Goal: Task Accomplishment & Management: Manage account settings

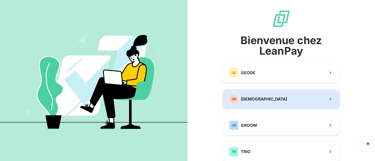
click at [251, 99] on span "[DEMOGRAPHIC_DATA]" at bounding box center [264, 99] width 46 height 6
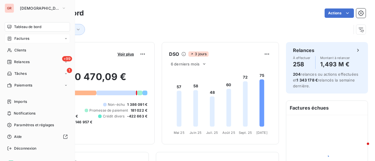
click at [22, 36] on span "Factures" at bounding box center [21, 38] width 15 height 5
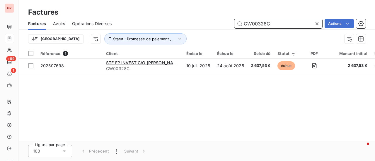
click at [280, 26] on input "GW00328C" at bounding box center [278, 23] width 88 height 9
drag, startPoint x: 278, startPoint y: 25, endPoint x: 151, endPoint y: 32, distance: 126.8
click at [181, 27] on div "GW00328C Actions" at bounding box center [242, 23] width 247 height 9
paste input "202509986"
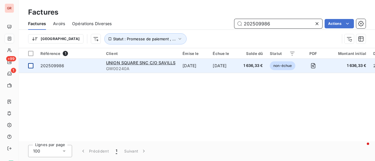
type input "202509986"
click at [32, 64] on div at bounding box center [30, 65] width 5 height 5
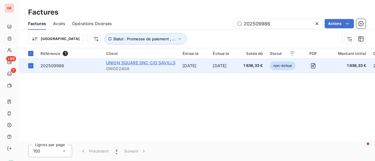
click at [130, 63] on span "UNION SQUARE SNC C/O SAVILLS" at bounding box center [140, 62] width 69 height 5
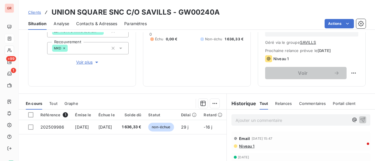
scroll to position [117, 0]
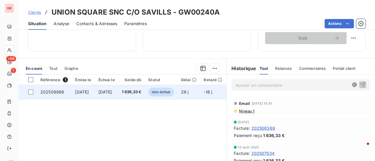
click at [33, 91] on td at bounding box center [28, 92] width 18 height 14
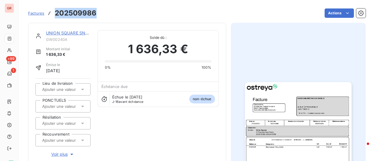
drag, startPoint x: 97, startPoint y: 13, endPoint x: 56, endPoint y: 14, distance: 41.9
click at [56, 14] on div "Factures 202509986 Actions" at bounding box center [196, 13] width 337 height 12
copy h3 "202509986"
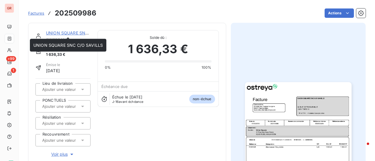
click at [71, 35] on link "UNION SQUARE SNC C/O SAVILLS" at bounding box center [80, 32] width 69 height 5
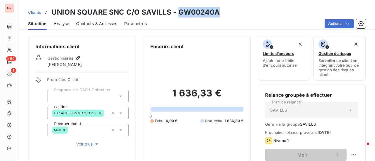
drag, startPoint x: 215, startPoint y: 11, endPoint x: 177, endPoint y: 11, distance: 37.5
click at [177, 11] on h3 "UNION SQUARE SNC C/O SAVILLS - GW00240A" at bounding box center [135, 12] width 168 height 11
copy h3 "GW00240A"
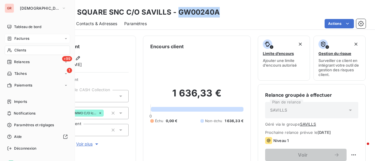
click at [24, 38] on span "Factures" at bounding box center [21, 38] width 15 height 5
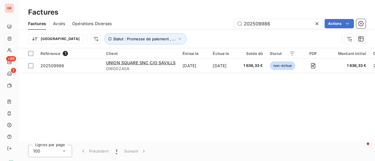
drag, startPoint x: 276, startPoint y: 22, endPoint x: 180, endPoint y: 27, distance: 95.5
click at [183, 27] on div "202509986 Actions" at bounding box center [242, 23] width 247 height 9
type input "202508684"
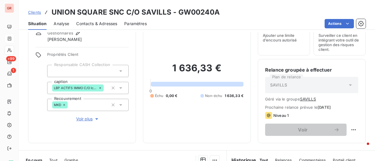
scroll to position [88, 0]
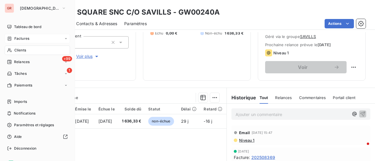
drag, startPoint x: 24, startPoint y: 36, endPoint x: 28, endPoint y: 37, distance: 4.0
click at [24, 36] on span "Factures" at bounding box center [21, 38] width 15 height 5
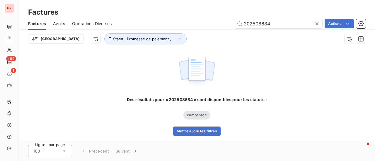
drag, startPoint x: 277, startPoint y: 26, endPoint x: 181, endPoint y: 34, distance: 96.5
click at [183, 34] on div "Factures Avoirs Opérations Diverses 202508684 Actions Trier Statut : Promesse d…" at bounding box center [197, 33] width 356 height 30
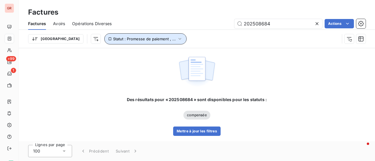
click at [177, 38] on icon "button" at bounding box center [180, 39] width 6 height 6
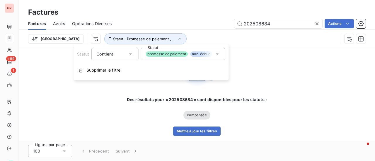
click at [217, 53] on icon at bounding box center [217, 54] width 6 height 6
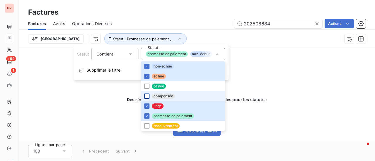
click at [146, 97] on div at bounding box center [146, 96] width 5 height 5
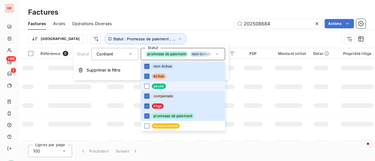
drag, startPoint x: 146, startPoint y: 86, endPoint x: 167, endPoint y: 83, distance: 21.4
click at [146, 86] on div at bounding box center [146, 86] width 5 height 5
click at [254, 78] on td at bounding box center [252, 87] width 28 height 19
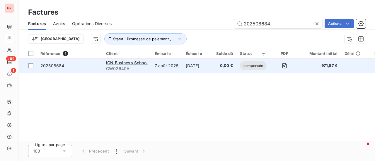
click at [133, 66] on span "GW02640A" at bounding box center [127, 69] width 42 height 6
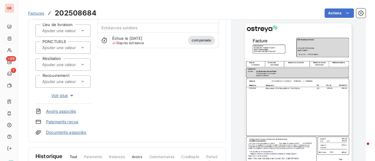
scroll to position [59, 0]
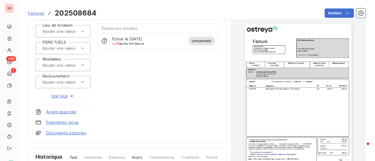
click at [63, 112] on link "Avoirs associés" at bounding box center [61, 112] width 30 height 6
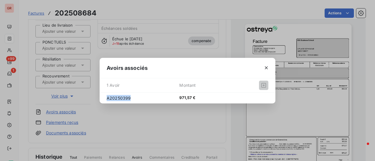
drag, startPoint x: 130, startPoint y: 98, endPoint x: 96, endPoint y: 96, distance: 33.7
click at [96, 96] on div "Avoirs associés 1 Avoir Montant A20250399 971,57 €" at bounding box center [187, 80] width 375 height 161
copy span "A20250399"
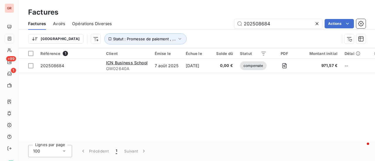
click at [59, 23] on span "Avoirs" at bounding box center [59, 24] width 12 height 6
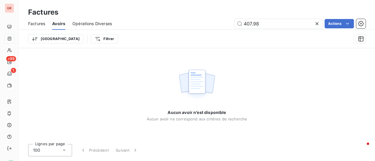
drag, startPoint x: 265, startPoint y: 24, endPoint x: 178, endPoint y: 33, distance: 86.8
click at [181, 33] on div "Factures Avoirs Opérations Diverses 407.98 Actions Trier Filtrer" at bounding box center [197, 33] width 356 height 30
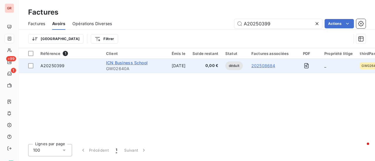
type input "A20250399"
click at [120, 63] on span "ICN Business School" at bounding box center [127, 62] width 42 height 5
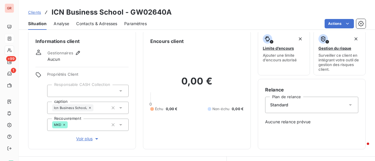
scroll to position [0, 0]
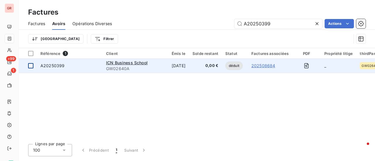
click at [32, 66] on div at bounding box center [30, 65] width 5 height 5
click at [56, 68] on span "A20250399" at bounding box center [52, 65] width 24 height 5
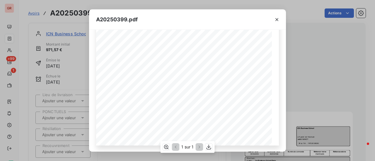
scroll to position [140, 0]
click at [277, 20] on icon "button" at bounding box center [277, 20] width 6 height 6
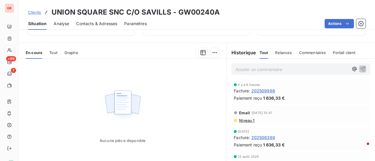
scroll to position [146, 0]
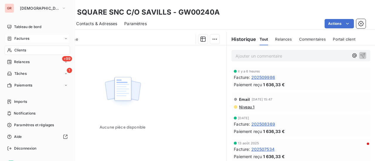
click at [25, 38] on span "Factures" at bounding box center [21, 38] width 15 height 5
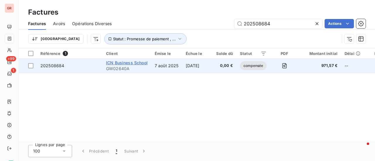
click at [116, 62] on span "ICN Business School" at bounding box center [127, 62] width 42 height 5
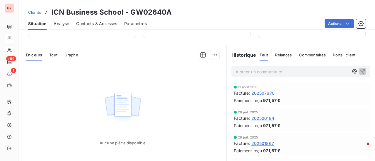
scroll to position [117, 0]
click at [267, 116] on span "202506184" at bounding box center [262, 118] width 23 height 6
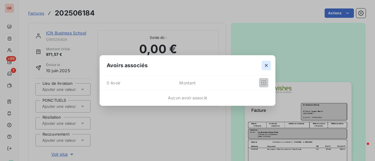
click at [267, 67] on icon "button" at bounding box center [266, 66] width 6 height 6
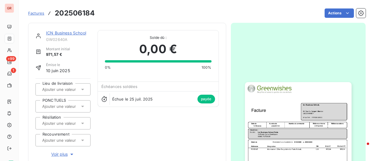
click at [279, 102] on img "button" at bounding box center [298, 157] width 107 height 150
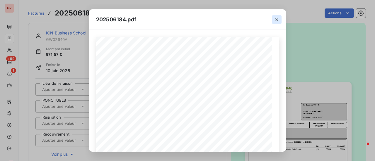
click at [277, 18] on icon "button" at bounding box center [277, 20] width 6 height 6
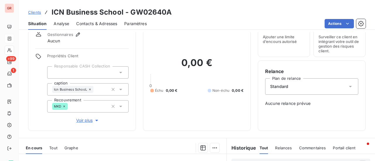
scroll to position [88, 0]
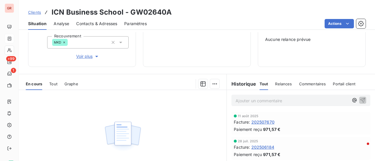
click at [53, 83] on span "Tout" at bounding box center [53, 84] width 8 height 5
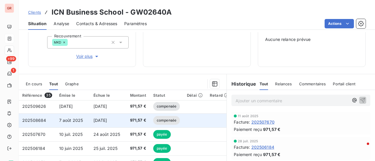
click at [41, 120] on span "202508684" at bounding box center [34, 120] width 24 height 5
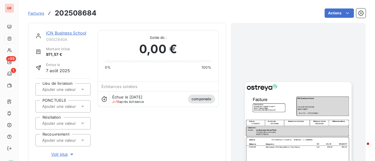
click at [279, 109] on img "button" at bounding box center [298, 157] width 107 height 150
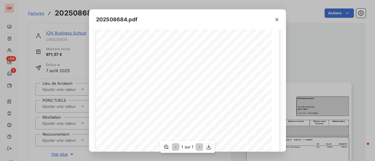
scroll to position [52, 0]
click at [276, 21] on icon "button" at bounding box center [277, 20] width 6 height 6
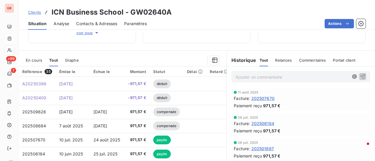
scroll to position [117, 0]
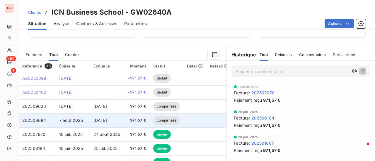
click at [74, 119] on span "7 août 2025" at bounding box center [71, 120] width 24 height 5
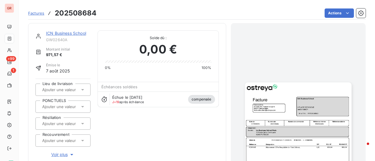
scroll to position [88, 0]
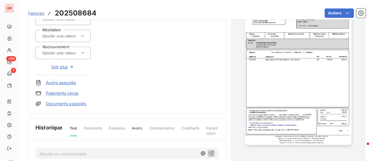
click at [283, 69] on img "button" at bounding box center [298, 70] width 107 height 150
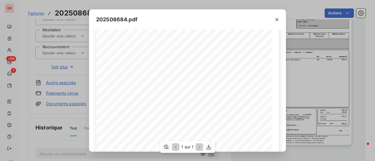
scroll to position [59, 0]
click at [276, 20] on icon "button" at bounding box center [277, 20] width 6 height 6
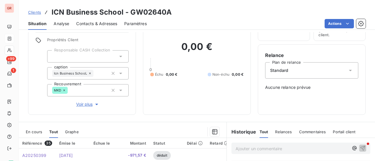
scroll to position [88, 0]
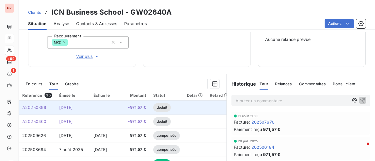
click at [67, 107] on span "[DATE]" at bounding box center [66, 107] width 14 height 5
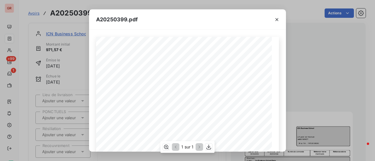
scroll to position [59, 0]
drag, startPoint x: 277, startPoint y: 20, endPoint x: 274, endPoint y: 20, distance: 3.2
click at [277, 20] on icon "button" at bounding box center [276, 19] width 3 height 3
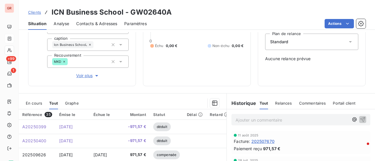
scroll to position [88, 0]
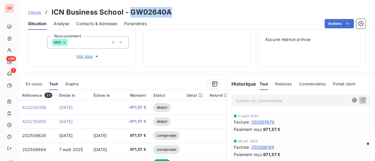
drag, startPoint x: 170, startPoint y: 14, endPoint x: 130, endPoint y: 12, distance: 40.4
click at [130, 12] on h3 "ICN Business School - GW02640A" at bounding box center [111, 12] width 120 height 11
copy h3 "GW02640A"
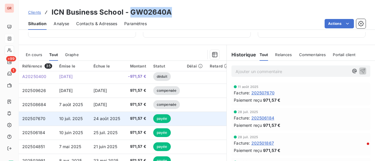
scroll to position [0, 0]
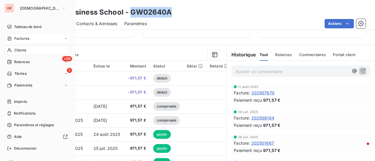
click at [25, 49] on span "Clients" at bounding box center [20, 50] width 12 height 5
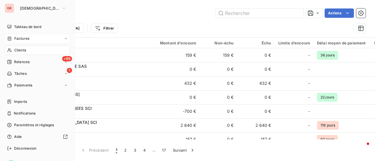
click at [22, 37] on span "Factures" at bounding box center [21, 38] width 15 height 5
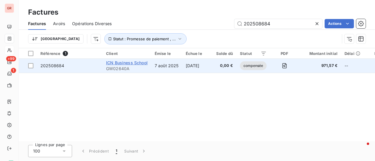
click at [122, 61] on span "ICN Business School" at bounding box center [127, 62] width 42 height 5
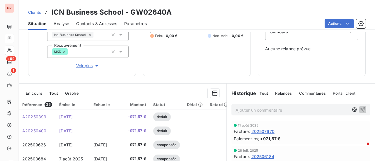
scroll to position [88, 0]
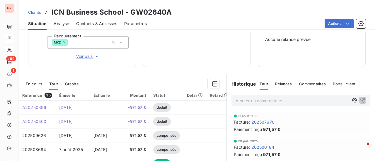
click at [239, 100] on p "Ajouter un commentaire ﻿" at bounding box center [291, 100] width 113 height 7
click at [255, 99] on p "attetion" at bounding box center [291, 100] width 113 height 7
drag, startPoint x: 249, startPoint y: 101, endPoint x: 224, endPoint y: 100, distance: 24.9
click at [226, 100] on div "attetion" at bounding box center [300, 100] width 148 height 20
click at [235, 100] on span "attention" at bounding box center [243, 100] width 17 height 5
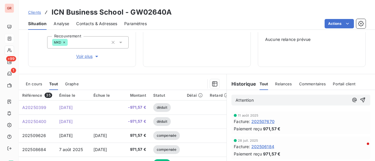
click at [259, 100] on p "Attention" at bounding box center [291, 100] width 113 height 7
click at [259, 99] on span "Attention rglt de 971.57 €" at bounding box center [260, 100] width 50 height 5
click at [252, 99] on span "Attention rglt de la facture de 971.57 €" at bounding box center [273, 100] width 77 height 5
click at [318, 100] on p "Attention ! rglt de la facture de 971.57 €" at bounding box center [291, 100] width 113 height 7
click at [256, 101] on span "Attention ! rglt de la facture de 971.57 €" at bounding box center [275, 100] width 80 height 5
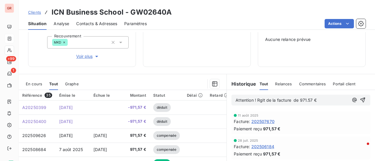
click at [315, 101] on p "Attention ! Rglt de la facture de 971.57 €" at bounding box center [291, 100] width 113 height 7
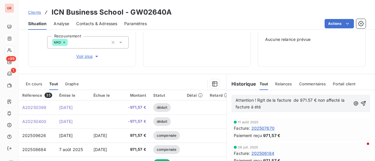
drag, startPoint x: 262, startPoint y: 108, endPoint x: 247, endPoint y: 107, distance: 14.7
click at [247, 107] on p "Attention ! Rglt de la facture de 971.57 € non affecté la facture à été" at bounding box center [292, 103] width 115 height 13
click at [255, 110] on p "Attention ! Rglt de la facture de 971.57 € non affecté la facture" at bounding box center [292, 103] width 114 height 13
drag, startPoint x: 253, startPoint y: 108, endPoint x: 230, endPoint y: 109, distance: 22.5
click at [231, 109] on div "Attention ! Rglt de la facture de 971.57 € non affecté la facture" at bounding box center [300, 104] width 139 height 18
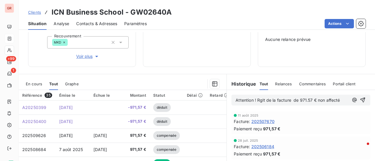
click at [337, 101] on span "Attention ! Rglt de la facture de 971.57 € non affecté" at bounding box center [287, 100] width 104 height 5
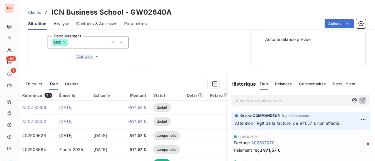
click at [279, 98] on p "Ajouter un commentaire ﻿" at bounding box center [291, 100] width 113 height 7
click at [324, 102] on p "ATTENTION! rglt du [DATE] non affecté" at bounding box center [291, 100] width 113 height 7
click at [322, 99] on p "ATTENTION! rglt du [DATE] non affecté" at bounding box center [291, 100] width 113 height 7
click at [320, 99] on p "ATTENTION! rglt du [DATE] non affecté" at bounding box center [291, 100] width 113 height 7
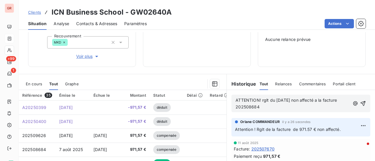
click at [266, 100] on span "ATTENTION! rglt du [DATE] non affecté a la facture 202508684" at bounding box center [286, 104] width 102 height 12
drag, startPoint x: 338, startPoint y: 100, endPoint x: 315, endPoint y: 102, distance: 22.4
click at [315, 102] on span "ATTENTION! rglt de 971.57 €du [DATE] non affecté a la facture 202508684" at bounding box center [290, 104] width 111 height 12
click at [269, 106] on p "ATTENTION! rglt de 971.57 €du [DATE] a la facture 202508684" at bounding box center [292, 103] width 114 height 13
click at [326, 108] on p "ATTENTION! rglt de 971.57 €du [DATE] a la facture 202508684 annulée par un avoi…" at bounding box center [292, 103] width 115 height 13
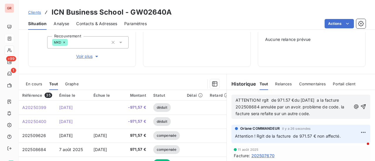
click at [316, 100] on span "ATTENTION! rglt de 971.57 €du [DATE] a la facture 202508684 annulée par un avoi…" at bounding box center [290, 107] width 110 height 18
click at [260, 107] on span "ATTENTION! rglt de 971.57 €du [DATE] qui correspond a la facture 202508684 annu…" at bounding box center [292, 107] width 115 height 18
click at [244, 112] on span "ATTENTION! rglt de 971.57 €du [DATE] qui correspond à la facture 202508684 annu…" at bounding box center [292, 107] width 115 height 18
click at [281, 115] on span "ATTENTION! rglt de 971.57 €du [DATE] qui correspond à la facture 202508684 annu…" at bounding box center [292, 107] width 115 height 18
click at [300, 113] on span "ATTENTION! rglt de 971.57 €du [DATE] qui correspond à la facture 202508684 annu…" at bounding box center [292, 107] width 115 height 18
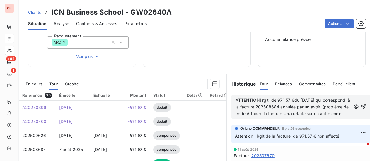
click at [284, 117] on p "ATTENTION! rglt de 971.57 €du [DATE] qui correspond à la facture 202508684 annu…" at bounding box center [292, 107] width 115 height 20
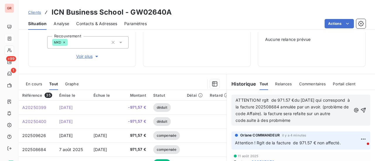
click at [283, 121] on span "ATTENTION! rglt de 971.57 €du [DATE] qui correspond à la facture 202508684 annu…" at bounding box center [292, 110] width 115 height 25
drag, startPoint x: 330, startPoint y: 120, endPoint x: 282, endPoint y: 121, distance: 47.7
click at [282, 121] on p "ATTENTION! rglt de 971.57 €du [DATE] qui correspond à la facture 202508684 annu…" at bounding box center [292, 110] width 115 height 27
click at [297, 120] on span "ATTENTION! rglt de 971.57 €du [DATE] qui correspond à la facture 202508684 annu…" at bounding box center [292, 110] width 115 height 25
click at [340, 120] on p "ATTENTION! rglt de 971.57 €du [DATE] qui correspond à la facture 202508684 annu…" at bounding box center [292, 110] width 115 height 27
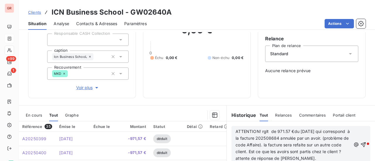
scroll to position [0, 0]
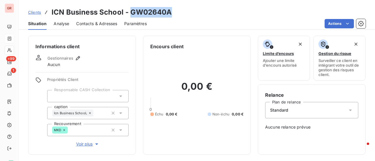
drag, startPoint x: 170, startPoint y: 12, endPoint x: 131, endPoint y: 13, distance: 38.6
click at [131, 13] on h3 "ICN Business School - GW02640A" at bounding box center [111, 12] width 120 height 11
copy h3 "GW02640A"
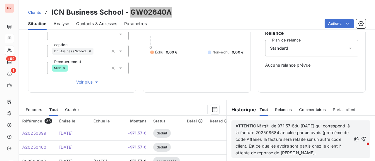
scroll to position [117, 0]
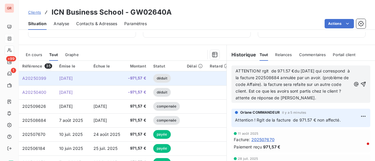
click at [42, 78] on span "A20250399" at bounding box center [34, 78] width 24 height 5
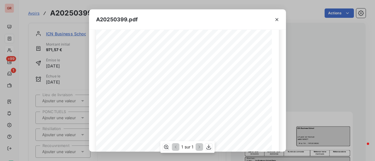
scroll to position [59, 0]
drag, startPoint x: 126, startPoint y: 20, endPoint x: 96, endPoint y: 19, distance: 30.4
click at [96, 19] on span "A20250399.pdf" at bounding box center [117, 20] width 42 height 8
copy span "A20250399"
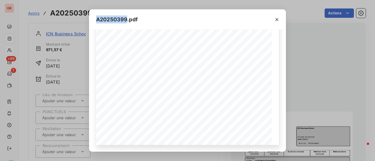
drag, startPoint x: 277, startPoint y: 18, endPoint x: 220, endPoint y: 15, distance: 56.8
click at [277, 18] on icon "button" at bounding box center [277, 20] width 6 height 6
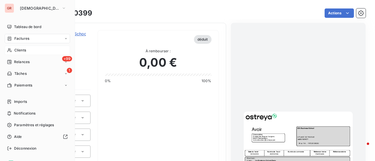
click at [25, 38] on span "Factures" at bounding box center [21, 38] width 15 height 5
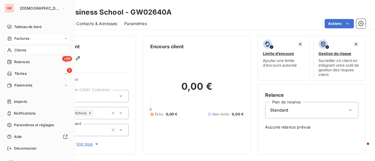
click at [21, 38] on span "Factures" at bounding box center [21, 38] width 15 height 5
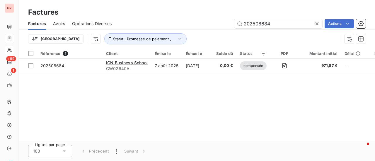
drag, startPoint x: 274, startPoint y: 26, endPoint x: 176, endPoint y: 31, distance: 99.0
click at [176, 31] on div "Factures Avoirs Opérations Diverses 202508684 Actions Trier Statut : Promesse d…" at bounding box center [197, 33] width 356 height 30
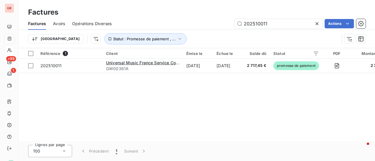
type input "202510011"
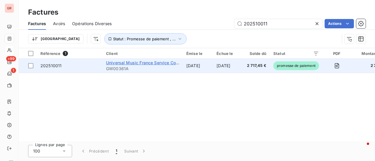
click at [124, 63] on span "Universal Music France Service Comptabilité Fournisseurs" at bounding box center [164, 62] width 116 height 5
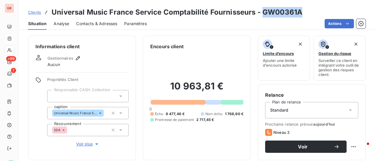
drag, startPoint x: 300, startPoint y: 14, endPoint x: 260, endPoint y: 16, distance: 39.5
click at [260, 16] on h3 "Universal Music France Service Comptabilité Fournisseurs - GW00361A" at bounding box center [176, 12] width 250 height 11
copy h3 "GW00361A"
click at [109, 9] on h3 "Universal Music France Service Comptabilité Fournisseurs - GW00361A" at bounding box center [176, 12] width 250 height 11
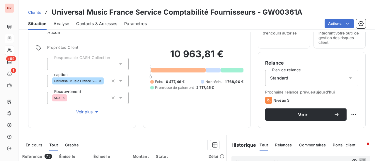
scroll to position [59, 0]
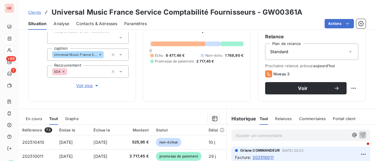
drag, startPoint x: 34, startPoint y: 118, endPoint x: 40, endPoint y: 116, distance: 7.1
click at [34, 118] on span "En cours" at bounding box center [34, 118] width 16 height 5
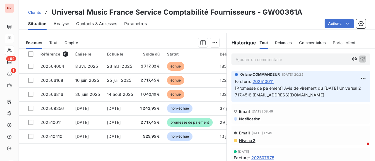
scroll to position [146, 0]
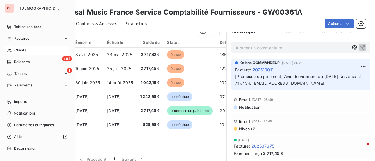
drag, startPoint x: 26, startPoint y: 37, endPoint x: 74, endPoint y: 38, distance: 47.7
click at [26, 37] on span "Factures" at bounding box center [21, 38] width 15 height 5
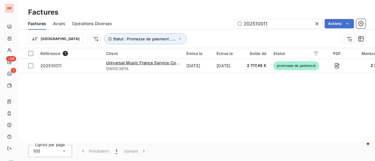
drag, startPoint x: 273, startPoint y: 27, endPoint x: 184, endPoint y: 27, distance: 88.7
click at [190, 27] on div "202510011 Actions" at bounding box center [242, 23] width 247 height 9
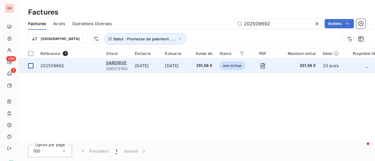
type input "202509692"
click at [32, 66] on div at bounding box center [30, 65] width 5 height 5
click at [117, 61] on span "SARDRIVE" at bounding box center [116, 62] width 20 height 5
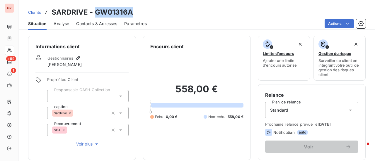
drag, startPoint x: 133, startPoint y: 13, endPoint x: 95, endPoint y: 15, distance: 38.7
click at [95, 15] on div "Clients SARDRIVE - GW01316A" at bounding box center [197, 12] width 356 height 11
copy h3 "GW01316A"
drag, startPoint x: 138, startPoint y: 12, endPoint x: 133, endPoint y: 15, distance: 5.4
click at [138, 12] on div "Clients SARDRIVE - GW01316A" at bounding box center [197, 12] width 356 height 11
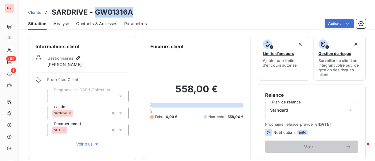
click at [133, 15] on div "Clients SARDRIVE - GW01316A" at bounding box center [197, 12] width 356 height 11
drag, startPoint x: 92, startPoint y: 11, endPoint x: 132, endPoint y: 11, distance: 39.2
click at [132, 11] on h3 "SARDRIVE - GW01316A" at bounding box center [91, 12] width 81 height 11
copy h3 "GW01316A"
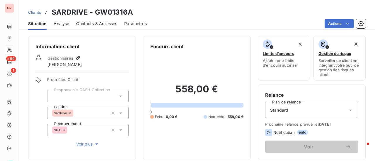
drag, startPoint x: 148, startPoint y: 20, endPoint x: 130, endPoint y: 13, distance: 19.1
click at [148, 20] on div "Situation Analyse Contacts & Adresses Paramètres Actions" at bounding box center [197, 24] width 356 height 12
drag, startPoint x: 130, startPoint y: 11, endPoint x: 95, endPoint y: 12, distance: 35.7
click at [95, 12] on h3 "SARDRIVE - GW01316A" at bounding box center [91, 12] width 81 height 11
copy h3 "GW01316A"
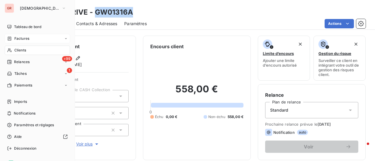
click at [25, 39] on span "Factures" at bounding box center [21, 38] width 15 height 5
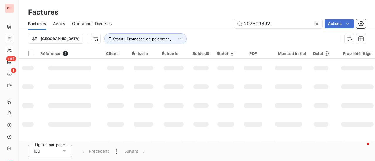
drag, startPoint x: 273, startPoint y: 25, endPoint x: 195, endPoint y: 29, distance: 78.2
click at [198, 29] on div "Factures Avoirs Opérations Diverses 202509692 Actions" at bounding box center [197, 24] width 356 height 12
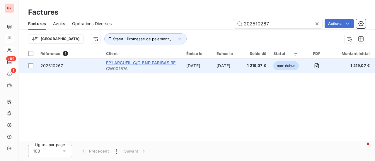
type input "202510267"
click at [150, 62] on span "EP1 ARCUEIL C/O BNP PARIBAS REPM 53719" at bounding box center [150, 62] width 89 height 5
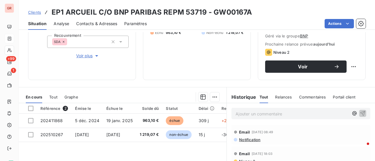
scroll to position [117, 0]
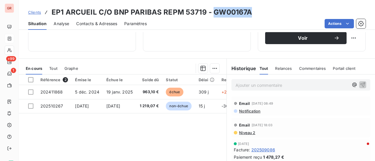
drag, startPoint x: 253, startPoint y: 14, endPoint x: 212, endPoint y: 14, distance: 41.3
click at [212, 14] on div "Clients EP1 ARCUEIL C/O BNP PARIBAS REPM 53719 - GW00167A" at bounding box center [197, 12] width 356 height 11
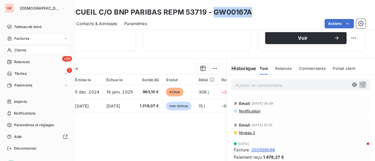
click at [12, 38] on icon at bounding box center [9, 38] width 5 height 5
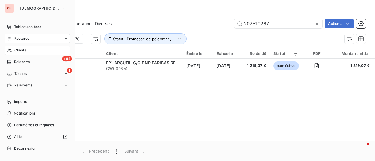
click at [23, 49] on span "Clients" at bounding box center [20, 50] width 12 height 5
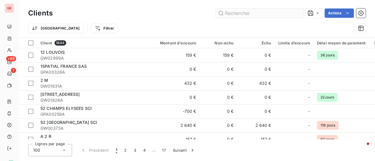
click at [245, 13] on input "text" at bounding box center [259, 12] width 88 height 9
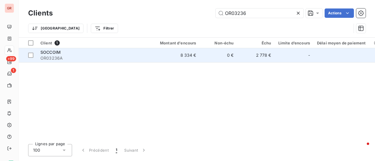
type input "OR03236"
click at [56, 51] on span "SOCCOIM" at bounding box center [50, 52] width 20 height 5
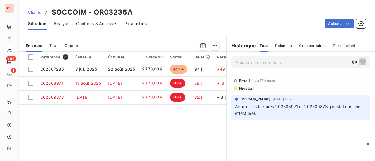
scroll to position [152, 0]
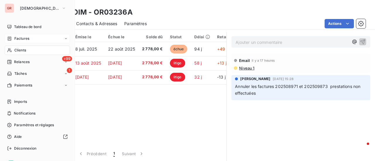
click at [21, 37] on span "Factures" at bounding box center [21, 38] width 15 height 5
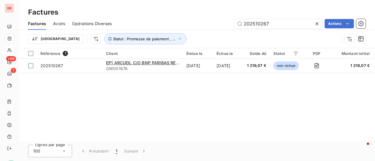
drag, startPoint x: 268, startPoint y: 24, endPoint x: 172, endPoint y: 24, distance: 96.0
click at [174, 24] on div "202510267 Actions" at bounding box center [242, 23] width 247 height 9
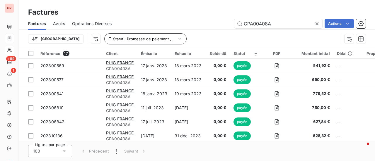
type input "GPA00408A"
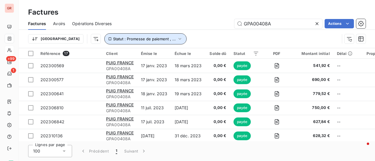
click at [177, 38] on icon "button" at bounding box center [180, 39] width 6 height 6
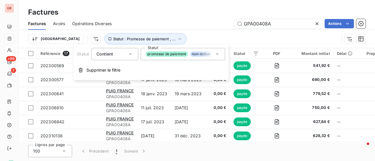
click at [219, 54] on icon at bounding box center [217, 54] width 6 height 6
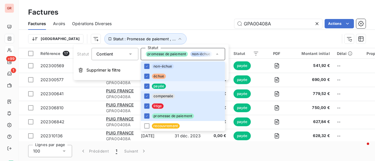
click at [150, 87] on li "payée" at bounding box center [182, 86] width 84 height 10
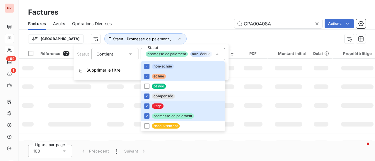
click at [151, 97] on li "compensée" at bounding box center [182, 96] width 84 height 10
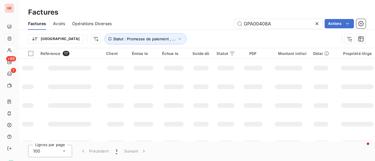
drag, startPoint x: 82, startPoint y: 98, endPoint x: 69, endPoint y: 94, distance: 13.7
click at [82, 97] on td at bounding box center [70, 105] width 66 height 19
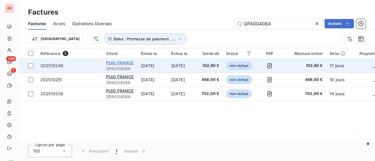
click at [126, 63] on span "PUIG FRANCE" at bounding box center [120, 62] width 28 height 5
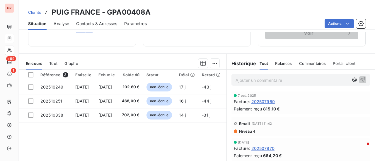
scroll to position [117, 0]
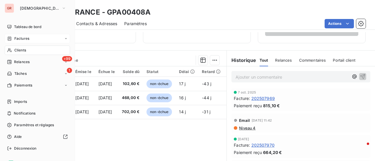
click at [23, 40] on span "Factures" at bounding box center [21, 38] width 15 height 5
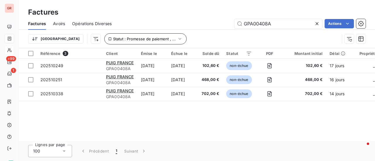
drag, startPoint x: 287, startPoint y: 24, endPoint x: 138, endPoint y: 41, distance: 150.2
click at [145, 40] on div "Factures Avoirs Opérations Diverses GPA00408A Actions Trier Statut : Promesse d…" at bounding box center [197, 33] width 356 height 30
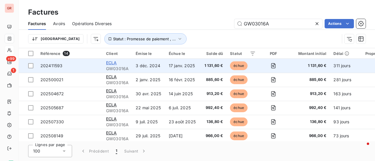
type input "GW03016A"
click at [112, 63] on span "ECLA" at bounding box center [111, 62] width 11 height 5
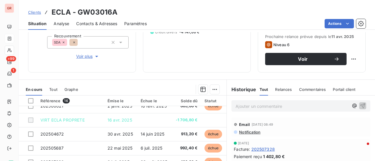
scroll to position [59, 0]
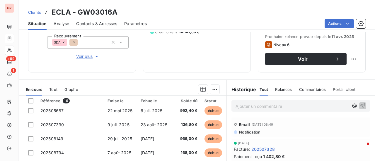
click at [97, 23] on span "Contacts & Adresses" at bounding box center [96, 24] width 41 height 6
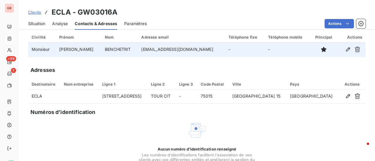
scroll to position [0, 0]
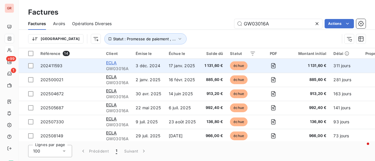
click at [112, 61] on span "ECLA" at bounding box center [111, 62] width 11 height 5
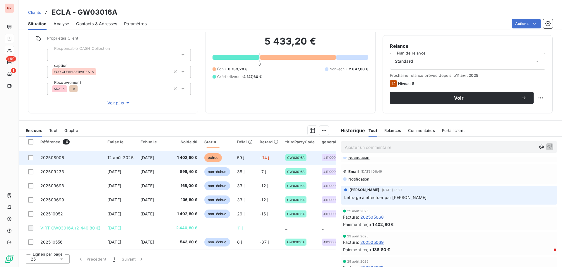
scroll to position [125, 0]
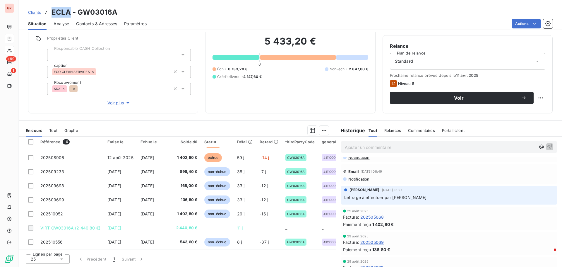
drag, startPoint x: 69, startPoint y: 13, endPoint x: 51, endPoint y: 13, distance: 18.4
click at [51, 13] on div "Clients ECLA - GW03016A" at bounding box center [72, 12] width 89 height 11
click at [82, 23] on span "Contacts & Adresses" at bounding box center [96, 24] width 41 height 6
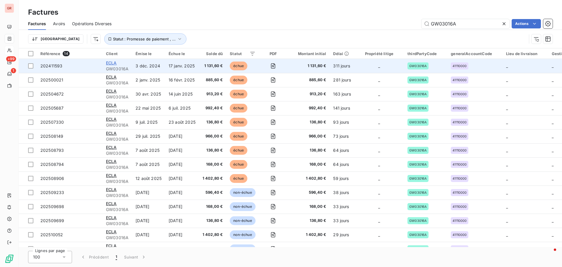
click at [112, 63] on span "ECLA" at bounding box center [111, 62] width 11 height 5
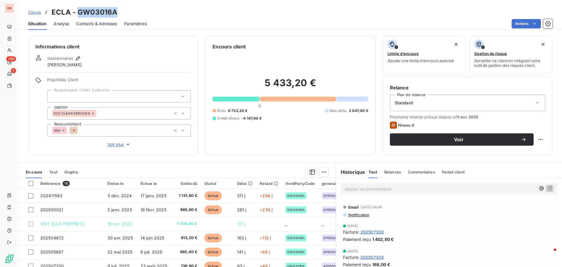
drag, startPoint x: 117, startPoint y: 12, endPoint x: 77, endPoint y: 16, distance: 40.3
click at [77, 16] on div "Clients ECLA - GW03016A" at bounding box center [290, 12] width 543 height 11
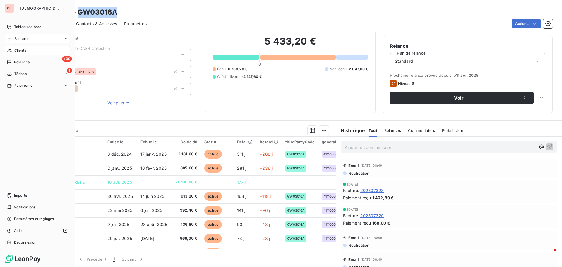
click at [26, 38] on span "Factures" at bounding box center [21, 38] width 15 height 5
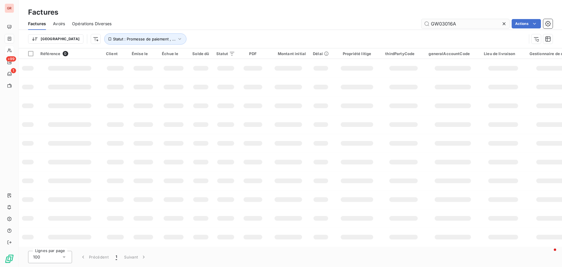
click at [374, 26] on input "GW03016A" at bounding box center [465, 23] width 88 height 9
drag, startPoint x: 463, startPoint y: 24, endPoint x: 364, endPoint y: 34, distance: 99.1
click at [366, 32] on div "Factures Avoirs Opérations Diverses GW03016A Actions Trier Statut : Promesse de…" at bounding box center [290, 33] width 543 height 30
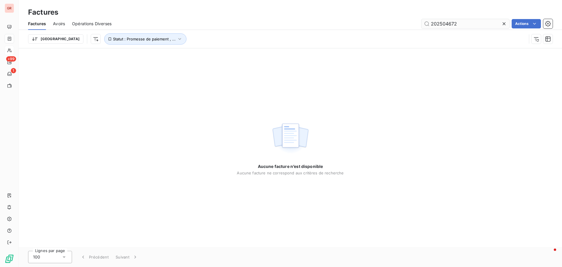
click at [374, 23] on input "202504672" at bounding box center [465, 23] width 88 height 9
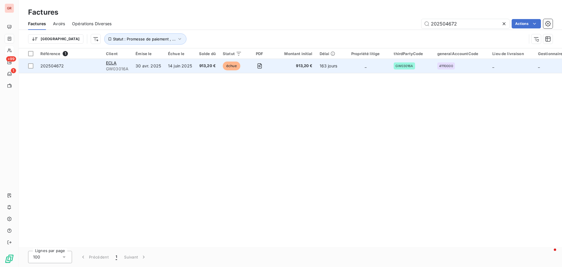
type input "202504672"
click at [116, 67] on span "GW03016A" at bounding box center [117, 69] width 23 height 6
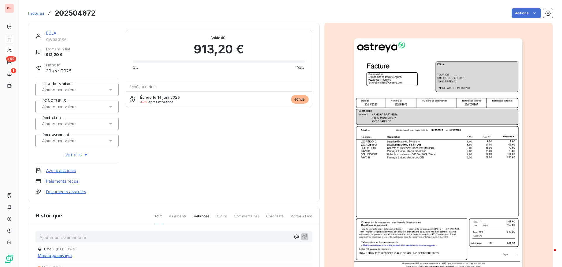
click at [374, 150] on img "button" at bounding box center [438, 157] width 168 height 238
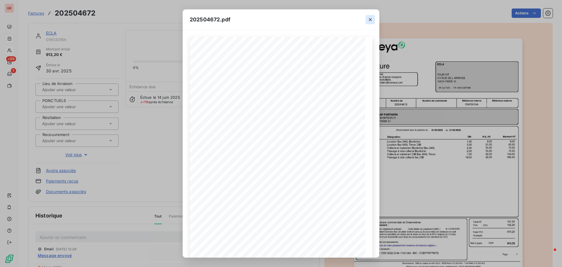
click at [370, 19] on icon "button" at bounding box center [370, 20] width 6 height 6
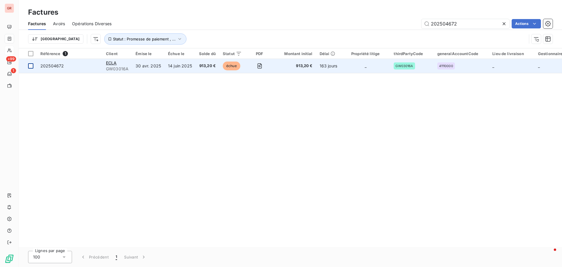
click at [30, 65] on div at bounding box center [30, 65] width 5 height 5
click at [57, 64] on span "202504672" at bounding box center [51, 65] width 23 height 5
click at [31, 66] on div at bounding box center [30, 65] width 5 height 5
click at [32, 66] on icon at bounding box center [31, 66] width 4 height 4
click at [115, 63] on span "ECLA" at bounding box center [111, 62] width 11 height 5
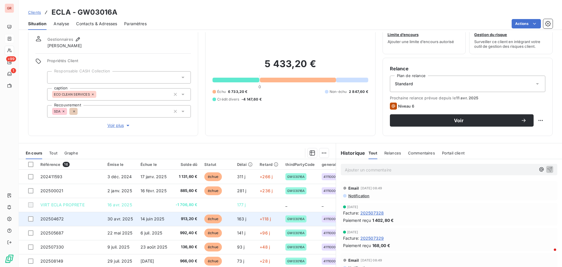
scroll to position [42, 0]
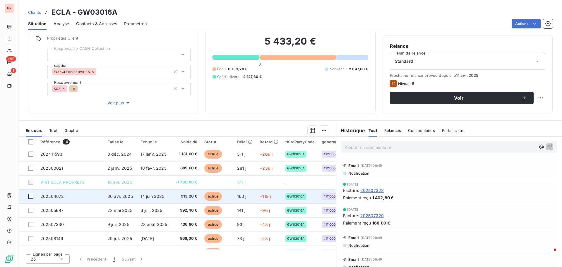
click at [30, 161] on div at bounding box center [30, 195] width 5 height 5
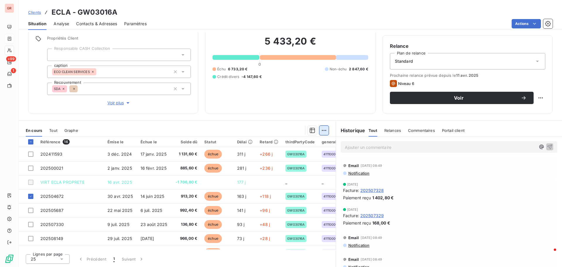
click at [322, 130] on html "GR +99 1 Clients ECLA - GW03016A Situation Analyse Contacts & Adresses Paramètr…" at bounding box center [281, 133] width 562 height 267
click at [255, 143] on div "Mettre en litige (1 facture)" at bounding box center [271, 142] width 103 height 9
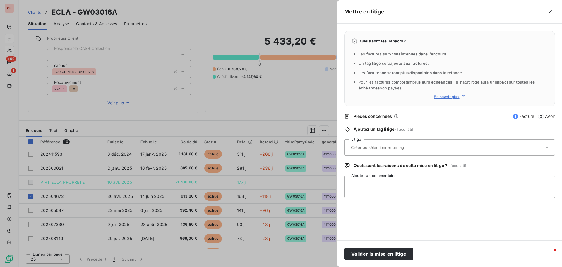
click at [372, 145] on input "text" at bounding box center [392, 147] width 85 height 5
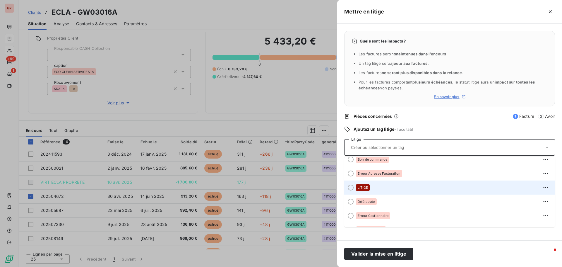
scroll to position [0, 0]
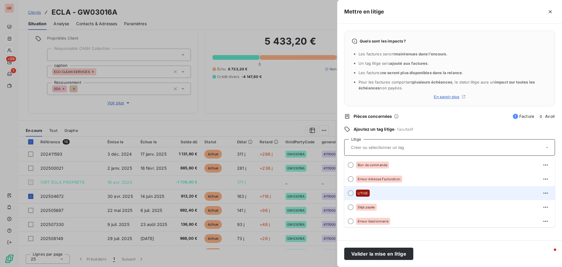
click at [350, 161] on div at bounding box center [351, 193] width 6 height 6
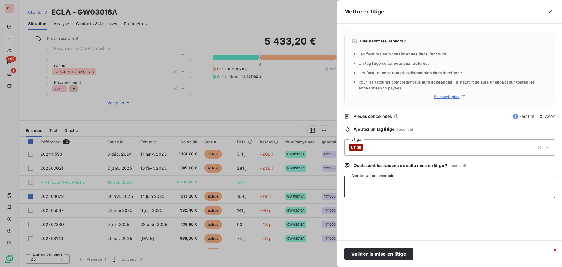
click at [363, 161] on textarea "Ajouter un commentaire" at bounding box center [449, 186] width 211 height 22
click at [374, 161] on textarea "Attente avoir pav dib mail de leila" at bounding box center [449, 186] width 211 height 22
click at [374, 161] on textarea "Attente avoir Pav dib mail de leila" at bounding box center [449, 186] width 211 height 22
type textarea "Attente avoir Pav dib mail de leila du [DATE]"
click at [374, 161] on button "Valider la mise en litige" at bounding box center [378, 253] width 69 height 12
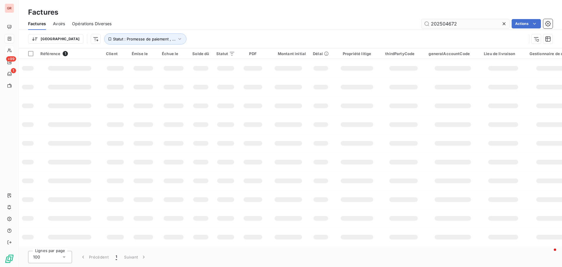
click at [374, 25] on input "202504672" at bounding box center [465, 23] width 88 height 9
drag, startPoint x: 462, startPoint y: 25, endPoint x: 399, endPoint y: 30, distance: 63.6
click at [374, 28] on div "Factures Avoirs Opérations Diverses 202504672 Actions" at bounding box center [290, 24] width 543 height 12
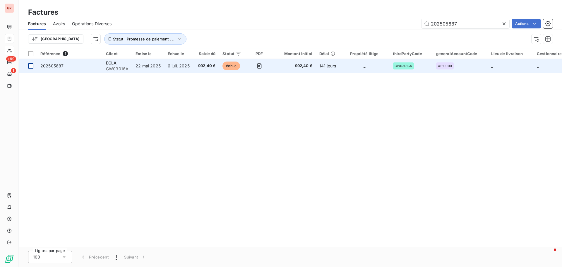
type input "202505687"
click at [29, 65] on div at bounding box center [30, 65] width 5 height 5
click at [114, 63] on span "ECLA" at bounding box center [111, 62] width 11 height 5
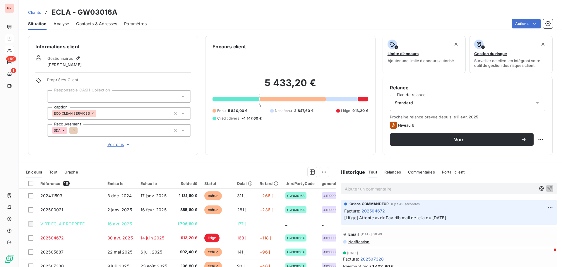
click at [360, 161] on p "Ajouter un commentaire ﻿" at bounding box center [440, 188] width 191 height 7
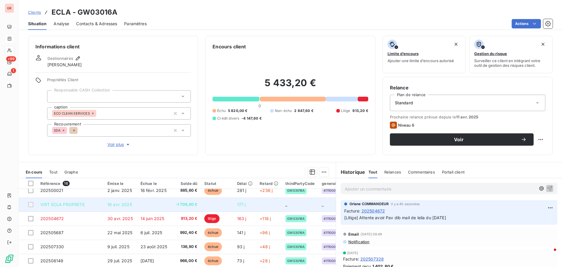
scroll to position [59, 0]
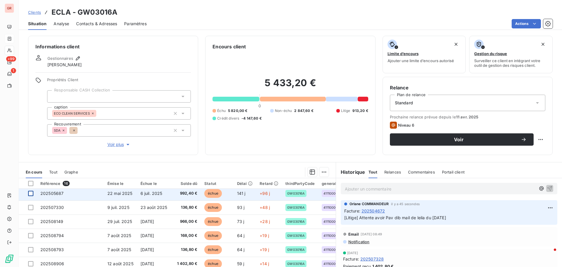
click at [30, 161] on div at bounding box center [30, 192] width 5 height 5
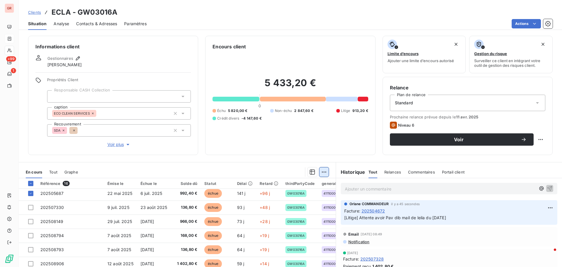
click at [323, 161] on html "GR +99 1 Clients ECLA - GW03016A Situation Analyse Contacts & Adresses Paramètr…" at bounding box center [281, 133] width 562 height 267
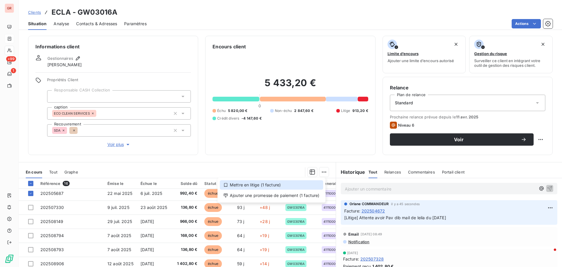
click at [259, 161] on div "Mettre en litige (1 facture)" at bounding box center [271, 184] width 103 height 9
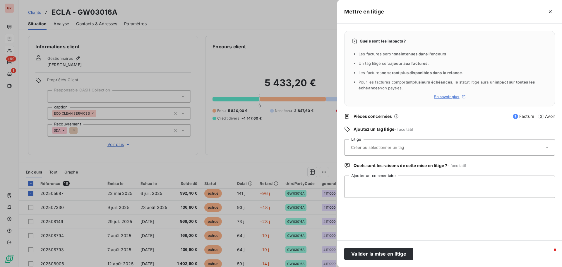
click at [374, 147] on input "text" at bounding box center [392, 147] width 85 height 5
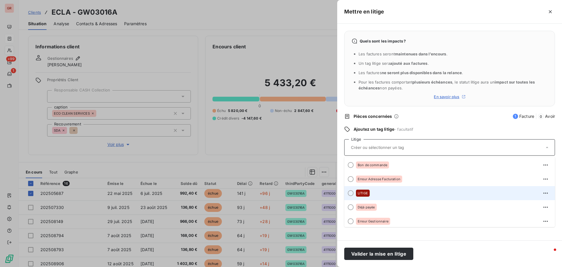
click at [352, 161] on div at bounding box center [351, 193] width 6 height 6
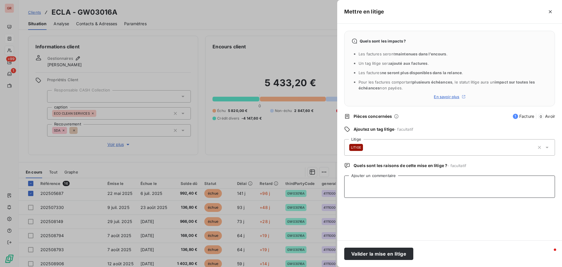
click at [374, 161] on textarea "Ajouter un commentaire" at bounding box center [449, 186] width 211 height 22
click at [361, 161] on textarea "etablirun avoir" at bounding box center [449, 186] width 211 height 22
click at [374, 161] on textarea "etablir un avoir" at bounding box center [449, 186] width 211 height 22
click at [351, 161] on textarea "etablir un avoir" at bounding box center [449, 186] width 211 height 22
click at [374, 161] on textarea "Etablir un avoir" at bounding box center [449, 186] width 211 height 22
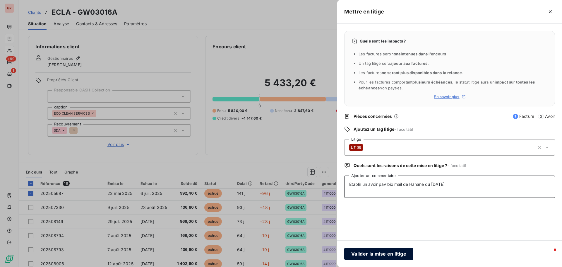
type textarea "Etablir un avoir pav bio mail de Hanane du [DATE]"
click at [374, 161] on button "Valider la mise en litige" at bounding box center [378, 253] width 69 height 12
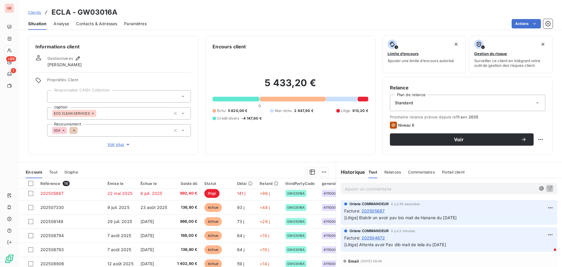
click at [101, 25] on span "Contacts & Adresses" at bounding box center [96, 24] width 41 height 6
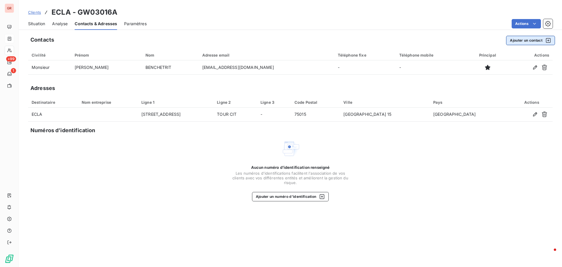
click at [374, 40] on icon "button" at bounding box center [548, 40] width 5 height 5
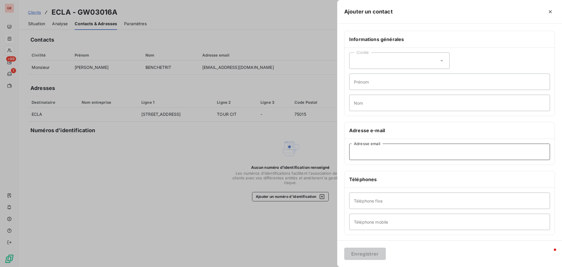
click at [374, 152] on input "Adresse email" at bounding box center [449, 151] width 201 height 16
drag, startPoint x: 377, startPoint y: 153, endPoint x: 298, endPoint y: 157, distance: 78.8
click at [298, 161] on div "Ajouter un contact Informations générales Civilité Prénom Nom Adresse e-mail [D…" at bounding box center [281, 267] width 562 height 0
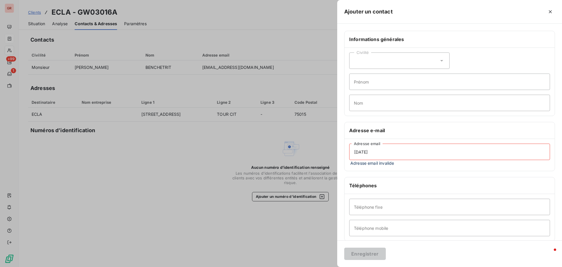
click at [374, 155] on input "[DATE]" at bounding box center [449, 151] width 201 height 16
drag, startPoint x: 380, startPoint y: 152, endPoint x: 328, endPoint y: 155, distance: 51.9
click at [334, 161] on div "Ajouter un contact Informations générales Civilité Prénom Nom Adresse e-mail [D…" at bounding box center [281, 267] width 562 height 0
paste input "[PERSON_NAME][EMAIL_ADDRESS][DATE][DOMAIN_NAME]"
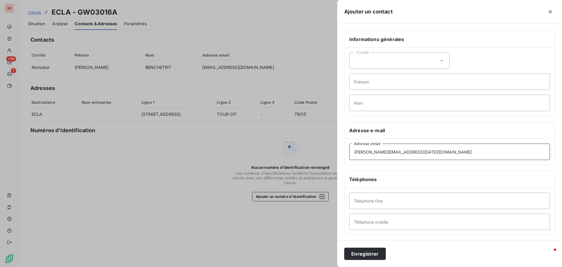
type input "[PERSON_NAME][EMAIL_ADDRESS][DATE][DOMAIN_NAME]"
click at [366, 61] on div "Civilité" at bounding box center [399, 60] width 100 height 16
click at [372, 85] on span "Monsieur" at bounding box center [370, 86] width 18 height 6
click at [374, 83] on input "Prénom" at bounding box center [449, 81] width 201 height 16
type input "[PERSON_NAME]"
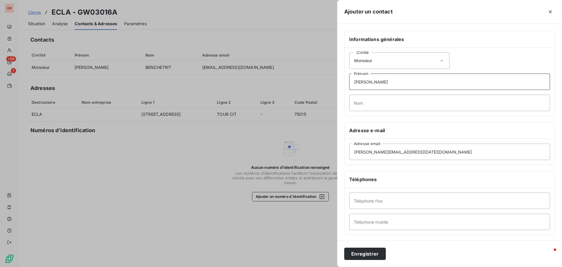
drag, startPoint x: 370, startPoint y: 81, endPoint x: 287, endPoint y: 90, distance: 83.9
click at [290, 161] on div "Ajouter un contact Informations générales Civilité Monsieur [PERSON_NAME] Nom A…" at bounding box center [281, 267] width 562 height 0
type input "[PERSON_NAME]"
click at [371, 99] on input "Nom" at bounding box center [449, 103] width 201 height 16
type input "[DATE]"
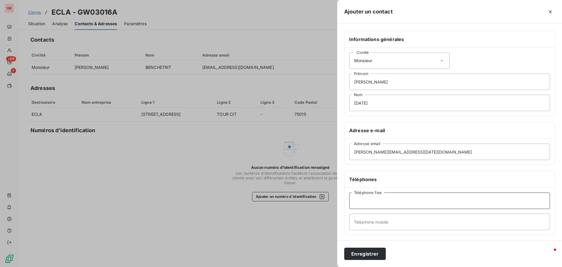
click at [370, 161] on input "Téléphone fixe" at bounding box center [449, 200] width 201 height 16
type input "09 72 52 72 78"
click at [372, 161] on button "Enregistrer" at bounding box center [365, 253] width 42 height 12
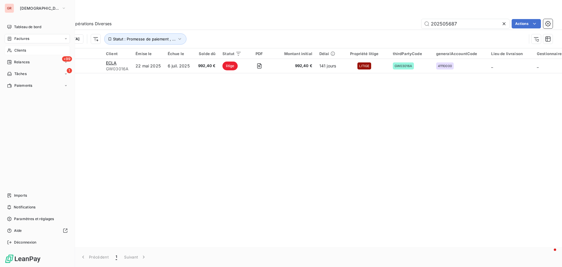
click at [26, 37] on span "Factures" at bounding box center [21, 38] width 15 height 5
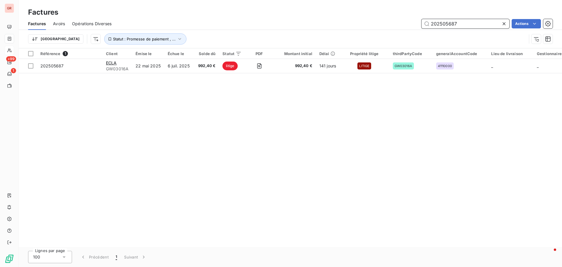
drag, startPoint x: 464, startPoint y: 24, endPoint x: 367, endPoint y: 31, distance: 97.1
click at [368, 31] on div "Factures Avoirs Opérations Diverses 202505687 Actions Trier Statut : Promesse d…" at bounding box center [290, 33] width 543 height 30
paste input "4672"
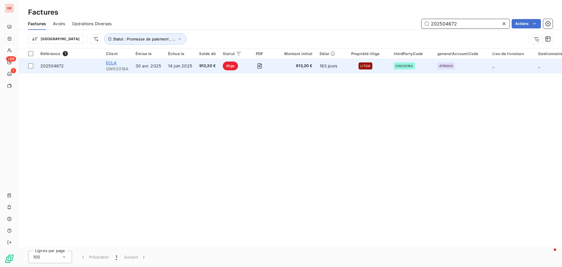
type input "202504672"
click at [114, 63] on span "ECLA" at bounding box center [111, 62] width 11 height 5
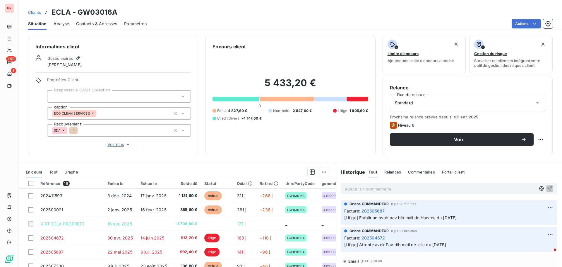
click at [357, 161] on p "Ajouter un commentaire ﻿" at bounding box center [440, 188] width 191 height 7
click at [345, 161] on span "en attente" at bounding box center [355, 188] width 20 height 5
click at [370, 161] on p "En attente" at bounding box center [440, 188] width 191 height 7
click at [374, 161] on icon "button" at bounding box center [550, 188] width 6 height 6
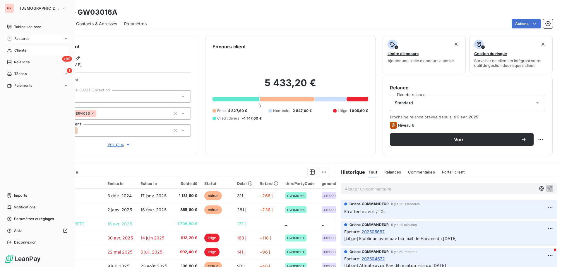
drag, startPoint x: 25, startPoint y: 37, endPoint x: 30, endPoint y: 37, distance: 5.6
click at [25, 37] on span "Factures" at bounding box center [21, 38] width 15 height 5
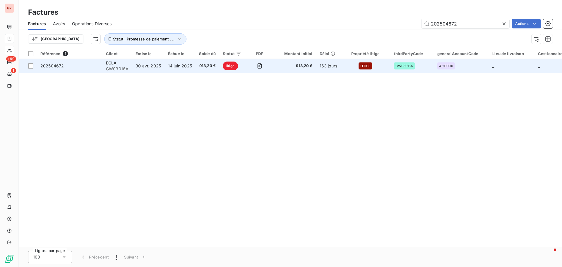
click at [58, 64] on span "202504672" at bounding box center [51, 65] width 23 height 5
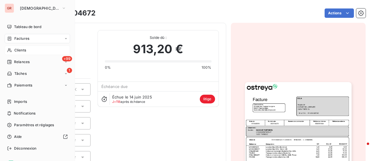
click at [20, 39] on span "Factures" at bounding box center [21, 38] width 15 height 5
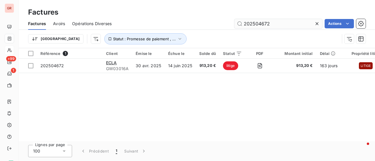
click at [281, 24] on input "202504672" at bounding box center [278, 23] width 88 height 9
drag, startPoint x: 281, startPoint y: 24, endPoint x: 170, endPoint y: 34, distance: 112.2
click at [176, 32] on div "Factures Avoirs Opérations Diverses 202504672 Actions Trier Statut : Promesse d…" at bounding box center [197, 33] width 356 height 30
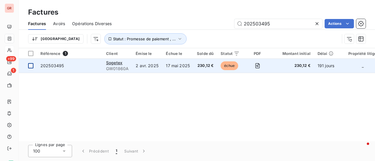
type input "202503495"
click at [32, 67] on div at bounding box center [30, 65] width 5 height 5
click at [59, 67] on span "202503495" at bounding box center [51, 65] width 23 height 5
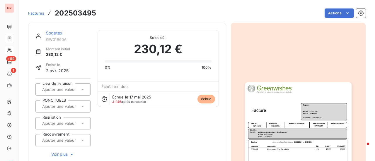
drag, startPoint x: 58, startPoint y: 32, endPoint x: 72, endPoint y: 31, distance: 14.4
click at [58, 32] on link "Sogetex" at bounding box center [54, 32] width 16 height 5
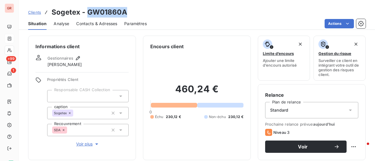
drag, startPoint x: 127, startPoint y: 12, endPoint x: 88, endPoint y: 13, distance: 39.5
click at [88, 13] on div "Clients Sogetex - GW01860A" at bounding box center [197, 12] width 356 height 11
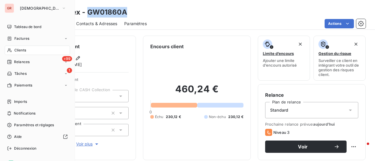
drag, startPoint x: 28, startPoint y: 40, endPoint x: 96, endPoint y: 35, distance: 68.4
click at [28, 40] on span "Factures" at bounding box center [21, 38] width 15 height 5
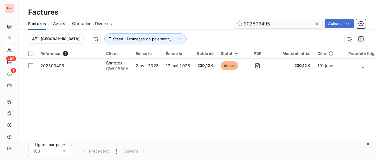
click at [265, 26] on input "202503495" at bounding box center [278, 23] width 88 height 9
drag, startPoint x: 274, startPoint y: 25, endPoint x: 139, endPoint y: 31, distance: 134.7
click at [174, 25] on div "202503495 Actions" at bounding box center [242, 23] width 247 height 9
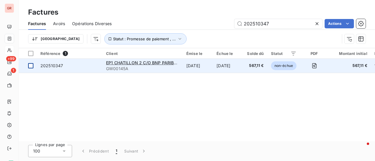
type input "202510347"
click at [30, 67] on div at bounding box center [30, 65] width 5 height 5
click at [147, 63] on span "EP1 CHATILLON 2 C/O BNP PARIBAS REPM 53720" at bounding box center [156, 62] width 100 height 5
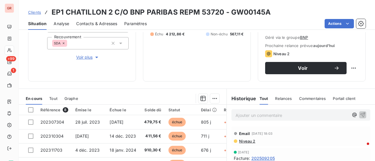
scroll to position [88, 0]
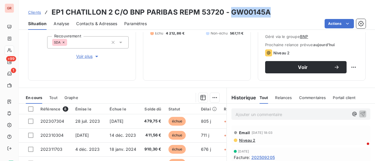
drag, startPoint x: 268, startPoint y: 14, endPoint x: 227, endPoint y: 15, distance: 41.0
click at [227, 15] on div "Clients EP1 CHATILLON 2 C/O BNP PARIBAS REPM 53720 - GW00145A" at bounding box center [197, 12] width 356 height 11
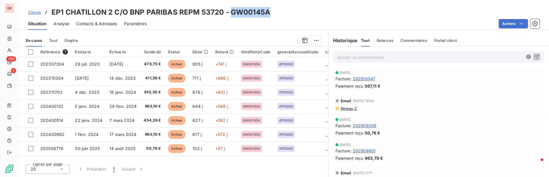
scroll to position [138, 0]
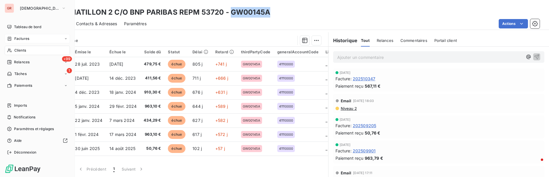
click at [28, 37] on span "Factures" at bounding box center [21, 38] width 15 height 5
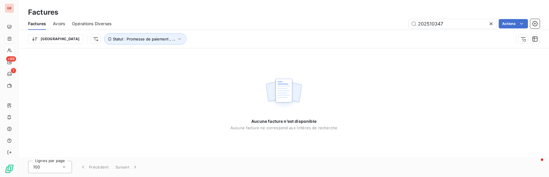
drag, startPoint x: 447, startPoint y: 23, endPoint x: 324, endPoint y: 34, distance: 124.0
click at [325, 34] on div "Factures Avoirs Opérations Diverses 202510347 Actions Trier Statut : Promesse d…" at bounding box center [284, 33] width 530 height 30
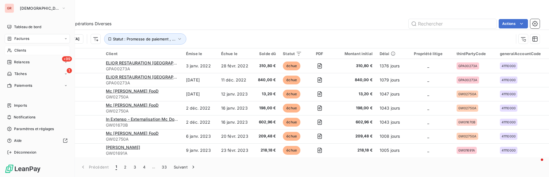
click at [28, 37] on span "Factures" at bounding box center [21, 38] width 15 height 5
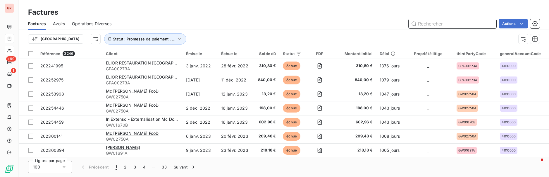
click at [374, 26] on input "text" at bounding box center [453, 23] width 88 height 9
click at [374, 23] on input "text" at bounding box center [453, 23] width 88 height 9
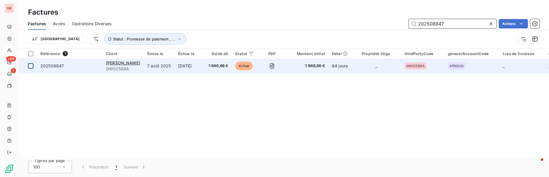
type input "202508847"
click at [29, 66] on div at bounding box center [30, 65] width 5 height 5
click at [60, 67] on span "202508847" at bounding box center [51, 65] width 23 height 5
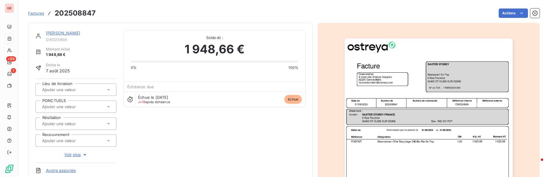
click at [374, 103] on img "button" at bounding box center [429, 157] width 168 height 238
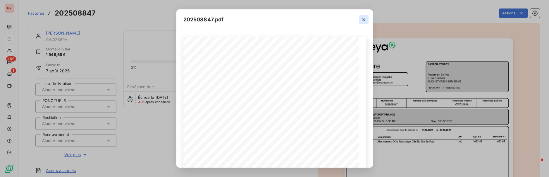
click at [365, 20] on icon "button" at bounding box center [364, 19] width 3 height 3
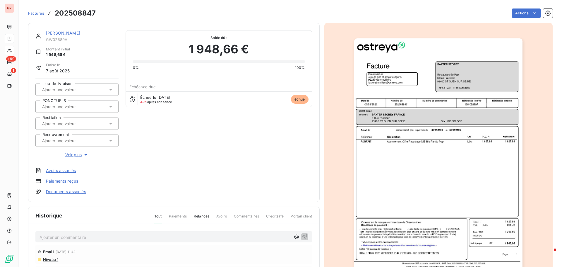
click at [59, 34] on link "[PERSON_NAME]" at bounding box center [63, 32] width 34 height 5
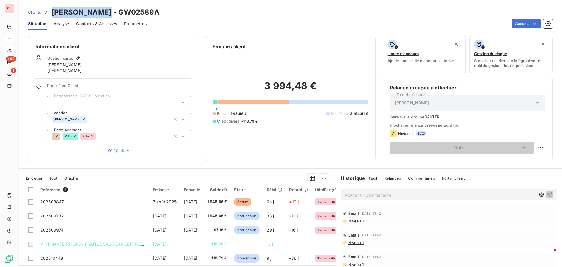
drag, startPoint x: 108, startPoint y: 14, endPoint x: 47, endPoint y: 8, distance: 62.0
click at [47, 8] on div "Clients [PERSON_NAME] - GW02589A" at bounding box center [93, 12] width 131 height 11
click at [83, 11] on h3 "[PERSON_NAME] - GW02589A" at bounding box center [105, 12] width 108 height 11
drag, startPoint x: 81, startPoint y: 11, endPoint x: 49, endPoint y: 10, distance: 32.2
click at [49, 10] on div "Clients [PERSON_NAME] - GW02589A" at bounding box center [93, 12] width 131 height 11
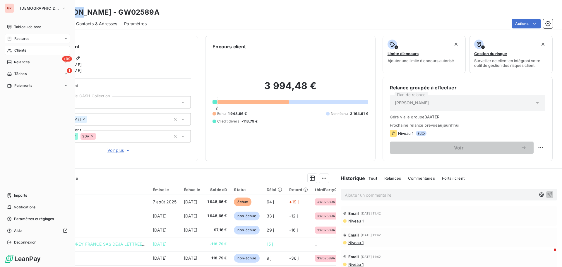
drag, startPoint x: 21, startPoint y: 38, endPoint x: 60, endPoint y: 36, distance: 39.5
click at [21, 38] on span "Factures" at bounding box center [21, 38] width 15 height 5
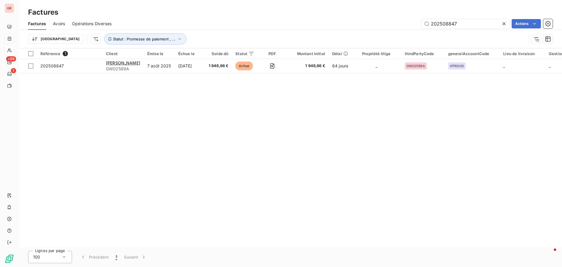
drag, startPoint x: 464, startPoint y: 25, endPoint x: 295, endPoint y: 33, distance: 169.6
click at [299, 32] on div "Factures Avoirs Opérations Diverses 202508847 Actions Trier Statut : Promesse d…" at bounding box center [290, 33] width 543 height 30
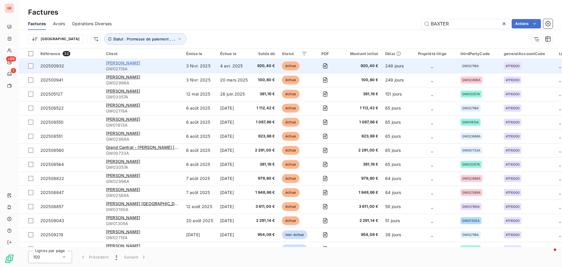
type input "BAXTER"
click at [127, 63] on span "[PERSON_NAME]" at bounding box center [123, 62] width 34 height 5
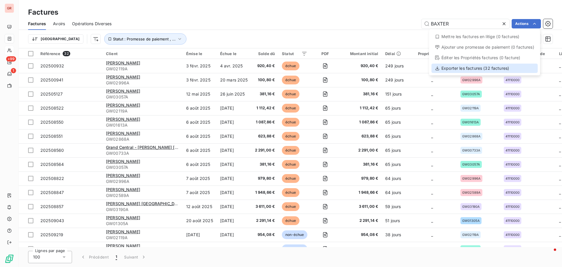
click at [374, 68] on div "Exporter les factures (32 factures)" at bounding box center [484, 67] width 106 height 9
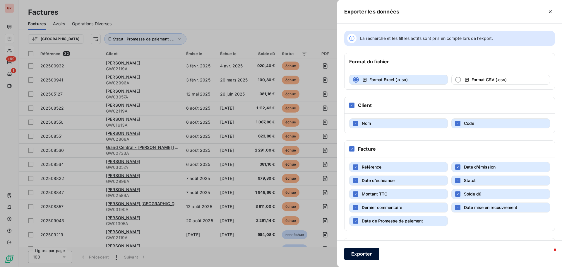
click at [359, 161] on button "Exporter" at bounding box center [361, 253] width 35 height 12
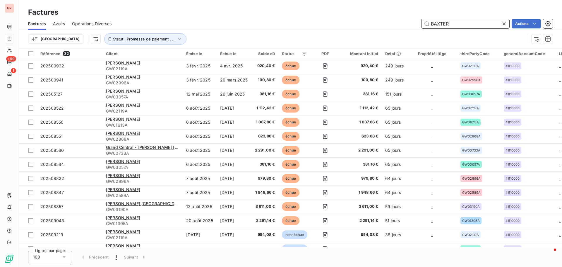
click at [61, 24] on span "Avoirs" at bounding box center [59, 24] width 12 height 6
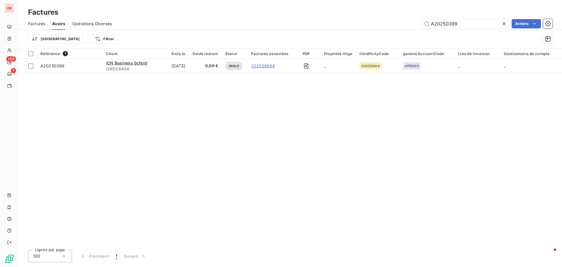
drag, startPoint x: 466, startPoint y: 26, endPoint x: 281, endPoint y: 37, distance: 185.2
click at [288, 35] on div "Factures Avoirs Opérations Diverses A20250399 Actions Trier Filtrer" at bounding box center [290, 33] width 543 height 30
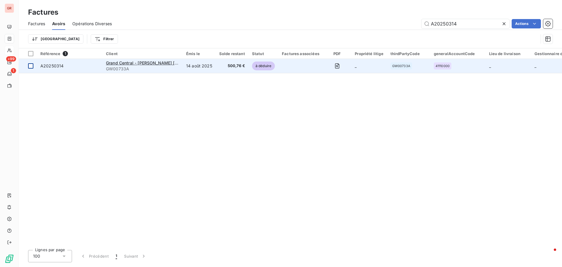
type input "A20250314"
click at [29, 67] on div at bounding box center [30, 65] width 5 height 5
click at [112, 63] on span "Grand Central - [PERSON_NAME] [GEOGRAPHIC_DATA]" at bounding box center [160, 62] width 109 height 5
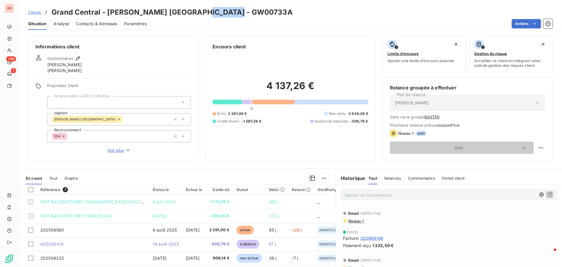
drag, startPoint x: 243, startPoint y: 11, endPoint x: 203, endPoint y: 11, distance: 39.8
click at [203, 11] on h3 "Grand Central - [PERSON_NAME] [GEOGRAPHIC_DATA] - GW00733A" at bounding box center [171, 12] width 241 height 11
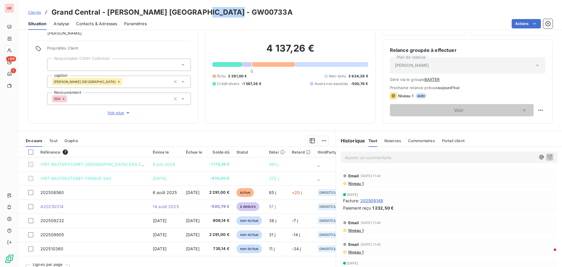
scroll to position [48, 0]
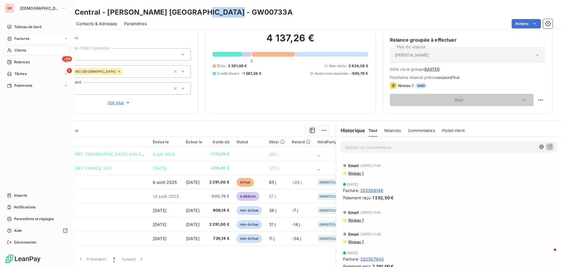
click at [24, 40] on span "Factures" at bounding box center [21, 38] width 15 height 5
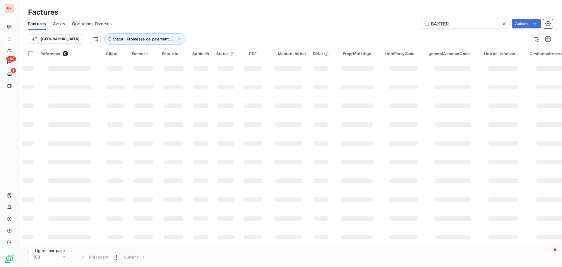
drag, startPoint x: 454, startPoint y: 25, endPoint x: 356, endPoint y: 32, distance: 98.5
click at [357, 32] on div "Factures Avoirs Opérations Diverses BAXTER Actions Trier Statut : Promesse de p…" at bounding box center [290, 33] width 543 height 30
click at [374, 16] on div "Factures" at bounding box center [290, 12] width 543 height 11
drag, startPoint x: 459, startPoint y: 25, endPoint x: 375, endPoint y: 32, distance: 84.3
click at [374, 31] on div "Factures Avoirs Opérations Diverses BAXTER Actions Trier Statut : Promesse de p…" at bounding box center [290, 33] width 543 height 30
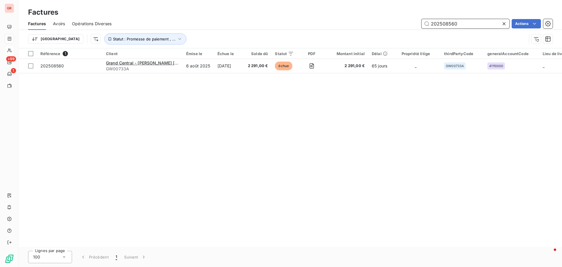
type input "202508560"
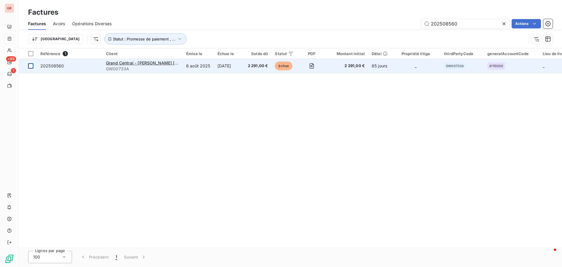
click at [31, 65] on div at bounding box center [30, 65] width 5 height 5
click at [61, 65] on span "202508560" at bounding box center [51, 65] width 23 height 5
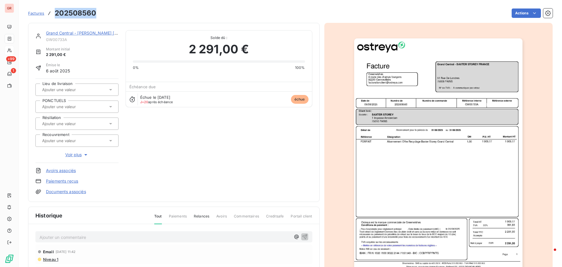
drag, startPoint x: 96, startPoint y: 13, endPoint x: 51, endPoint y: 15, distance: 45.1
click at [51, 15] on div "Factures 202508560 Actions" at bounding box center [290, 13] width 524 height 12
click at [86, 32] on link "Grand Central - [PERSON_NAME] [GEOGRAPHIC_DATA]" at bounding box center [100, 32] width 109 height 5
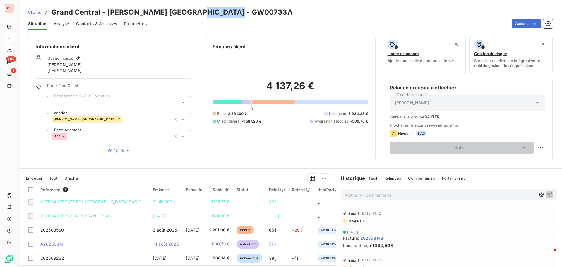
drag, startPoint x: 248, startPoint y: 13, endPoint x: 204, endPoint y: 16, distance: 43.7
click at [202, 16] on div "Clients Grand Central - [PERSON_NAME] [GEOGRAPHIC_DATA] - GW00733A" at bounding box center [290, 12] width 543 height 11
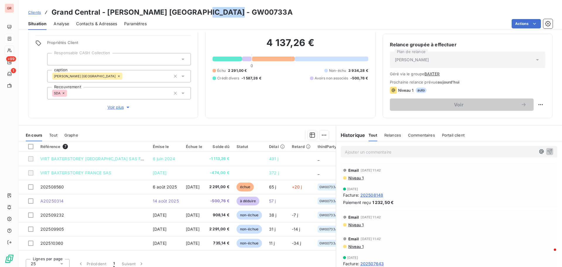
scroll to position [48, 0]
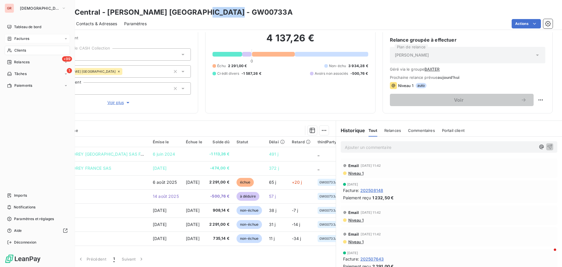
click at [25, 37] on span "Factures" at bounding box center [21, 38] width 15 height 5
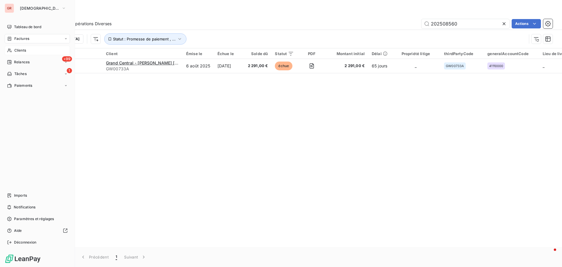
click at [19, 49] on span "Clients" at bounding box center [20, 50] width 12 height 5
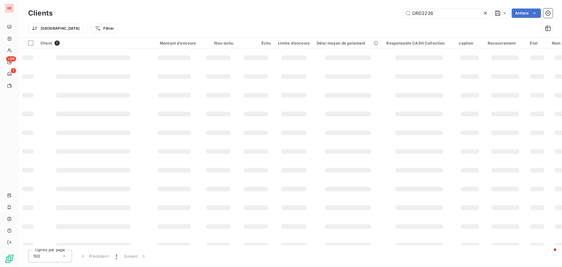
drag, startPoint x: 436, startPoint y: 12, endPoint x: 345, endPoint y: 29, distance: 92.3
click at [345, 29] on div "Clients OR03236 Actions Trier Filtrer" at bounding box center [290, 22] width 524 height 30
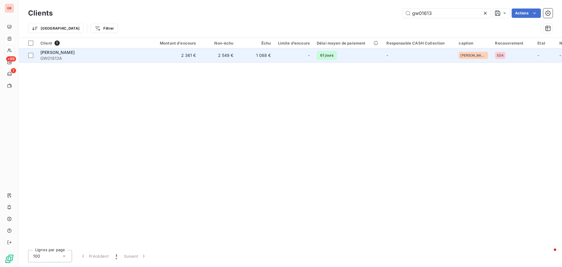
type input "gw01613"
click at [58, 53] on span "[PERSON_NAME]" at bounding box center [57, 52] width 34 height 5
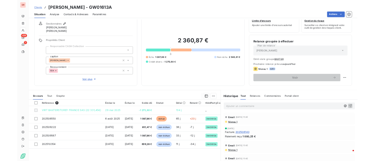
scroll to position [48, 0]
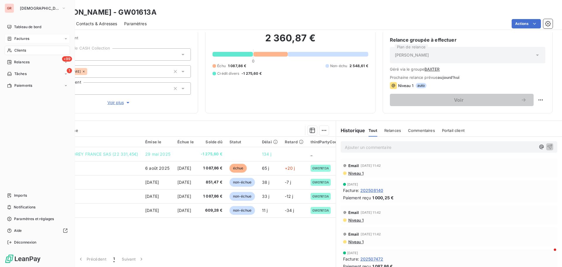
click at [28, 40] on span "Factures" at bounding box center [21, 38] width 15 height 5
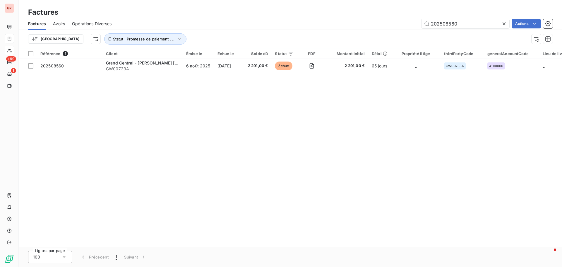
drag, startPoint x: 467, startPoint y: 24, endPoint x: 347, endPoint y: 40, distance: 121.0
click at [350, 40] on div "Factures Avoirs Opérations Diverses 202508560 Actions Trier Statut : Promesse d…" at bounding box center [290, 33] width 543 height 30
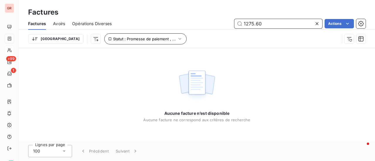
drag, startPoint x: 270, startPoint y: 25, endPoint x: 148, endPoint y: 33, distance: 122.6
click at [149, 33] on div "Factures Avoirs Opérations Diverses 1275.60 Actions Trier Statut : Promesse de …" at bounding box center [197, 33] width 356 height 30
paste input "202510271"
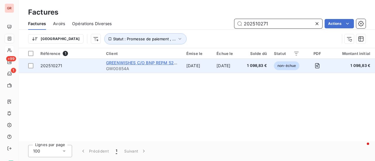
type input "202510271"
click at [121, 61] on span "GREENWISHES C/O BNP REPM 52822" at bounding box center [144, 62] width 76 height 5
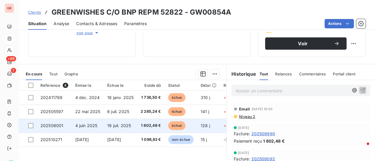
scroll to position [117, 0]
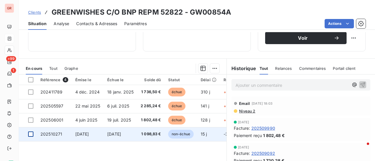
click at [31, 135] on div at bounding box center [30, 134] width 5 height 5
click at [54, 134] on span "202510271" at bounding box center [51, 134] width 22 height 5
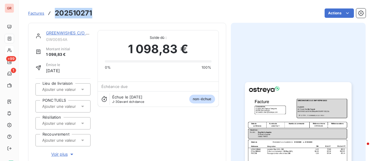
drag, startPoint x: 95, startPoint y: 14, endPoint x: 52, endPoint y: 13, distance: 42.7
click at [52, 13] on div "Factures 202510271 Actions" at bounding box center [196, 13] width 337 height 12
click at [66, 32] on link "GREENWISHES C/O BNP REPM 52822" at bounding box center [84, 32] width 76 height 5
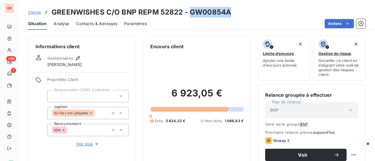
drag, startPoint x: 229, startPoint y: 11, endPoint x: 188, endPoint y: 14, distance: 41.6
click at [188, 14] on div "Clients GREENWISHES C/O BNP REPM 52822 - GW00854A" at bounding box center [197, 12] width 356 height 11
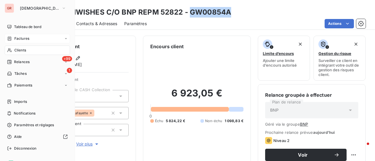
click at [26, 38] on span "Factures" at bounding box center [21, 38] width 15 height 5
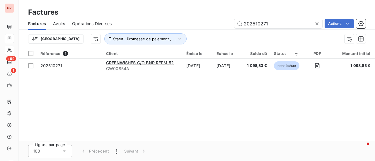
drag, startPoint x: 228, startPoint y: 25, endPoint x: 181, endPoint y: 31, distance: 46.8
click at [202, 30] on div "Factures Avoirs Opérations Diverses 202510271 Actions" at bounding box center [197, 24] width 356 height 12
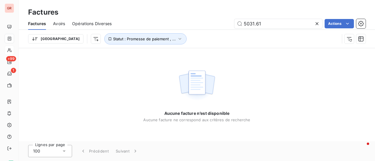
type input "5031.61"
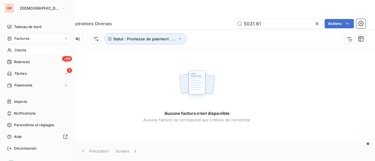
click at [26, 41] on div "Factures" at bounding box center [37, 38] width 65 height 9
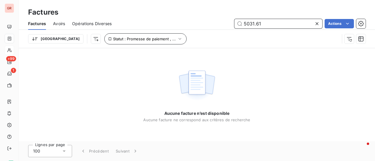
drag, startPoint x: 264, startPoint y: 23, endPoint x: 152, endPoint y: 41, distance: 113.9
click at [156, 41] on div "Factures Avoirs Opérations Diverses 5031.61 Actions Trier Statut : Promesse de …" at bounding box center [197, 33] width 356 height 30
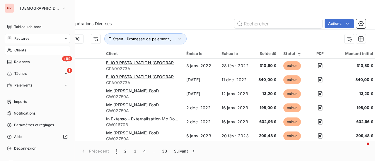
click at [26, 39] on span "Factures" at bounding box center [21, 38] width 15 height 5
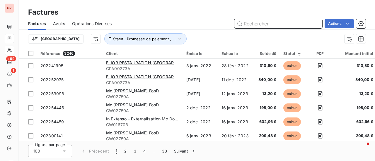
click at [262, 27] on input "text" at bounding box center [278, 23] width 88 height 9
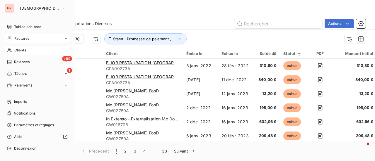
click at [21, 53] on div "Clients" at bounding box center [37, 50] width 65 height 9
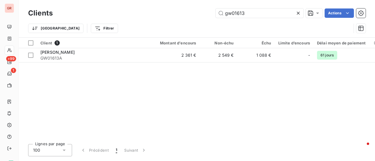
drag, startPoint x: 231, startPoint y: 15, endPoint x: 108, endPoint y: 35, distance: 124.5
click at [116, 32] on div "Clients gw01613 Actions Trier Filtrer" at bounding box center [196, 22] width 337 height 30
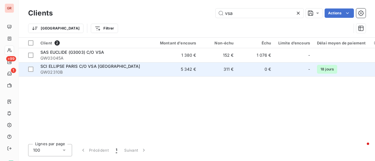
type input "vsa"
click at [73, 66] on span "SCI ELLIPSE PARIS C/O VSA [GEOGRAPHIC_DATA]" at bounding box center [89, 66] width 99 height 5
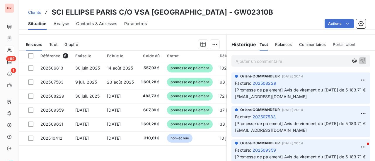
scroll to position [146, 0]
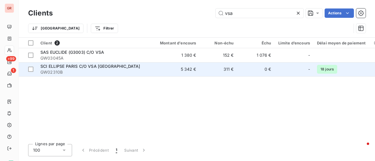
click at [72, 69] on div "SCI ELLIPSE PARIS C/O VSA [GEOGRAPHIC_DATA]" at bounding box center [92, 66] width 105 height 6
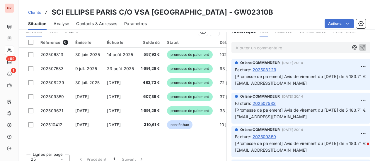
scroll to position [117, 0]
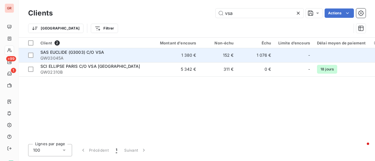
click at [90, 51] on span "SAS EUCLIDE (G3003) C/O VSA" at bounding box center [71, 52] width 63 height 5
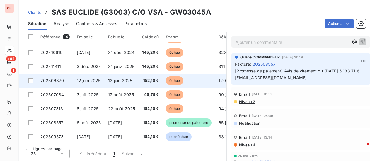
scroll to position [41, 0]
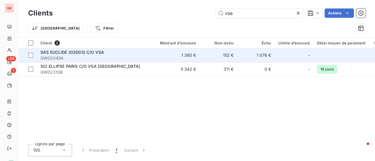
click at [63, 53] on span "SAS EUCLIDE (G3003) C/O VSA" at bounding box center [71, 52] width 63 height 5
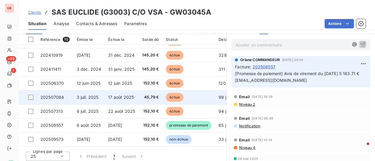
scroll to position [152, 0]
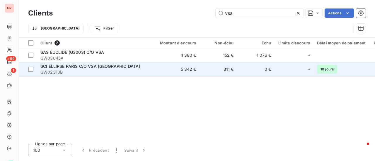
click at [58, 68] on span "SCI ELLIPSE PARIS C/O VSA [GEOGRAPHIC_DATA]" at bounding box center [89, 66] width 99 height 5
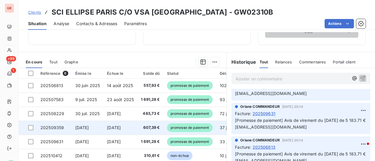
scroll to position [123, 0]
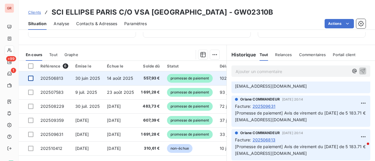
click at [29, 78] on div at bounding box center [30, 78] width 5 height 5
click at [52, 76] on span "202506813" at bounding box center [51, 78] width 23 height 5
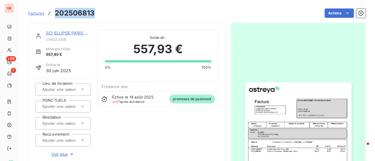
drag, startPoint x: 96, startPoint y: 15, endPoint x: 56, endPoint y: 14, distance: 39.8
click at [53, 14] on div "Factures 202506813 Actions" at bounding box center [196, 13] width 337 height 12
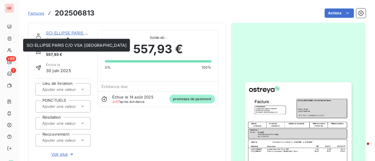
click at [70, 34] on link "SCI ELLIPSE PARIS C/O VSA [GEOGRAPHIC_DATA]" at bounding box center [96, 32] width 100 height 5
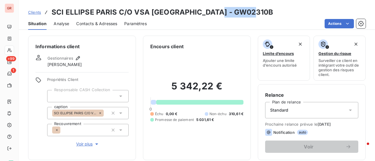
drag, startPoint x: 237, startPoint y: 13, endPoint x: 200, endPoint y: 14, distance: 37.8
click at [200, 14] on div "Clients SCI ELLIPSE [GEOGRAPHIC_DATA] C/O VSA [GEOGRAPHIC_DATA] - GW02310B" at bounding box center [197, 12] width 356 height 11
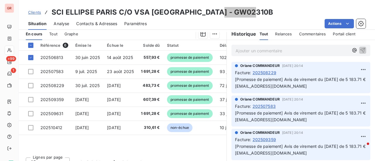
scroll to position [146, 0]
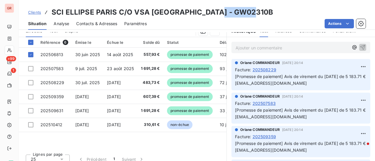
drag, startPoint x: 252, startPoint y: 13, endPoint x: 245, endPoint y: 13, distance: 7.0
click at [252, 13] on div "Clients SCI ELLIPSE [GEOGRAPHIC_DATA] C/O VSA [GEOGRAPHIC_DATA] - GW02310B" at bounding box center [197, 12] width 356 height 11
drag, startPoint x: 200, startPoint y: 11, endPoint x: 237, endPoint y: 13, distance: 37.8
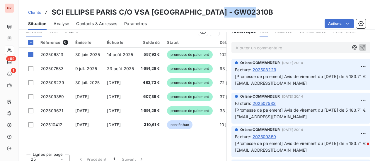
click at [237, 13] on h3 "SCI ELLIPSE PARIS C/O VSA [GEOGRAPHIC_DATA] - GW02310B" at bounding box center [161, 12] width 221 height 11
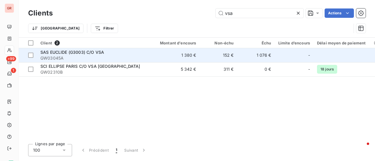
click at [81, 51] on span "SAS EUCLIDE (G3003) C/O VSA" at bounding box center [71, 52] width 63 height 5
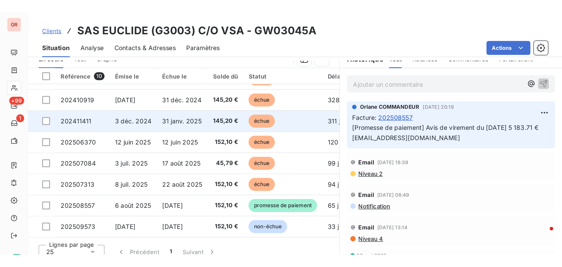
scroll to position [41, 0]
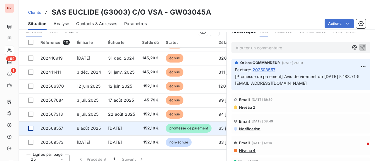
click at [32, 127] on div at bounding box center [30, 128] width 5 height 5
click at [54, 126] on span "202508557" at bounding box center [51, 128] width 23 height 5
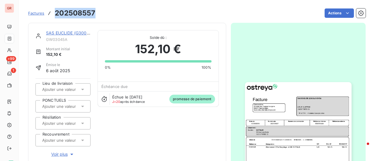
drag, startPoint x: 97, startPoint y: 14, endPoint x: 55, endPoint y: 17, distance: 41.7
click at [54, 17] on div "Factures 202508557 Actions" at bounding box center [196, 13] width 337 height 12
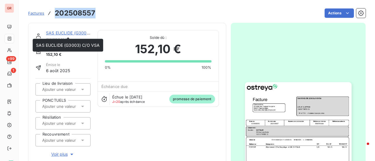
click at [67, 32] on link "SAS EUCLIDE (G3003) C/O VSA" at bounding box center [77, 32] width 63 height 5
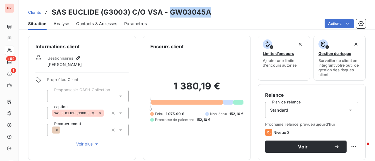
drag, startPoint x: 208, startPoint y: 13, endPoint x: 168, endPoint y: 14, distance: 40.4
click at [168, 14] on div "Clients SAS EUCLIDE (G3003) C/O VSA - GW03045A" at bounding box center [197, 12] width 356 height 11
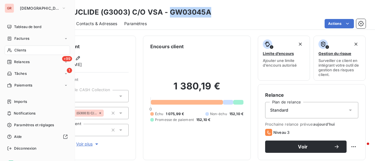
click at [29, 39] on span "Factures" at bounding box center [21, 38] width 15 height 5
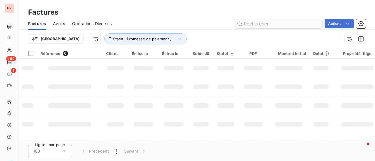
click at [269, 25] on input "text" at bounding box center [278, 23] width 88 height 9
type input "1747.38"
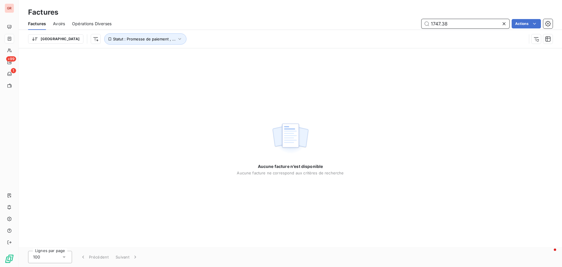
drag, startPoint x: 466, startPoint y: 25, endPoint x: 282, endPoint y: 50, distance: 185.2
click at [293, 47] on div "Factures Avoirs Opérations Diverses 1747.38 Actions Trier Statut : Promesse de …" at bounding box center [290, 33] width 543 height 30
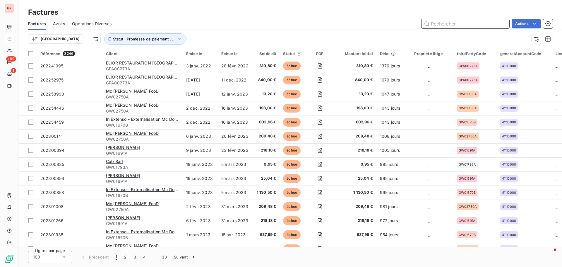
click at [374, 21] on input "text" at bounding box center [465, 23] width 88 height 9
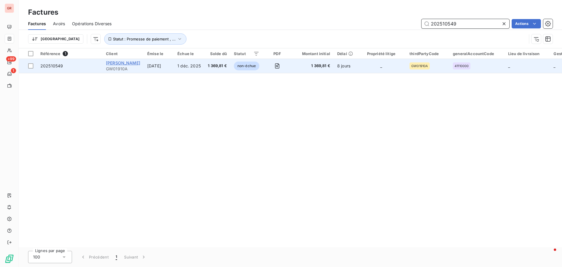
type input "202510549"
click at [122, 63] on span "[PERSON_NAME]" at bounding box center [123, 62] width 34 height 5
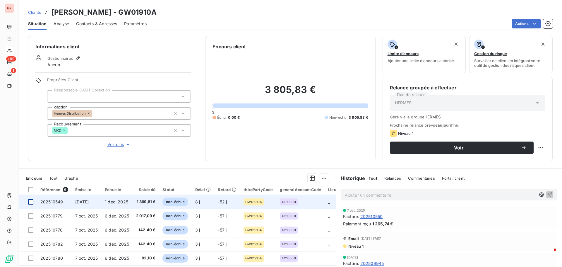
click at [30, 161] on div at bounding box center [30, 201] width 5 height 5
click at [60, 161] on span "202510549" at bounding box center [51, 201] width 23 height 5
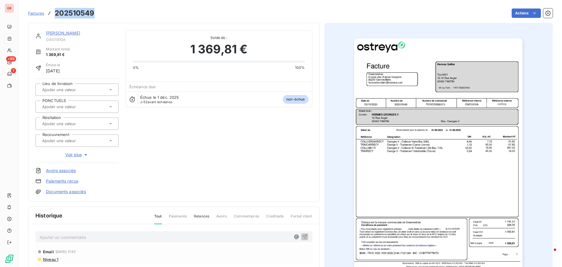
drag, startPoint x: 96, startPoint y: 13, endPoint x: 55, endPoint y: 17, distance: 40.8
click at [55, 17] on div "Factures 202510549 Actions" at bounding box center [290, 13] width 524 height 12
click at [70, 34] on link "[PERSON_NAME]" at bounding box center [63, 32] width 34 height 5
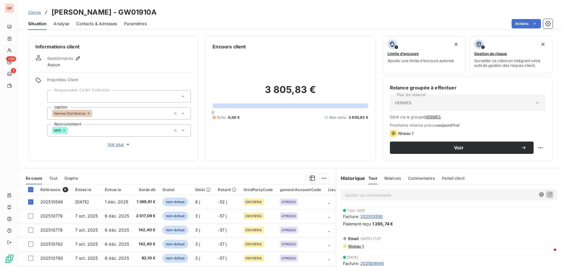
drag, startPoint x: 149, startPoint y: 12, endPoint x: 107, endPoint y: 16, distance: 41.4
click at [107, 16] on div "Clients [PERSON_NAME] - GW01910A" at bounding box center [290, 12] width 543 height 11
drag, startPoint x: 161, startPoint y: 14, endPoint x: 155, endPoint y: 13, distance: 5.7
click at [161, 14] on div "Clients [PERSON_NAME] - GW01910A" at bounding box center [290, 12] width 543 height 11
drag, startPoint x: 108, startPoint y: 12, endPoint x: 144, endPoint y: 12, distance: 36.0
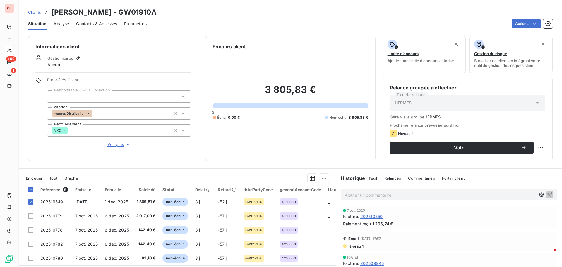
click at [144, 12] on h3 "[PERSON_NAME] - GW01910A" at bounding box center [103, 12] width 105 height 11
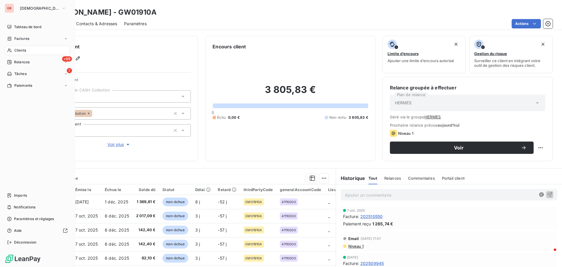
click at [25, 38] on span "Factures" at bounding box center [21, 38] width 15 height 5
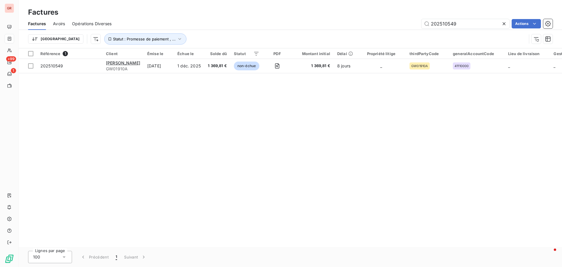
drag, startPoint x: 459, startPoint y: 23, endPoint x: 353, endPoint y: 39, distance: 107.4
click at [363, 37] on div "Factures Avoirs Opérations Diverses 202510549 Actions Trier Statut : Promesse d…" at bounding box center [290, 33] width 543 height 30
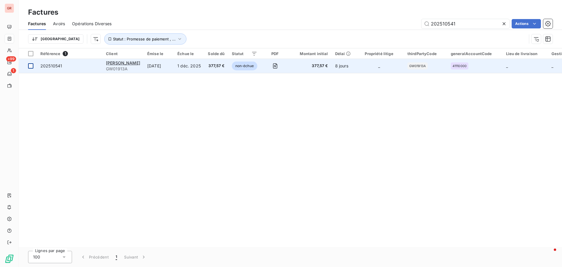
type input "202510541"
click at [34, 65] on td at bounding box center [28, 66] width 18 height 14
click at [117, 63] on span "[PERSON_NAME]" at bounding box center [123, 62] width 34 height 5
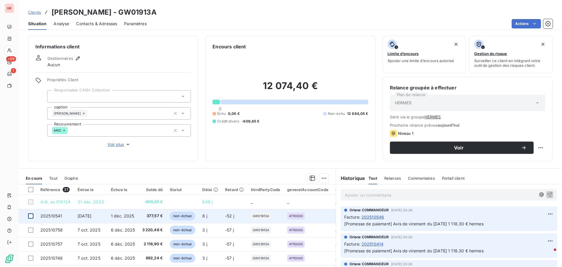
click at [32, 161] on div at bounding box center [30, 215] width 5 height 5
click at [55, 161] on span "202510541" at bounding box center [51, 215] width 22 height 5
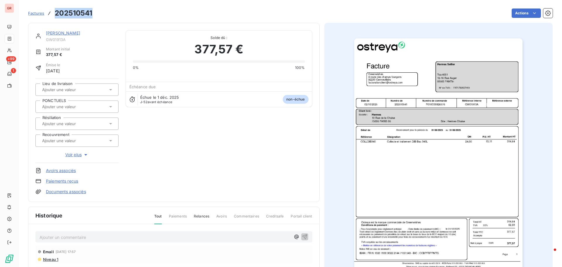
drag, startPoint x: 92, startPoint y: 13, endPoint x: 55, endPoint y: 16, distance: 37.5
click at [55, 16] on h3 "202510541" at bounding box center [73, 13] width 37 height 11
click at [69, 34] on link "[PERSON_NAME]" at bounding box center [63, 32] width 34 height 5
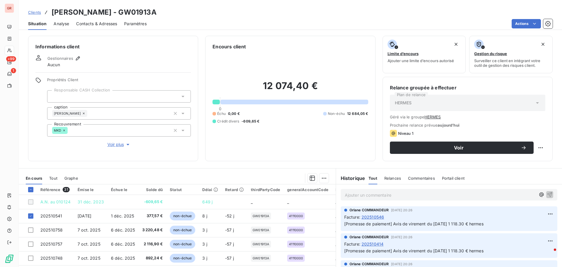
drag, startPoint x: 148, startPoint y: 13, endPoint x: 109, endPoint y: 13, distance: 39.8
click at [109, 13] on div "Clients Hermes Sellier - GW01913A" at bounding box center [290, 12] width 543 height 11
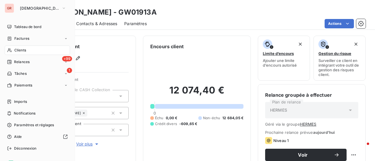
click at [23, 36] on span "Factures" at bounding box center [21, 38] width 15 height 5
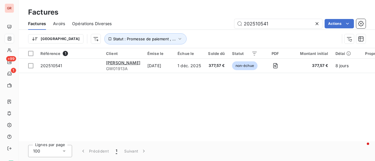
drag, startPoint x: 278, startPoint y: 24, endPoint x: 153, endPoint y: 42, distance: 125.9
click at [153, 42] on div "Factures Avoirs Opérations Diverses 202510541 Actions Trier Statut : Promesse d…" at bounding box center [197, 33] width 356 height 30
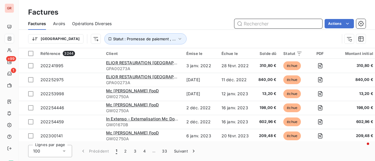
click at [264, 23] on input "text" at bounding box center [278, 23] width 88 height 9
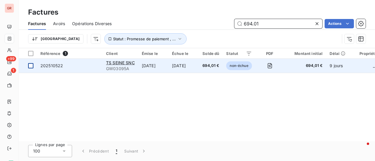
type input "694.01"
click at [32, 66] on div at bounding box center [30, 65] width 5 height 5
click at [55, 67] on span "202510522" at bounding box center [51, 65] width 23 height 5
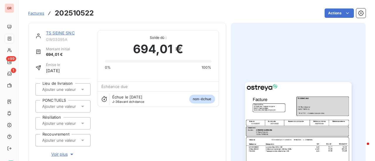
click at [69, 33] on link "TS SEINE SNC" at bounding box center [60, 32] width 29 height 5
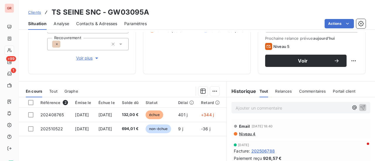
scroll to position [88, 0]
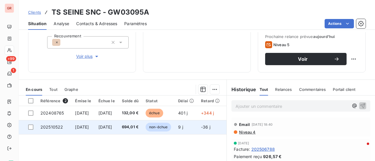
drag, startPoint x: 29, startPoint y: 128, endPoint x: 51, endPoint y: 125, distance: 21.9
click at [29, 128] on div at bounding box center [30, 127] width 5 height 5
click at [60, 127] on span "202510522" at bounding box center [51, 127] width 23 height 5
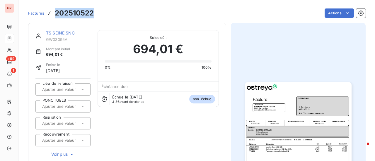
drag, startPoint x: 92, startPoint y: 14, endPoint x: 56, endPoint y: 16, distance: 36.1
click at [56, 16] on h3 "202510522" at bounding box center [74, 13] width 39 height 11
click at [71, 31] on link "TS SEINE SNC" at bounding box center [60, 32] width 29 height 5
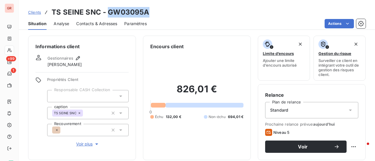
drag, startPoint x: 149, startPoint y: 13, endPoint x: 107, endPoint y: 13, distance: 42.1
click at [107, 13] on div "Clients TS SEINE SNC - GW03095A" at bounding box center [197, 12] width 356 height 11
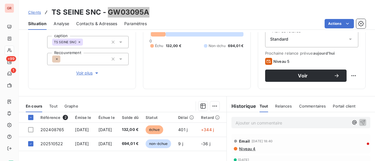
scroll to position [59, 0]
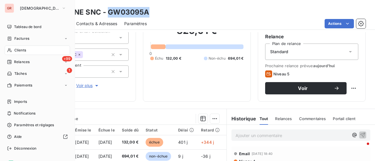
drag, startPoint x: 28, startPoint y: 38, endPoint x: 35, endPoint y: 38, distance: 7.0
click at [28, 38] on span "Factures" at bounding box center [21, 38] width 15 height 5
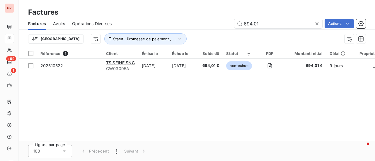
drag, startPoint x: 266, startPoint y: 20, endPoint x: 221, endPoint y: 28, distance: 45.5
click at [221, 28] on div "Factures Avoirs Opérations Diverses 694.01 Actions" at bounding box center [197, 24] width 356 height 12
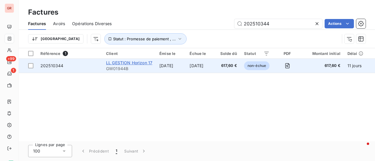
type input "202510344"
click at [118, 61] on span "LL GESTION Horizon 17" at bounding box center [129, 62] width 46 height 5
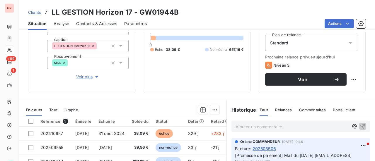
scroll to position [88, 0]
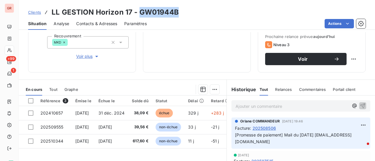
drag, startPoint x: 179, startPoint y: 11, endPoint x: 139, endPoint y: 13, distance: 40.4
click at [139, 13] on div "Clients LL GESTION Horizon 17 - GW01944B" at bounding box center [197, 12] width 356 height 11
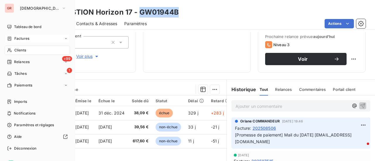
click at [25, 37] on span "Factures" at bounding box center [21, 38] width 15 height 5
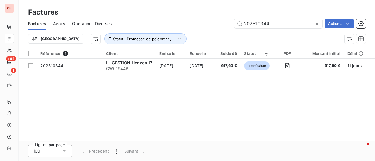
drag, startPoint x: 274, startPoint y: 25, endPoint x: 129, endPoint y: 47, distance: 147.1
click at [129, 47] on div "Factures Avoirs Opérations Diverses 202510344 Actions Trier Statut : Promesse d…" at bounding box center [197, 33] width 356 height 30
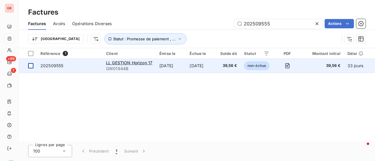
type input "202509555"
click at [31, 67] on div at bounding box center [30, 65] width 5 height 5
click at [120, 63] on span "LL GESTION Horizon 17" at bounding box center [129, 62] width 46 height 5
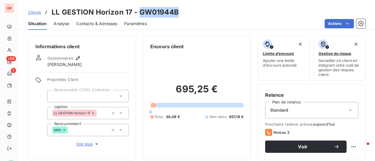
drag, startPoint x: 178, startPoint y: 13, endPoint x: 142, endPoint y: 13, distance: 36.6
click at [138, 13] on div "Clients LL GESTION Horizon 17 - GW01944B" at bounding box center [197, 12] width 356 height 11
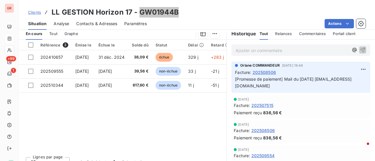
scroll to position [146, 0]
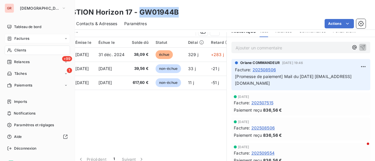
click at [26, 37] on span "Factures" at bounding box center [21, 38] width 15 height 5
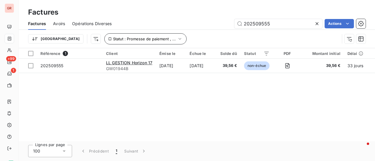
drag, startPoint x: 273, startPoint y: 26, endPoint x: 116, endPoint y: 40, distance: 157.5
click at [127, 38] on div "Factures Avoirs Opérations Diverses 202509555 Actions Trier Statut : Promesse d…" at bounding box center [197, 33] width 356 height 30
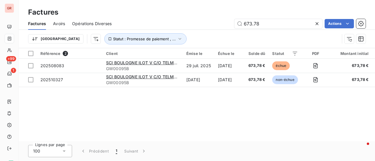
type input "673.78"
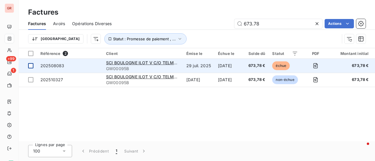
click at [31, 63] on div at bounding box center [30, 65] width 5 height 5
click at [62, 66] on span "202508083" at bounding box center [52, 65] width 24 height 5
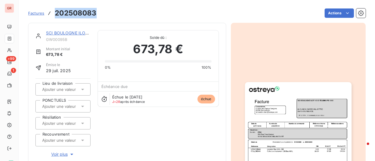
drag, startPoint x: 98, startPoint y: 14, endPoint x: 54, endPoint y: 17, distance: 43.4
click at [54, 17] on div "Factures 202508083 Actions" at bounding box center [196, 13] width 337 height 12
click at [72, 33] on link "SCI BOULOGNE ILOT V C/O TELMMA PG 1312" at bounding box center [92, 32] width 92 height 5
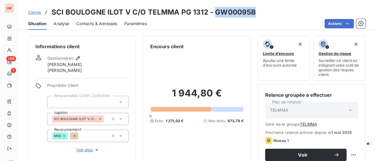
drag, startPoint x: 255, startPoint y: 13, endPoint x: 213, endPoint y: 15, distance: 41.6
click at [213, 15] on div "Clients SCI BOULOGNE ILOT V C/O TELMMA PG 1312 - GW00095B" at bounding box center [197, 12] width 356 height 11
drag, startPoint x: 257, startPoint y: 6, endPoint x: 258, endPoint y: 12, distance: 5.6
click at [257, 7] on div "Clients SCI BOULOGNE ILOT V C/O TELMMA PG 1312 - GW00095B Situation Analyse Con…" at bounding box center [197, 15] width 356 height 30
click at [212, 12] on h3 "SCI BOULOGNE ILOT V C/O TELMMA PG 1312 - GW00095B" at bounding box center [153, 12] width 204 height 11
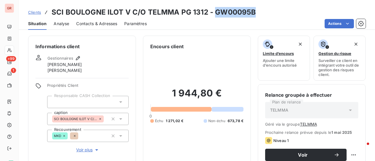
drag, startPoint x: 212, startPoint y: 13, endPoint x: 252, endPoint y: 12, distance: 39.8
click at [252, 12] on h3 "SCI BOULOGNE ILOT V C/O TELMMA PG 1312 - GW00095B" at bounding box center [153, 12] width 204 height 11
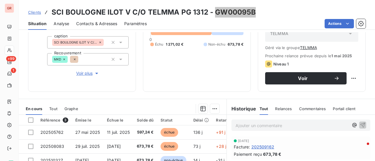
scroll to position [88, 0]
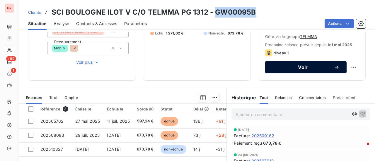
click at [302, 67] on span "Voir" at bounding box center [302, 67] width 61 height 5
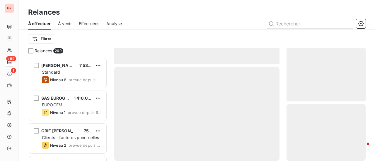
scroll to position [99, 74]
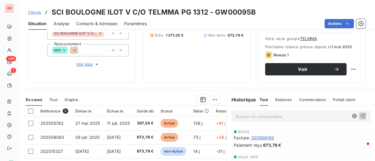
scroll to position [88, 0]
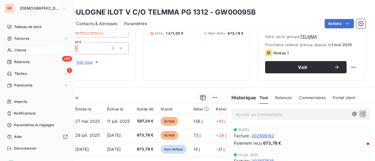
click at [25, 37] on span "Factures" at bounding box center [21, 38] width 15 height 5
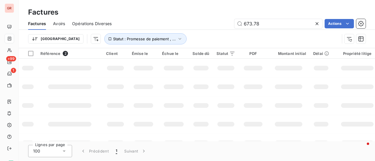
drag, startPoint x: 221, startPoint y: 29, endPoint x: 176, endPoint y: 36, distance: 45.9
click at [203, 30] on div "Factures Avoirs Opérations Diverses 673.78 Actions Trier Statut : Promesse de p…" at bounding box center [197, 33] width 356 height 30
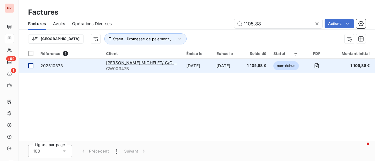
type input "1105.88"
click at [32, 65] on div at bounding box center [30, 65] width 5 height 5
click at [126, 63] on span "[PERSON_NAME] MICHELET/ C/O TELMMA" at bounding box center [149, 62] width 86 height 5
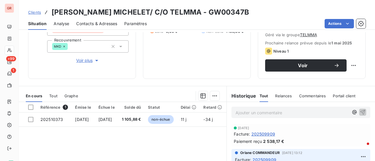
scroll to position [117, 0]
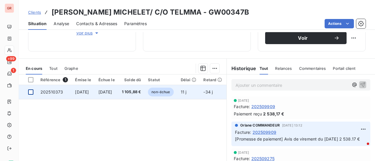
click at [32, 91] on div at bounding box center [30, 92] width 5 height 5
click at [55, 93] on span "202510373" at bounding box center [51, 92] width 23 height 5
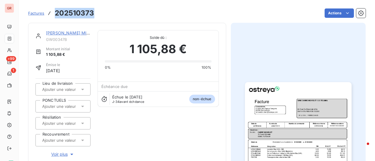
drag, startPoint x: 94, startPoint y: 15, endPoint x: 55, endPoint y: 16, distance: 38.6
click at [55, 16] on div "Factures 202510373 Actions" at bounding box center [196, 13] width 337 height 12
click at [73, 34] on link "[PERSON_NAME] MICHELET/ C/O TELMMA" at bounding box center [89, 32] width 86 height 5
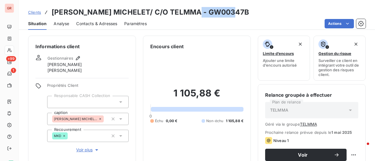
drag, startPoint x: 229, startPoint y: 16, endPoint x: 198, endPoint y: 12, distance: 31.5
click at [190, 15] on div "Clients [PERSON_NAME] MICHELET/ C/O TELMMA - GW00347B" at bounding box center [197, 12] width 356 height 11
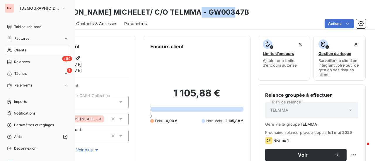
click at [26, 37] on span "Factures" at bounding box center [21, 38] width 15 height 5
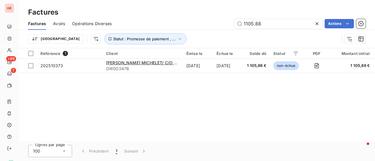
drag, startPoint x: 267, startPoint y: 24, endPoint x: 175, endPoint y: 36, distance: 92.7
click at [175, 36] on div "Factures Avoirs Opérations Diverses 1105.88 Actions Trier Statut : Promesse de …" at bounding box center [197, 33] width 356 height 30
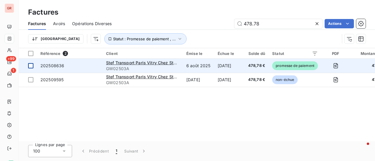
type input "478.78"
click at [30, 67] on div at bounding box center [30, 65] width 5 height 5
click at [48, 67] on span "202508636" at bounding box center [52, 65] width 24 height 5
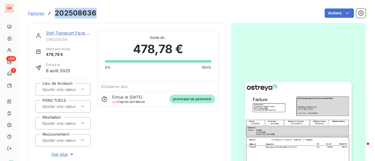
drag, startPoint x: 95, startPoint y: 13, endPoint x: 54, endPoint y: 13, distance: 40.7
click at [55, 13] on h3 "202508636" at bounding box center [76, 13] width 42 height 11
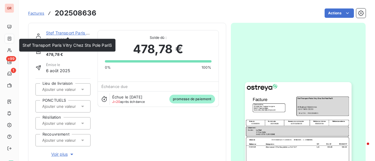
click at [82, 34] on link "Stef Transport Paris Vitry Chez Sts Pole PariS" at bounding box center [90, 32] width 89 height 5
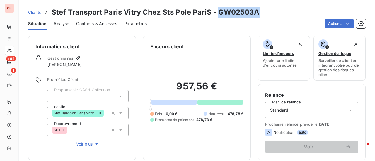
drag, startPoint x: 255, startPoint y: 12, endPoint x: 217, endPoint y: 12, distance: 38.0
click at [216, 13] on h3 "Stef Transport Paris Vitry Chez Sts Pole PariS - GW02503A" at bounding box center [155, 12] width 208 height 11
click at [236, 73] on div "957,56 € 0 Échu 0,00 € Non-échu 478,78 € Promesse de paiement 478,78 €" at bounding box center [196, 101] width 93 height 103
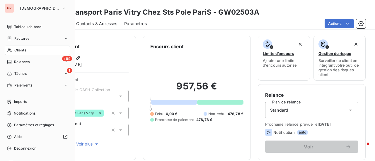
click at [25, 40] on span "Factures" at bounding box center [21, 38] width 15 height 5
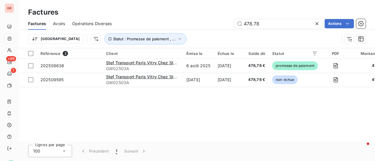
drag, startPoint x: 273, startPoint y: 25, endPoint x: 138, endPoint y: 44, distance: 136.5
click at [145, 44] on div "Factures Avoirs Opérations Diverses 478.78 Actions Trier Statut : Promesse de p…" at bounding box center [197, 33] width 356 height 30
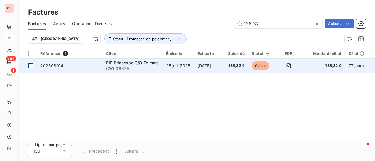
type input "138.32"
click at [32, 66] on div at bounding box center [30, 65] width 5 height 5
click at [55, 65] on span "202508014" at bounding box center [51, 65] width 23 height 5
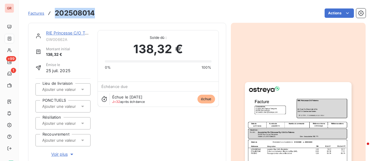
drag, startPoint x: 95, startPoint y: 14, endPoint x: 55, endPoint y: 15, distance: 40.7
click at [55, 15] on div "Factures 202508014 Actions" at bounding box center [196, 13] width 337 height 12
click at [61, 33] on link "RIE Princesse C/O Telmma" at bounding box center [72, 32] width 52 height 5
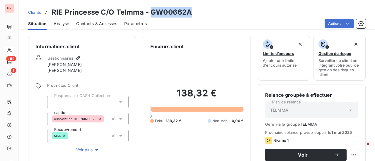
drag, startPoint x: 190, startPoint y: 11, endPoint x: 158, endPoint y: 13, distance: 31.9
click at [150, 10] on h3 "RIE Princesse C/O Telmma - GW00662A" at bounding box center [121, 12] width 140 height 11
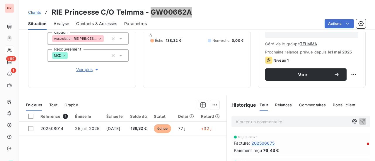
scroll to position [29, 0]
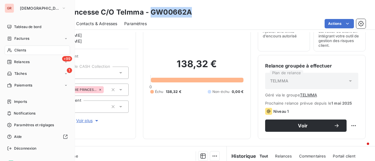
click at [29, 37] on div "Factures" at bounding box center [37, 38] width 65 height 9
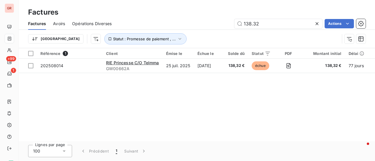
drag, startPoint x: 263, startPoint y: 25, endPoint x: 187, endPoint y: 33, distance: 76.2
click at [190, 33] on div "Factures Avoirs Opérations Diverses 138.32 Actions Trier Statut : Promesse de p…" at bounding box center [197, 33] width 356 height 30
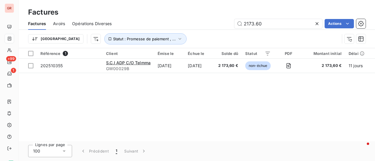
type input "2173.60"
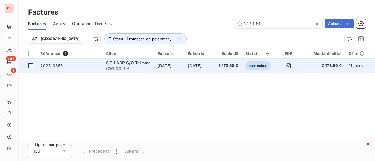
click at [32, 64] on div at bounding box center [30, 65] width 5 height 5
click at [51, 66] on span "202510355" at bounding box center [51, 65] width 22 height 5
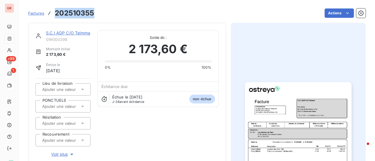
drag, startPoint x: 96, startPoint y: 13, endPoint x: 53, endPoint y: 14, distance: 42.7
click at [53, 14] on div "Factures 202510355 Actions" at bounding box center [196, 13] width 337 height 12
click at [72, 34] on link "S.C.I ADP C/O Telmma" at bounding box center [68, 32] width 44 height 5
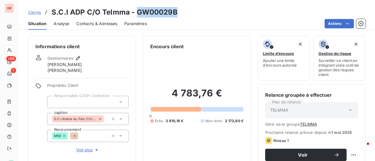
drag, startPoint x: 177, startPoint y: 12, endPoint x: 138, endPoint y: 14, distance: 39.5
click at [138, 14] on div "Clients S.C.I ADP C/O Telmma - GW00029B" at bounding box center [197, 12] width 356 height 11
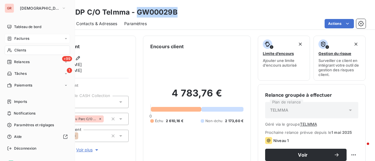
click at [28, 37] on span "Factures" at bounding box center [21, 38] width 15 height 5
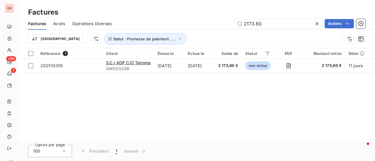
drag, startPoint x: 280, startPoint y: 23, endPoint x: 161, endPoint y: 31, distance: 119.0
click at [168, 31] on div "Factures Avoirs Opérations Diverses 2173.60 Actions Trier Statut : Promesse de …" at bounding box center [197, 33] width 356 height 30
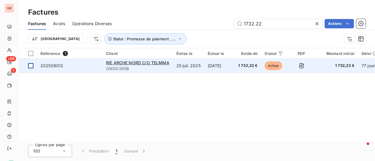
type input "1732.22"
click at [31, 66] on div at bounding box center [30, 65] width 5 height 5
click at [55, 65] on span "202508012" at bounding box center [51, 65] width 23 height 5
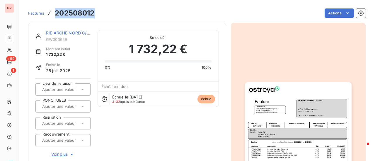
drag, startPoint x: 97, startPoint y: 16, endPoint x: 55, endPoint y: 16, distance: 41.8
click at [55, 16] on div "Factures 202508012 Actions" at bounding box center [196, 13] width 337 height 12
click at [74, 32] on link "RIE ARCHE NORD C/O TELMMA" at bounding box center [77, 32] width 63 height 5
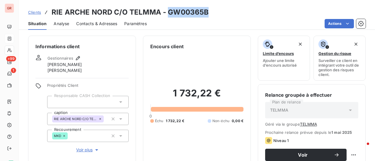
drag, startPoint x: 209, startPoint y: 13, endPoint x: 166, endPoint y: 16, distance: 42.5
click at [166, 16] on div "Clients RIE ARCHE NORD C/O TELMMA - GW00365B" at bounding box center [197, 12] width 356 height 11
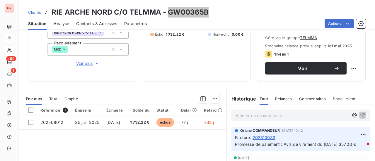
scroll to position [117, 0]
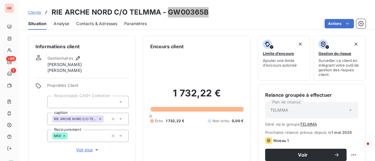
scroll to position [117, 0]
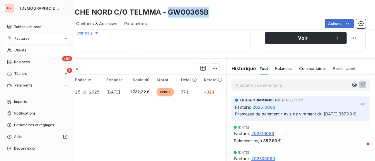
click at [22, 39] on span "Factures" at bounding box center [21, 38] width 15 height 5
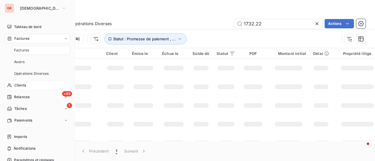
click at [20, 84] on span "Clients" at bounding box center [20, 85] width 12 height 5
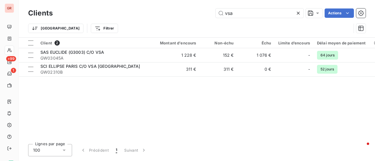
drag, startPoint x: 233, startPoint y: 9, endPoint x: 210, endPoint y: 15, distance: 23.5
click at [210, 14] on div "vsa Actions" at bounding box center [212, 12] width 305 height 9
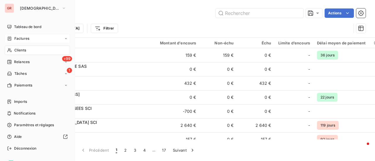
drag, startPoint x: 30, startPoint y: 38, endPoint x: 44, endPoint y: 38, distance: 14.6
click at [30, 38] on div "Factures" at bounding box center [37, 38] width 65 height 9
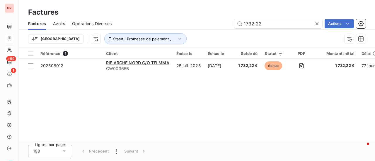
drag, startPoint x: 269, startPoint y: 23, endPoint x: 184, endPoint y: 28, distance: 85.3
click at [188, 28] on div "Factures Avoirs Opérations Diverses 1732.22 Actions" at bounding box center [197, 24] width 356 height 12
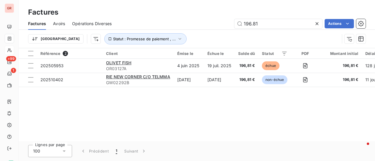
type input "196.81"
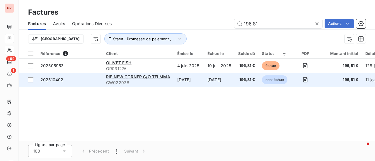
drag, startPoint x: 29, startPoint y: 81, endPoint x: 42, endPoint y: 81, distance: 13.2
click at [29, 81] on div at bounding box center [30, 79] width 5 height 5
click at [142, 78] on span "RIE NEW CORNER C/O TELMMA" at bounding box center [138, 76] width 64 height 5
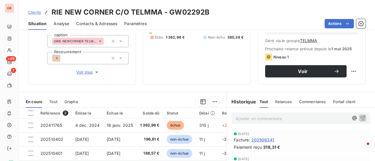
scroll to position [117, 0]
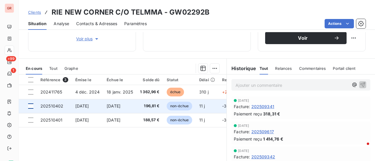
click at [30, 107] on div at bounding box center [30, 106] width 5 height 5
click at [89, 105] on span "[DATE]" at bounding box center [82, 106] width 14 height 5
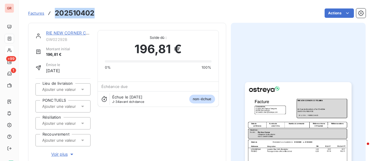
drag, startPoint x: 95, startPoint y: 13, endPoint x: 53, endPoint y: 17, distance: 42.9
click at [53, 17] on div "Factures 202510402 Actions" at bounding box center [196, 13] width 337 height 12
copy h3 "202510402"
click at [75, 30] on div "RIE NEW CORNER C/O TELMMA" at bounding box center [68, 33] width 44 height 6
click at [72, 34] on link "RIE NEW CORNER C/O TELMMA" at bounding box center [78, 32] width 64 height 5
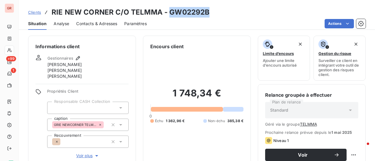
drag, startPoint x: 200, startPoint y: 13, endPoint x: 170, endPoint y: 13, distance: 30.4
click at [170, 13] on div "Clients RIE NEW CORNER C/O TELMMA - GW02292B" at bounding box center [197, 12] width 356 height 11
copy h3 "GW02292B"
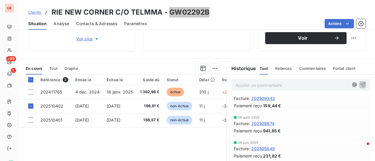
scroll to position [117, 0]
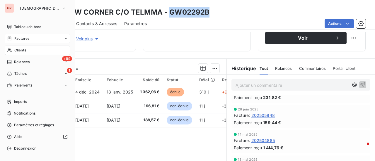
drag, startPoint x: 24, startPoint y: 36, endPoint x: 44, endPoint y: 37, distance: 20.5
click at [24, 36] on span "Factures" at bounding box center [21, 38] width 15 height 5
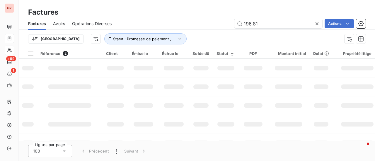
drag, startPoint x: 248, startPoint y: 25, endPoint x: 194, endPoint y: 25, distance: 53.8
click at [204, 25] on div "196.81 Actions" at bounding box center [242, 23] width 247 height 9
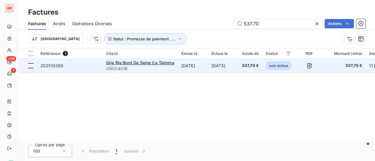
type input "537.70"
click at [29, 66] on td at bounding box center [28, 66] width 18 height 14
click at [54, 65] on span "202510369" at bounding box center [51, 65] width 23 height 5
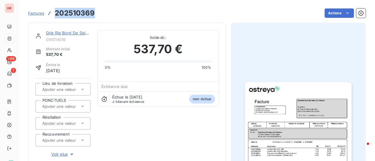
drag, startPoint x: 93, startPoint y: 14, endPoint x: 55, endPoint y: 10, distance: 38.0
click at [55, 10] on h3 "202510369" at bounding box center [75, 13] width 40 height 11
copy h3 "202510369"
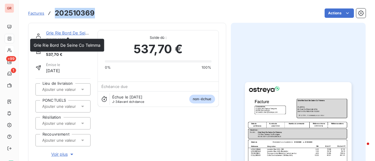
click at [69, 31] on link "Grie Rie Bord De Seine Co Telmma" at bounding box center [79, 32] width 67 height 5
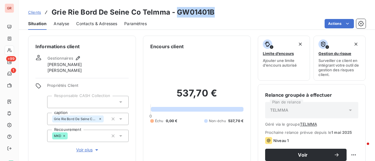
drag, startPoint x: 214, startPoint y: 13, endPoint x: 177, endPoint y: 12, distance: 37.2
click at [177, 12] on div "Clients Grie Rie Bord De Seine Co Telmma - GW01401B" at bounding box center [197, 12] width 356 height 11
copy h3 "GW01401B"
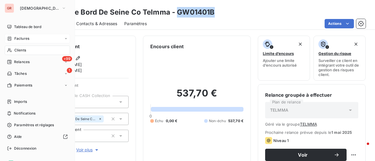
drag, startPoint x: 23, startPoint y: 39, endPoint x: 49, endPoint y: 39, distance: 26.3
click at [23, 39] on span "Factures" at bounding box center [21, 38] width 15 height 5
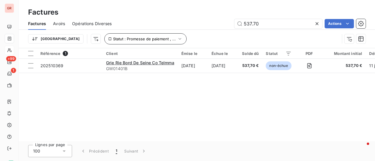
drag, startPoint x: 272, startPoint y: 23, endPoint x: 99, endPoint y: 38, distance: 173.9
click at [126, 36] on div "Factures Avoirs Opérations Diverses 537.70 Actions Trier Statut : Promesse de p…" at bounding box center [197, 33] width 356 height 30
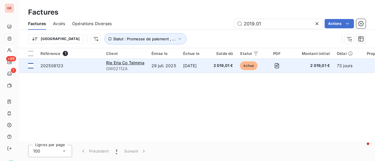
type input "2019.01"
click at [29, 66] on div at bounding box center [30, 65] width 5 height 5
click at [52, 64] on span "202508123" at bounding box center [51, 65] width 23 height 5
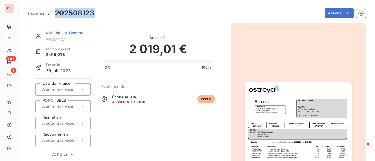
drag, startPoint x: 90, startPoint y: 14, endPoint x: 56, endPoint y: 11, distance: 33.8
click at [56, 11] on div "Factures 202508123 Actions" at bounding box center [196, 13] width 337 height 12
copy h3 "202508123"
click at [69, 33] on link "Rie Eria Co Telmma" at bounding box center [64, 32] width 37 height 5
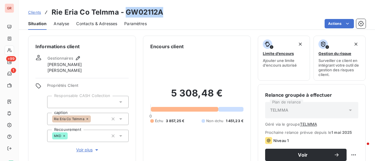
drag, startPoint x: 164, startPoint y: 14, endPoint x: 123, endPoint y: 11, distance: 40.5
click at [123, 11] on div "Clients Rie Eria Co Telmma - GW02112A" at bounding box center [197, 12] width 356 height 11
copy h3 "GW02112A"
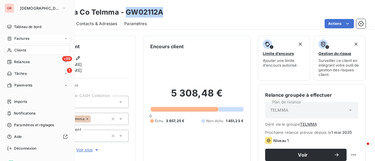
drag, startPoint x: 21, startPoint y: 40, endPoint x: 27, endPoint y: 39, distance: 6.3
click at [21, 40] on span "Factures" at bounding box center [21, 38] width 15 height 5
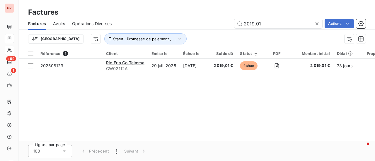
drag, startPoint x: 264, startPoint y: 24, endPoint x: 142, endPoint y: 28, distance: 122.1
click at [150, 28] on div "2019.01 Actions" at bounding box center [242, 23] width 247 height 9
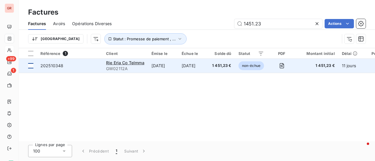
type input "1451.23"
drag, startPoint x: 29, startPoint y: 67, endPoint x: 43, endPoint y: 67, distance: 13.5
click at [30, 67] on div at bounding box center [30, 65] width 5 height 5
click at [139, 66] on span "GW02112A" at bounding box center [125, 69] width 38 height 6
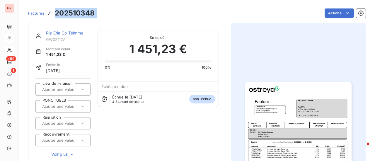
drag, startPoint x: 98, startPoint y: 11, endPoint x: 53, endPoint y: 16, distance: 45.2
click at [53, 16] on div "Factures 202510348 Actions" at bounding box center [196, 13] width 337 height 12
click at [63, 34] on link "Rie Eria Co Telmma" at bounding box center [64, 32] width 37 height 5
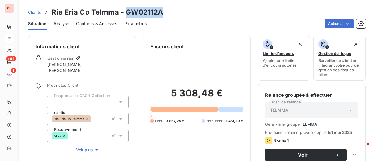
drag, startPoint x: 163, startPoint y: 13, endPoint x: 130, endPoint y: 14, distance: 32.8
click at [124, 15] on div "Clients Rie Eria Co Telmma - GW02112A" at bounding box center [197, 12] width 356 height 11
copy h3 "GW02112A"
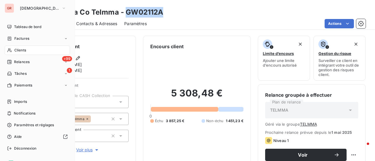
drag, startPoint x: 28, startPoint y: 38, endPoint x: 73, endPoint y: 39, distance: 45.4
click at [28, 38] on span "Factures" at bounding box center [21, 38] width 15 height 5
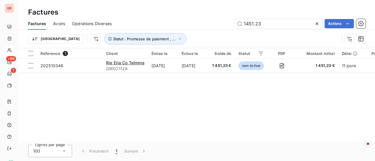
drag, startPoint x: 263, startPoint y: 26, endPoint x: 187, endPoint y: 26, distance: 76.4
click at [189, 26] on div "1451.23 Actions" at bounding box center [242, 23] width 247 height 9
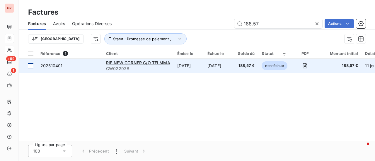
type input "188.57"
click at [33, 67] on div at bounding box center [30, 65] width 5 height 5
click at [127, 64] on span "RIE NEW CORNER C/O TELMMA" at bounding box center [138, 62] width 64 height 5
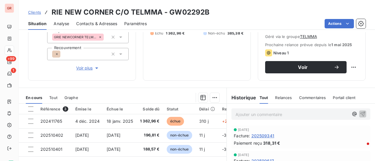
scroll to position [117, 0]
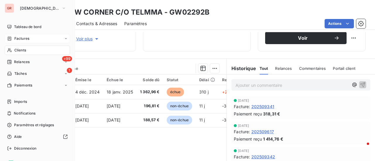
click at [25, 40] on span "Factures" at bounding box center [21, 38] width 15 height 5
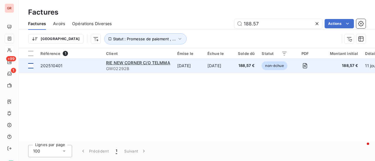
click at [31, 66] on div at bounding box center [30, 65] width 5 height 5
click at [130, 63] on span "RIE NEW CORNER C/O TELMMA" at bounding box center [138, 62] width 64 height 5
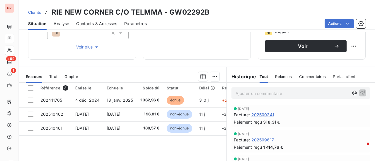
scroll to position [146, 0]
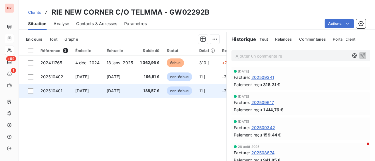
drag, startPoint x: 29, startPoint y: 92, endPoint x: 34, endPoint y: 92, distance: 4.4
click at [30, 92] on div at bounding box center [30, 90] width 5 height 5
click at [52, 90] on span "202510401" at bounding box center [51, 90] width 22 height 5
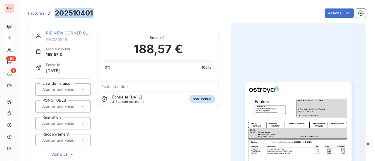
drag, startPoint x: 96, startPoint y: 13, endPoint x: 51, endPoint y: 14, distance: 44.5
click at [50, 14] on div "Factures 202510401 Actions" at bounding box center [196, 13] width 337 height 12
copy h3 "202510401"
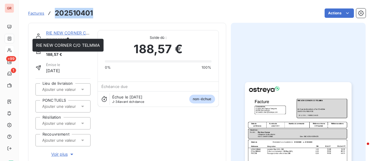
click at [74, 32] on link "RIE NEW CORNER C/O TELMMA" at bounding box center [78, 32] width 64 height 5
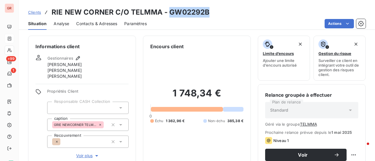
drag, startPoint x: 209, startPoint y: 15, endPoint x: 169, endPoint y: 12, distance: 39.6
click at [169, 12] on div "Clients RIE NEW CORNER C/O TELMMA - GW02292B" at bounding box center [197, 12] width 356 height 11
copy h3 "GW02292B"
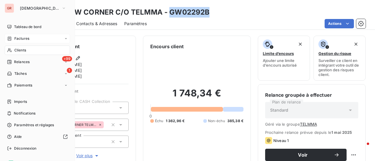
click at [21, 38] on span "Factures" at bounding box center [21, 38] width 15 height 5
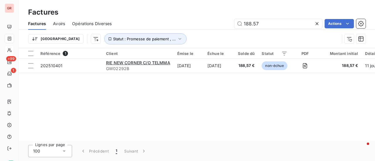
drag, startPoint x: 226, startPoint y: 27, endPoint x: 211, endPoint y: 28, distance: 14.7
click at [214, 28] on div "188.57 Actions" at bounding box center [242, 23] width 247 height 9
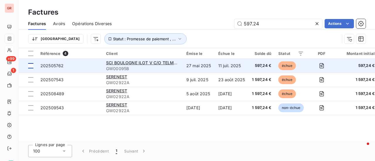
type input "597.24"
click at [31, 66] on div at bounding box center [30, 65] width 5 height 5
click at [122, 64] on span "SCI BOULOGNE ILOT V C/O TELMMA PG 1312" at bounding box center [152, 62] width 92 height 5
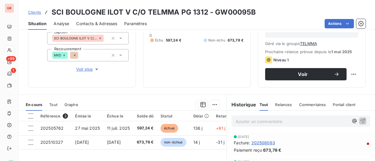
scroll to position [88, 0]
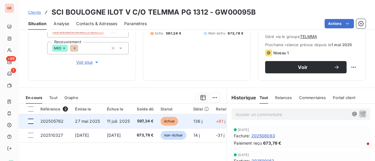
click at [31, 121] on div at bounding box center [30, 121] width 5 height 5
click at [56, 121] on span "202505762" at bounding box center [51, 121] width 23 height 5
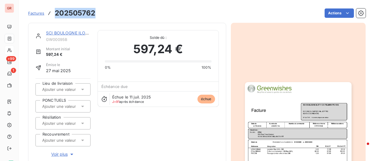
drag, startPoint x: 95, startPoint y: 13, endPoint x: 55, endPoint y: 14, distance: 40.4
click at [55, 14] on div "Factures 202505762 Actions" at bounding box center [196, 13] width 337 height 12
copy h3 "202505762"
click at [63, 33] on link "SCI BOULOGNE ILOT V C/O TELMMA PG 1312" at bounding box center [92, 32] width 92 height 5
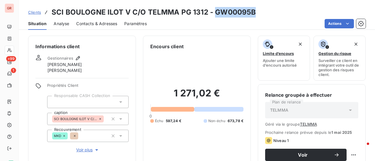
drag, startPoint x: 253, startPoint y: 13, endPoint x: 214, endPoint y: 13, distance: 38.3
click at [214, 13] on h3 "SCI BOULOGNE ILOT V C/O TELMMA PG 1312 - GW00095B" at bounding box center [153, 12] width 204 height 11
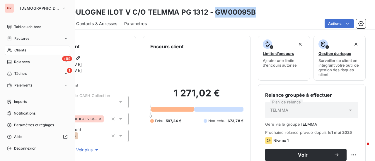
drag, startPoint x: 28, startPoint y: 37, endPoint x: 44, endPoint y: 40, distance: 16.4
click at [28, 37] on span "Factures" at bounding box center [21, 38] width 15 height 5
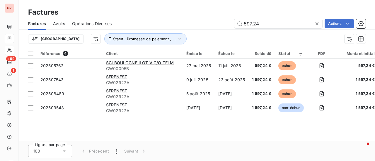
drag, startPoint x: 253, startPoint y: 27, endPoint x: 138, endPoint y: 28, distance: 114.7
click at [150, 29] on div "Factures Avoirs Opérations Diverses 597.24 Actions" at bounding box center [197, 24] width 356 height 12
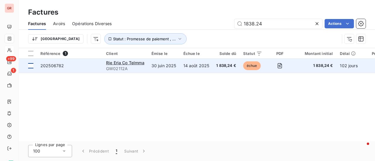
type input "1838.24"
click at [30, 67] on div at bounding box center [30, 65] width 5 height 5
click at [54, 65] on span "202506782" at bounding box center [51, 65] width 23 height 5
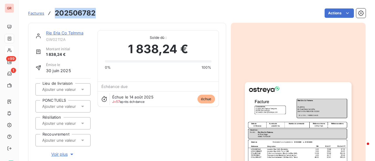
drag, startPoint x: 95, startPoint y: 13, endPoint x: 55, endPoint y: 15, distance: 40.1
click at [55, 15] on div "Factures 202506782 Actions" at bounding box center [196, 13] width 337 height 12
click at [65, 34] on link "Rie Eria Co Telmma" at bounding box center [64, 32] width 37 height 5
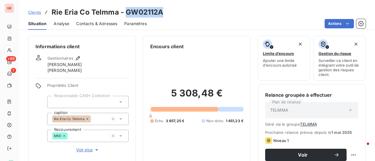
drag, startPoint x: 163, startPoint y: 13, endPoint x: 126, endPoint y: 11, distance: 36.9
click at [126, 11] on div "Clients Rie Eria Co Telmma - GW02112A" at bounding box center [197, 12] width 356 height 11
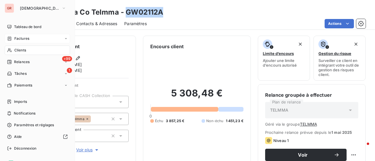
click at [25, 36] on span "Factures" at bounding box center [21, 38] width 15 height 5
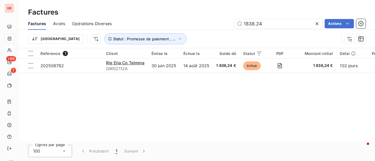
drag, startPoint x: 274, startPoint y: 24, endPoint x: 161, endPoint y: 31, distance: 112.9
click at [169, 25] on div "1838.24 Actions" at bounding box center [242, 23] width 247 height 9
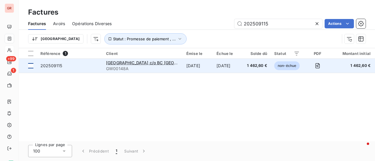
type input "202509115"
click at [31, 65] on div at bounding box center [30, 65] width 5 height 5
click at [134, 62] on span "[GEOGRAPHIC_DATA] c/o BC [GEOGRAPHIC_DATA]" at bounding box center [156, 62] width 100 height 5
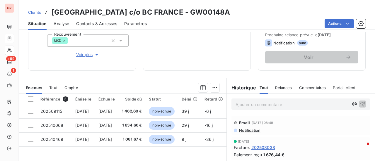
scroll to position [117, 0]
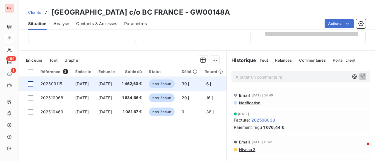
click at [30, 84] on div at bounding box center [30, 83] width 5 height 5
click at [47, 83] on span "202509115" at bounding box center [51, 83] width 22 height 5
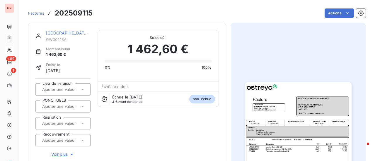
click at [95, 15] on div "Factures 202509115 Actions" at bounding box center [196, 13] width 337 height 12
drag, startPoint x: 95, startPoint y: 14, endPoint x: 55, endPoint y: 14, distance: 39.5
click at [55, 14] on div "Factures 202509115 Actions" at bounding box center [196, 13] width 337 height 12
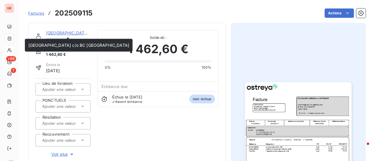
click at [72, 32] on link "[GEOGRAPHIC_DATA] c/o BC [GEOGRAPHIC_DATA]" at bounding box center [96, 32] width 101 height 5
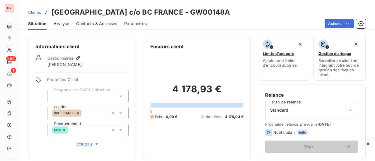
drag, startPoint x: 233, startPoint y: 14, endPoint x: 195, endPoint y: 13, distance: 38.6
click at [195, 13] on div "Clients SCI COLISEE GARDENS c/o BC FRANCE - GW00148A" at bounding box center [197, 12] width 356 height 11
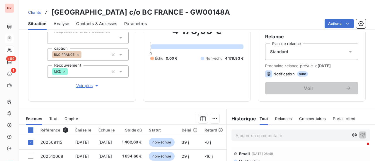
scroll to position [88, 0]
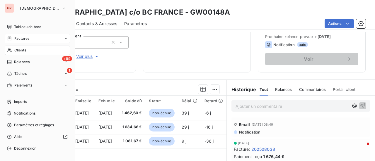
click at [25, 40] on span "Factures" at bounding box center [21, 38] width 15 height 5
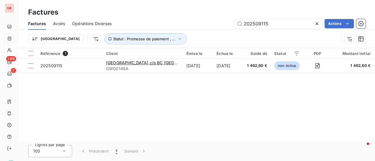
drag, startPoint x: 279, startPoint y: 26, endPoint x: 162, endPoint y: 32, distance: 117.2
click at [170, 31] on div "Factures Avoirs Opérations Diverses 202509115 Actions Trier Statut : Promesse d…" at bounding box center [197, 33] width 356 height 30
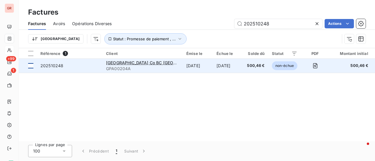
type input "202510248"
click at [30, 66] on div at bounding box center [30, 65] width 5 height 5
click at [121, 62] on span "SCI Colisee Gardens Co BC France" at bounding box center [155, 62] width 99 height 5
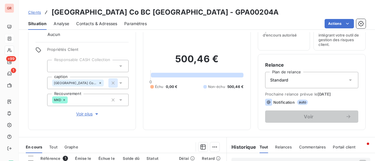
scroll to position [59, 0]
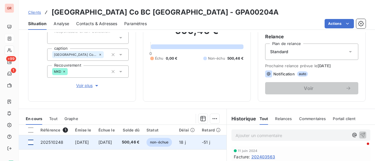
click at [33, 142] on div at bounding box center [30, 142] width 5 height 5
click at [54, 142] on span "202510248" at bounding box center [51, 142] width 23 height 5
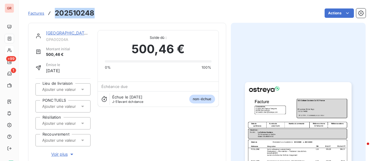
drag, startPoint x: 94, startPoint y: 14, endPoint x: 56, endPoint y: 11, distance: 37.9
click at [56, 11] on h3 "202510248" at bounding box center [75, 13] width 40 height 11
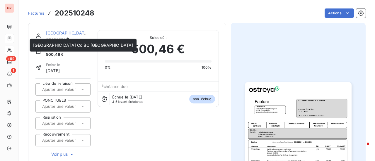
click at [70, 32] on link "SCI Colisee Gardens Co BC France" at bounding box center [96, 32] width 100 height 5
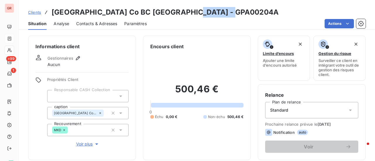
drag, startPoint x: 222, startPoint y: 14, endPoint x: 176, endPoint y: 13, distance: 45.7
click at [176, 13] on div "Clients SCI Colisee Gardens Co BC France - GPA00204A" at bounding box center [197, 12] width 356 height 11
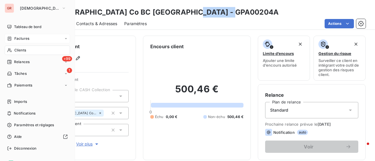
click at [26, 39] on span "Factures" at bounding box center [21, 38] width 15 height 5
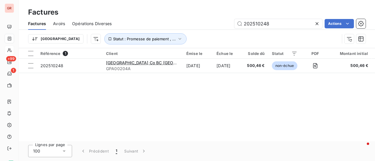
drag, startPoint x: 275, startPoint y: 24, endPoint x: 145, endPoint y: 28, distance: 130.0
click at [148, 27] on div "202510248 Actions" at bounding box center [242, 23] width 247 height 9
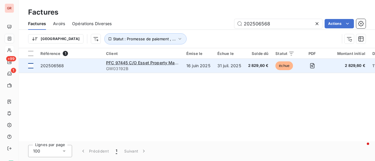
type input "202506568"
click at [31, 66] on div at bounding box center [30, 65] width 5 height 5
click at [54, 64] on span "202506568" at bounding box center [51, 65] width 23 height 5
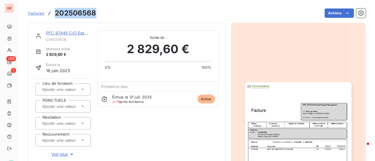
drag, startPoint x: 96, startPoint y: 13, endPoint x: 56, endPoint y: 14, distance: 39.5
click at [56, 14] on div "Factures 202506568 Actions" at bounding box center [196, 13] width 337 height 12
click at [64, 34] on link "PFC 97445 C/O Esset Property Management" at bounding box center [90, 32] width 88 height 5
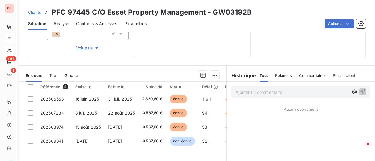
scroll to position [117, 0]
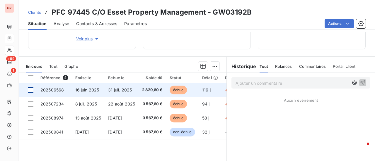
click at [31, 88] on div at bounding box center [30, 89] width 5 height 5
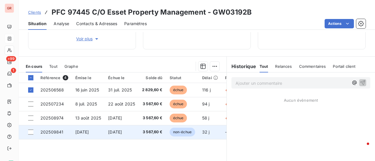
click at [30, 135] on td at bounding box center [28, 132] width 18 height 14
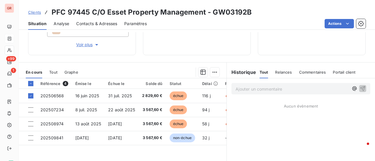
scroll to position [117, 0]
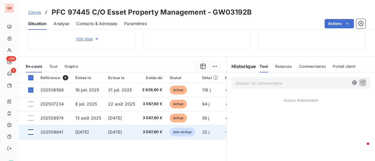
click at [32, 132] on div at bounding box center [30, 132] width 5 height 5
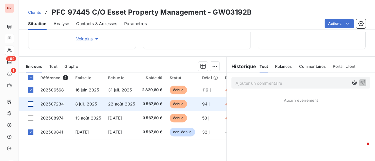
click at [31, 104] on div at bounding box center [30, 104] width 5 height 5
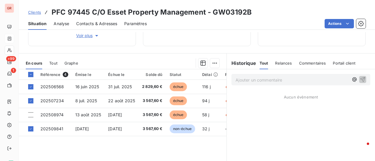
scroll to position [129, 0]
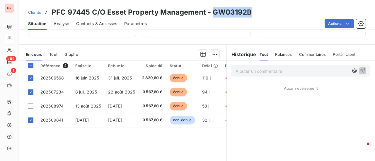
drag, startPoint x: 250, startPoint y: 11, endPoint x: 211, endPoint y: 14, distance: 39.9
click at [211, 14] on div "Clients PFC 97445 C/O Esset Property Management - GW03192B" at bounding box center [197, 12] width 356 height 11
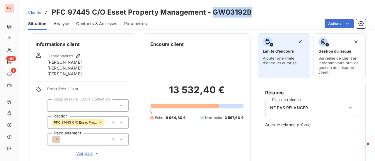
scroll to position [0, 0]
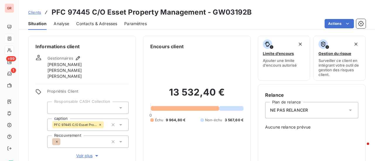
click at [347, 109] on icon at bounding box center [350, 110] width 6 height 6
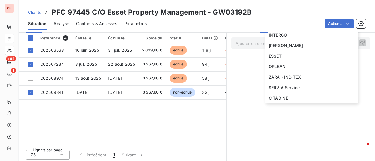
scroll to position [301, 0]
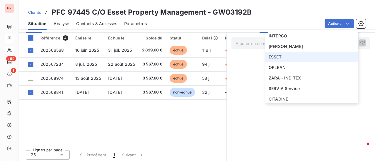
click at [292, 55] on li "ESSET" at bounding box center [311, 57] width 93 height 11
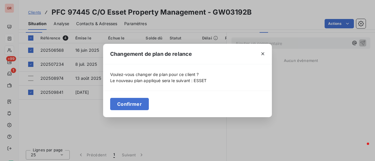
click at [136, 104] on button "Confirmer" at bounding box center [129, 104] width 39 height 12
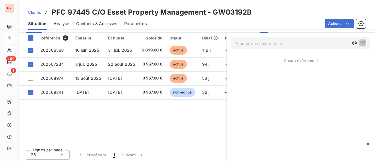
click at [299, 41] on p "Ajouter un commentaire ﻿" at bounding box center [291, 43] width 113 height 7
click at [293, 42] on p "Ajouter un commentaire ﻿" at bounding box center [291, 43] width 113 height 7
click at [99, 23] on span "Contacts & Adresses" at bounding box center [96, 24] width 41 height 6
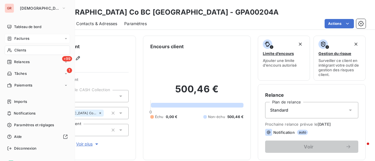
click at [26, 39] on span "Factures" at bounding box center [21, 38] width 15 height 5
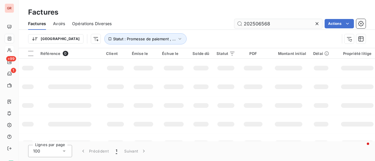
click at [286, 24] on input "202506568" at bounding box center [278, 23] width 88 height 9
drag, startPoint x: 286, startPoint y: 24, endPoint x: 216, endPoint y: 28, distance: 69.4
click at [218, 28] on div "202506568 Actions" at bounding box center [242, 23] width 247 height 9
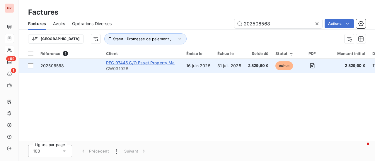
click at [137, 63] on span "PFC 97445 C/O Esset Property Management" at bounding box center [150, 62] width 88 height 5
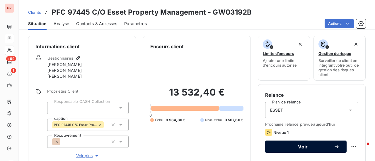
click at [306, 146] on span "Voir" at bounding box center [302, 147] width 61 height 5
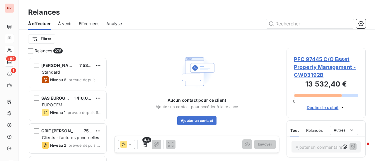
scroll to position [99, 74]
click at [315, 61] on span "PFC 97445 C/O Esset Property Management - GW03192B" at bounding box center [325, 67] width 64 height 24
click at [325, 58] on span "PFC 97445 C/O Esset Property Management - GW03192B" at bounding box center [325, 67] width 64 height 24
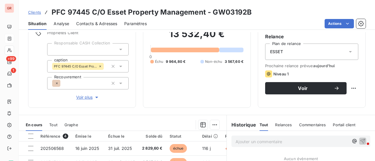
scroll to position [117, 0]
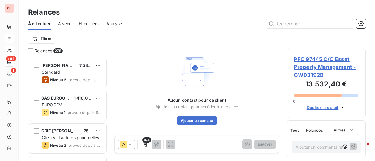
scroll to position [99, 74]
click at [321, 60] on span "PFC 97445 C/O Esset Property Management - GW03192B" at bounding box center [325, 67] width 64 height 24
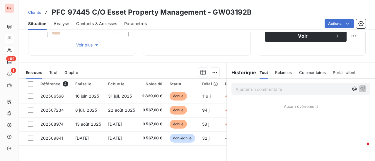
scroll to position [146, 0]
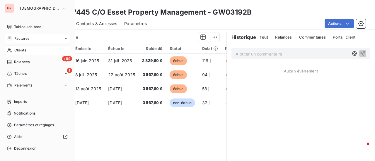
click at [27, 36] on div "Factures" at bounding box center [37, 38] width 65 height 9
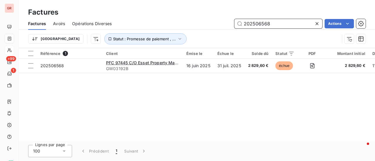
drag, startPoint x: 274, startPoint y: 26, endPoint x: 139, endPoint y: 46, distance: 136.9
click at [145, 46] on div "Factures Avoirs Opérations Diverses 202506568 Actions Trier Statut : Promesse d…" at bounding box center [197, 33] width 356 height 30
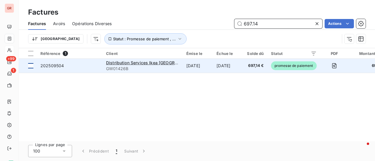
type input "697.14"
click at [30, 66] on div at bounding box center [30, 65] width 5 height 5
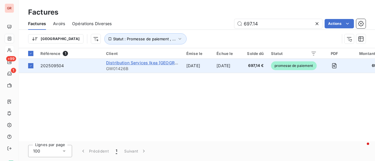
click at [146, 61] on span "Distribution Services Ikea France SaS" at bounding box center [158, 62] width 104 height 5
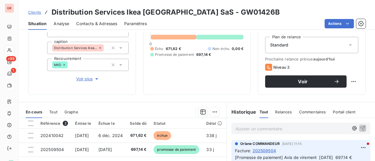
scroll to position [88, 0]
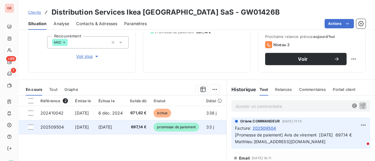
click at [36, 126] on td at bounding box center [28, 127] width 18 height 14
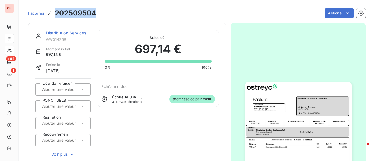
drag, startPoint x: 98, startPoint y: 16, endPoint x: 54, endPoint y: 14, distance: 43.3
click at [54, 14] on div "Factures 202509504 Actions" at bounding box center [196, 13] width 337 height 12
click at [68, 33] on link "Distribution Services Ikea France SaS" at bounding box center [97, 32] width 102 height 5
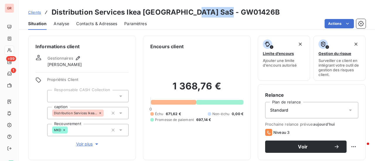
drag, startPoint x: 226, startPoint y: 12, endPoint x: 189, endPoint y: 12, distance: 37.5
click at [189, 12] on div "Clients Distribution Services Ikea France SaS - GW01426B" at bounding box center [197, 12] width 356 height 11
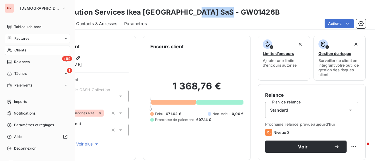
click at [25, 37] on span "Factures" at bounding box center [21, 38] width 15 height 5
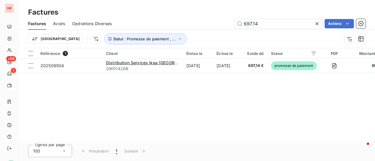
drag, startPoint x: 279, startPoint y: 25, endPoint x: 152, endPoint y: 25, distance: 127.6
click at [157, 24] on div "697.14 Actions" at bounding box center [242, 23] width 247 height 9
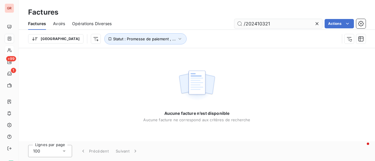
drag, startPoint x: 246, startPoint y: 24, endPoint x: 246, endPoint y: 27, distance: 3.2
click at [246, 24] on input "/202410321" at bounding box center [278, 23] width 88 height 9
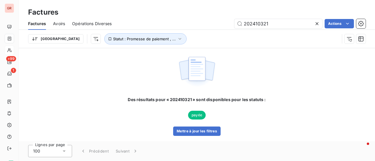
drag, startPoint x: 273, startPoint y: 23, endPoint x: 156, endPoint y: 30, distance: 116.6
click at [166, 28] on div "202410321 Actions" at bounding box center [242, 23] width 247 height 9
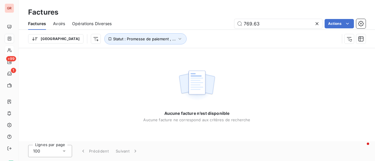
type input "769.63"
drag, startPoint x: 270, startPoint y: 25, endPoint x: 144, endPoint y: 54, distance: 129.0
click at [148, 51] on div "Factures Factures Avoirs Opérations Diverses 769.63 Actions Trier Statut : Prom…" at bounding box center [197, 80] width 356 height 161
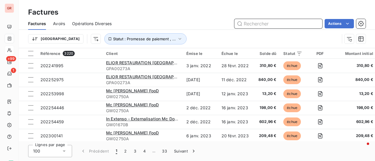
click at [287, 26] on input "text" at bounding box center [278, 23] width 88 height 9
paste input "202410321"
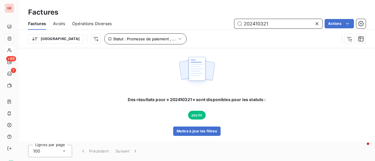
type input "202410321"
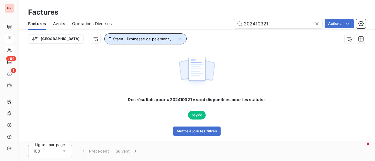
click at [177, 38] on icon "button" at bounding box center [180, 39] width 6 height 6
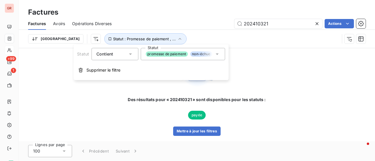
click at [219, 54] on icon at bounding box center [217, 54] width 6 height 6
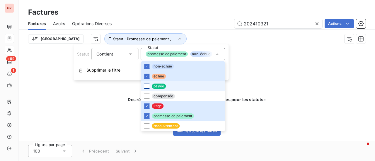
click at [147, 86] on div at bounding box center [146, 86] width 5 height 5
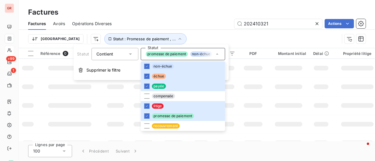
drag, startPoint x: 266, startPoint y: 99, endPoint x: 262, endPoint y: 95, distance: 5.9
click at [267, 99] on td at bounding box center [288, 105] width 42 height 19
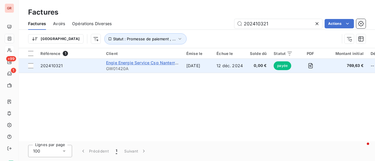
click at [142, 62] on span "Engie Energie Service Csp Nanterre Fournisseur" at bounding box center [153, 62] width 95 height 5
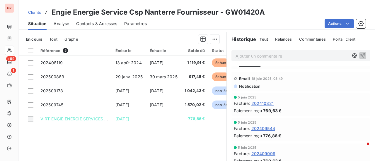
scroll to position [644, 0]
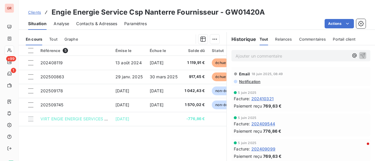
click at [264, 98] on span "202410321" at bounding box center [262, 99] width 22 height 6
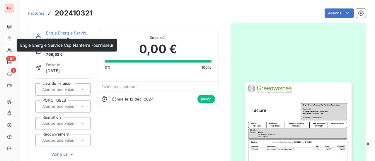
click at [69, 32] on link "Engie Energie Service Csp Nanterre Fournisseur" at bounding box center [92, 32] width 93 height 5
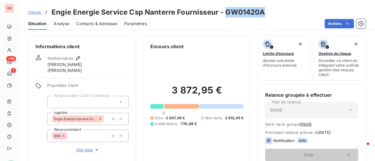
drag, startPoint x: 265, startPoint y: 14, endPoint x: 226, endPoint y: 13, distance: 38.6
click at [225, 13] on div "Clients Engie Energie Service Csp Nanterre Fournisseur - GW01420A" at bounding box center [197, 12] width 356 height 11
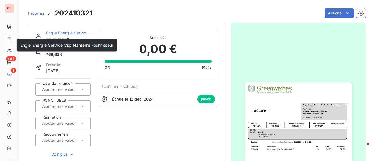
click at [69, 32] on link "Engie Energie Service Csp Nanterre Fournisseur" at bounding box center [92, 32] width 93 height 5
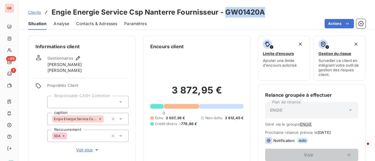
drag, startPoint x: 266, startPoint y: 12, endPoint x: 225, endPoint y: 12, distance: 41.0
click at [225, 12] on div "Clients Engie Energie Service Csp Nanterre Fournisseur - GW01420A" at bounding box center [197, 12] width 356 height 11
click at [264, 16] on h3 "Engie Energie Service Csp Nanterre Fournisseur - GW01420A" at bounding box center [157, 12] width 213 height 11
drag, startPoint x: 268, startPoint y: 12, endPoint x: 225, endPoint y: 13, distance: 43.0
click at [225, 13] on div "Clients Engie Energie Service Csp Nanterre Fournisseur - GW01420A" at bounding box center [197, 12] width 356 height 11
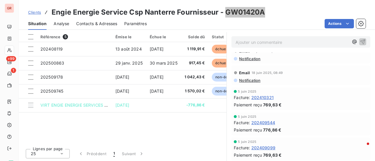
scroll to position [644, 0]
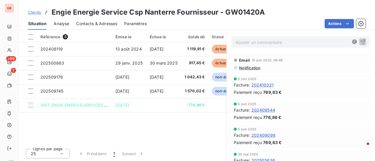
click at [267, 85] on span "202410321" at bounding box center [262, 85] width 22 height 6
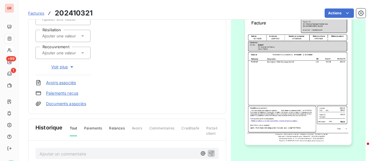
scroll to position [176, 0]
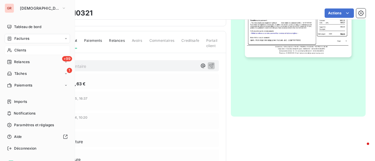
click at [28, 37] on span "Factures" at bounding box center [21, 38] width 15 height 5
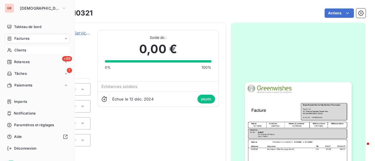
click at [28, 37] on span "Factures" at bounding box center [21, 38] width 15 height 5
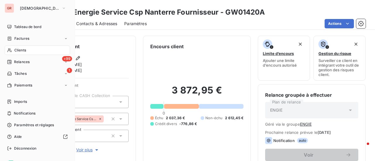
click at [27, 38] on span "Factures" at bounding box center [21, 38] width 15 height 5
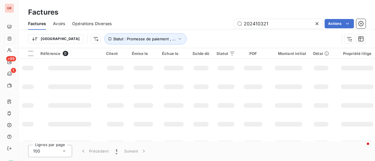
drag, startPoint x: 276, startPoint y: 26, endPoint x: 193, endPoint y: 25, distance: 82.5
click at [197, 25] on div "202410321 Actions" at bounding box center [242, 23] width 247 height 9
type input "202509911"
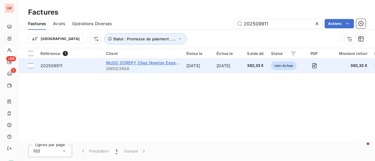
click at [147, 62] on span "McDO SOREPY Chez Newton Expertise" at bounding box center [145, 62] width 78 height 5
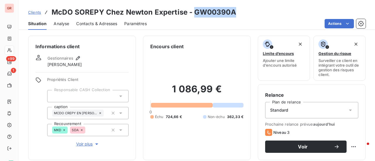
drag, startPoint x: 235, startPoint y: 13, endPoint x: 193, endPoint y: 14, distance: 42.1
click at [193, 14] on div "Clients McDO SOREPY Chez Newton Expertise - GW00390A" at bounding box center [197, 12] width 356 height 11
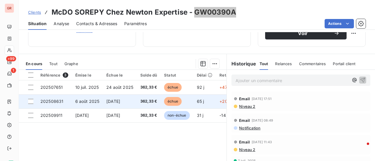
scroll to position [117, 0]
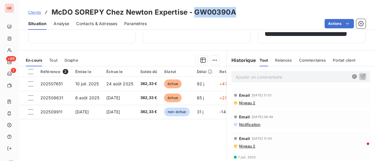
click at [239, 7] on div "Clients McDO SOREPY Chez Newton Expertise - GW00390A" at bounding box center [197, 12] width 356 height 11
click at [239, 15] on div "Clients McDO SOREPY Chez Newton Expertise - GW00390A" at bounding box center [197, 12] width 356 height 11
click at [239, 16] on div "Clients McDO SOREPY Chez Newton Expertise - GW00390A" at bounding box center [197, 12] width 356 height 11
click at [193, 11] on h3 "McDO SOREPY Chez Newton Expertise - GW00390A" at bounding box center [143, 12] width 184 height 11
drag, startPoint x: 193, startPoint y: 12, endPoint x: 232, endPoint y: 13, distance: 39.2
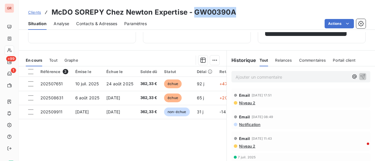
click at [232, 13] on h3 "McDO SOREPY Chez Newton Expertise - GW00390A" at bounding box center [143, 12] width 184 height 11
click at [236, 18] on div "Situation Analyse Contacts & Adresses Paramètres Actions" at bounding box center [197, 24] width 356 height 12
drag, startPoint x: 234, startPoint y: 14, endPoint x: 193, endPoint y: 16, distance: 41.0
click at [193, 16] on h3 "McDO SOREPY Chez Newton Expertise - GW00390A" at bounding box center [143, 12] width 184 height 11
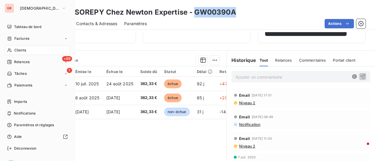
click at [25, 37] on span "Factures" at bounding box center [21, 38] width 15 height 5
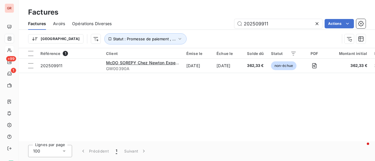
drag, startPoint x: 276, startPoint y: 24, endPoint x: 147, endPoint y: 45, distance: 130.7
click at [156, 43] on div "Factures Avoirs Opérations Diverses 202509911 Actions Trier Statut : Promesse d…" at bounding box center [197, 33] width 356 height 30
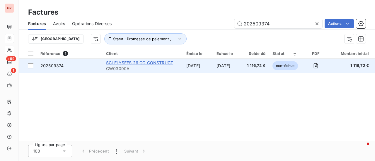
type input "202509374"
click at [143, 62] on span "SCI ELYSEES 26 CO CONSTRUCTA ASSET MGMT" at bounding box center [155, 62] width 99 height 5
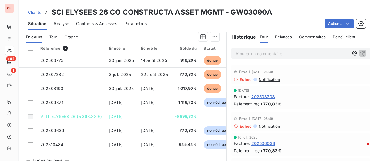
scroll to position [146, 0]
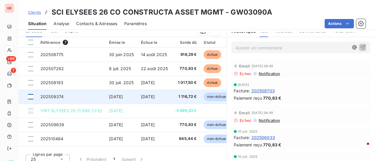
click at [32, 95] on div at bounding box center [30, 96] width 5 height 5
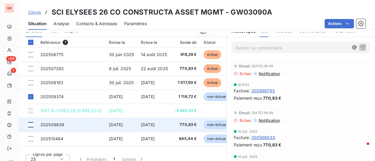
click at [31, 125] on div at bounding box center [30, 124] width 5 height 5
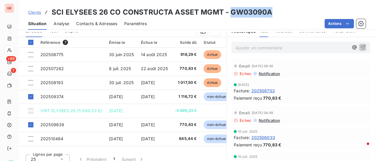
drag, startPoint x: 267, startPoint y: 14, endPoint x: 228, endPoint y: 16, distance: 38.7
click at [228, 16] on div "Clients SCI ELYSEES 26 CO CONSTRUCTA ASSET MGMT - GW03090A" at bounding box center [197, 12] width 356 height 11
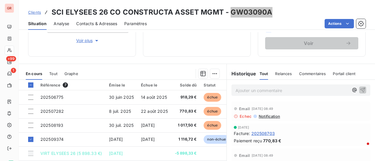
scroll to position [117, 0]
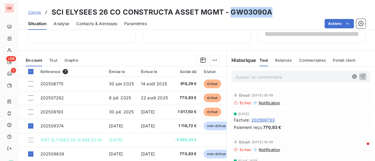
click at [109, 24] on span "Contacts & Adresses" at bounding box center [96, 24] width 41 height 6
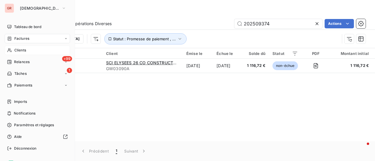
click at [28, 40] on span "Factures" at bounding box center [21, 38] width 15 height 5
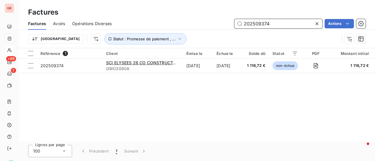
drag, startPoint x: 279, startPoint y: 25, endPoint x: 209, endPoint y: 29, distance: 70.0
click at [210, 28] on div "Factures Avoirs Opérations Diverses 202509374 Actions" at bounding box center [197, 24] width 356 height 12
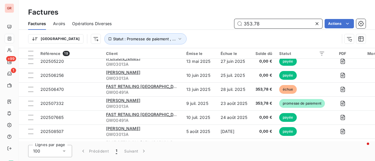
scroll to position [146, 0]
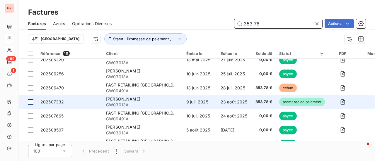
type input "353.78"
click at [29, 102] on div at bounding box center [30, 101] width 5 height 5
click at [52, 102] on span "202507332" at bounding box center [51, 101] width 23 height 5
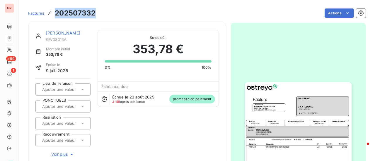
drag, startPoint x: 96, startPoint y: 12, endPoint x: 53, endPoint y: 13, distance: 42.7
click at [53, 13] on div "Factures 202507332 Actions" at bounding box center [196, 13] width 337 height 12
click at [67, 34] on link "ERIC BOMPARD" at bounding box center [63, 32] width 34 height 5
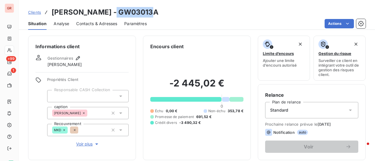
drag, startPoint x: 150, startPoint y: 15, endPoint x: 114, endPoint y: 16, distance: 36.3
click at [114, 16] on h3 "ERIC BOMPARD - GW03013A" at bounding box center [104, 12] width 107 height 11
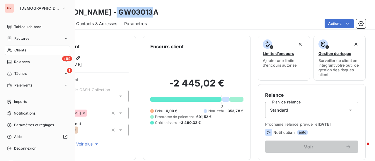
click at [25, 38] on span "Factures" at bounding box center [21, 38] width 15 height 5
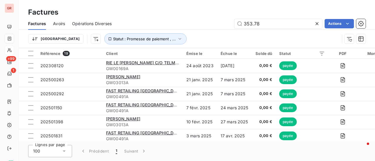
drag, startPoint x: 278, startPoint y: 25, endPoint x: 168, endPoint y: 42, distance: 111.3
click at [170, 41] on div "Factures Avoirs Opérations Diverses 353.78 Actions Trier Statut : Promesse de p…" at bounding box center [197, 33] width 356 height 30
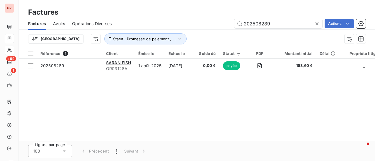
type input "202508289"
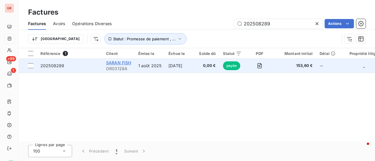
click at [122, 62] on span "SARAN FISH" at bounding box center [118, 62] width 25 height 5
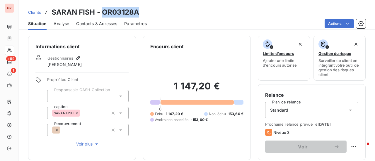
drag, startPoint x: 142, startPoint y: 13, endPoint x: 100, endPoint y: 14, distance: 41.3
click at [100, 14] on div "Clients SARAN FISH - OR03128A" at bounding box center [197, 12] width 356 height 11
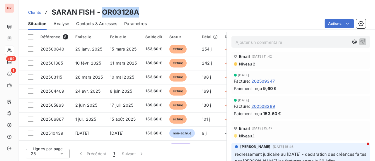
scroll to position [54, 0]
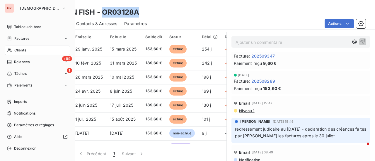
click at [27, 38] on span "Factures" at bounding box center [21, 38] width 15 height 5
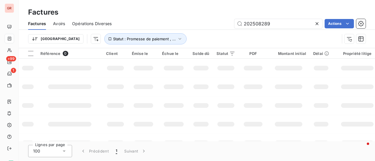
drag, startPoint x: 253, startPoint y: 28, endPoint x: 184, endPoint y: 34, distance: 69.3
click at [191, 32] on div "Factures Avoirs Opérations Diverses 202508289 Actions Trier Statut : Promesse d…" at bounding box center [197, 33] width 356 height 30
type input "GW00704"
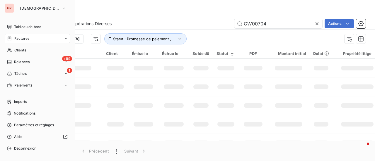
drag, startPoint x: 22, startPoint y: 51, endPoint x: 123, endPoint y: 25, distance: 104.3
click at [22, 51] on span "Clients" at bounding box center [20, 50] width 12 height 5
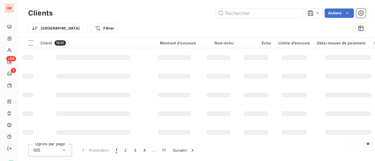
drag, startPoint x: 271, startPoint y: 24, endPoint x: 259, endPoint y: 25, distance: 12.3
click at [259, 25] on div "Trier Filtrer" at bounding box center [189, 28] width 323 height 11
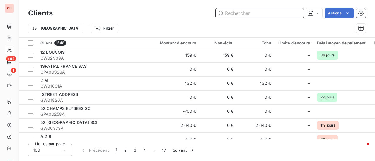
click at [259, 13] on input "text" at bounding box center [259, 12] width 88 height 9
paste input "GW02995A"
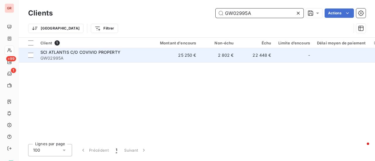
type input "GW02995A"
click at [71, 52] on span "SCI ATLANTIS C/O COVIVIO PROPERTY" at bounding box center [80, 52] width 80 height 5
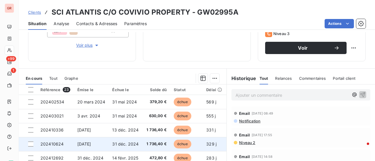
scroll to position [152, 0]
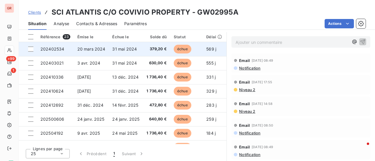
click at [117, 50] on span "31 mai 2024" at bounding box center [124, 49] width 25 height 5
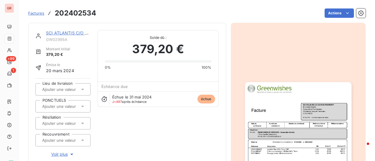
click at [286, 105] on img "button" at bounding box center [298, 157] width 107 height 150
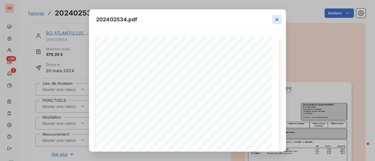
click at [280, 18] on button "button" at bounding box center [276, 19] width 9 height 9
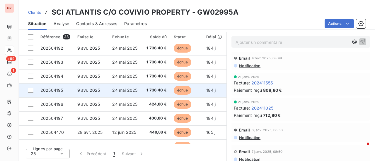
scroll to position [88, 0]
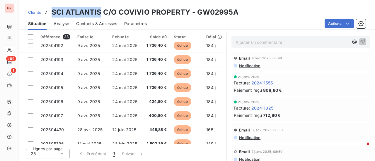
drag, startPoint x: 99, startPoint y: 12, endPoint x: 52, endPoint y: 8, distance: 46.9
click at [52, 8] on h3 "SCI ATLANTIS C/O COVIVIO PROPERTY - GW02995A" at bounding box center [144, 12] width 187 height 11
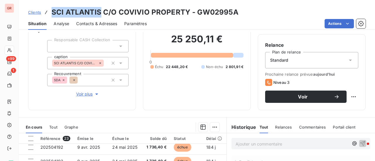
scroll to position [117, 0]
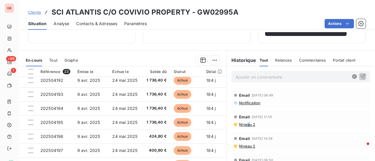
click at [245, 126] on span "Niveau 2" at bounding box center [246, 124] width 17 height 5
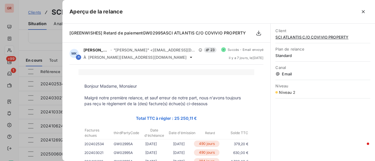
click at [49, 37] on div at bounding box center [187, 80] width 375 height 161
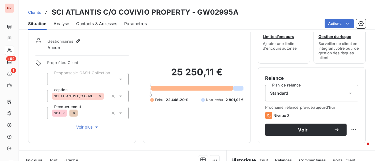
scroll to position [29, 0]
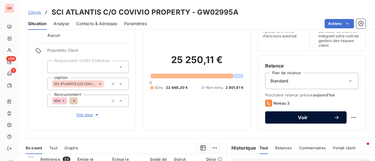
click at [302, 115] on span "Voir" at bounding box center [302, 117] width 61 height 5
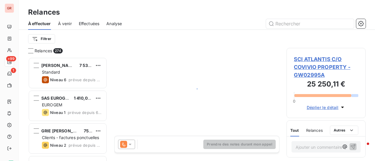
scroll to position [99, 74]
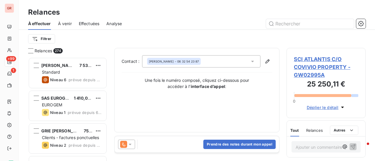
click at [123, 145] on icon at bounding box center [123, 144] width 7 height 7
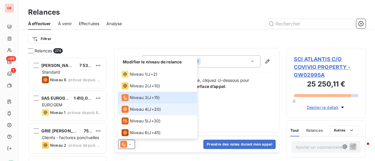
click at [136, 107] on span "Niveau 4" at bounding box center [139, 110] width 18 height 6
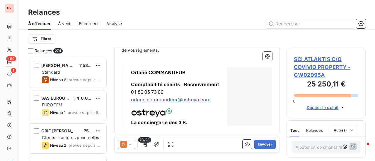
scroll to position [413, 0]
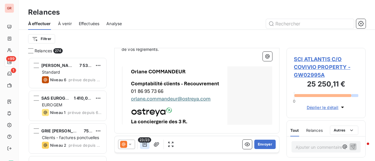
click at [144, 144] on icon "button" at bounding box center [145, 145] width 6 height 6
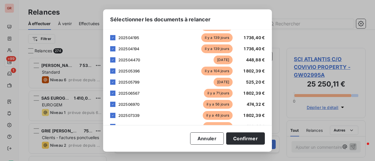
scroll to position [203, 0]
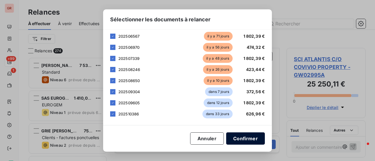
click at [253, 139] on button "Confirmer" at bounding box center [245, 139] width 39 height 12
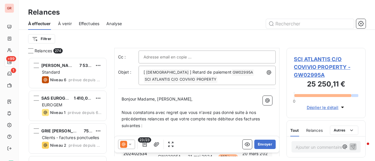
scroll to position [0, 0]
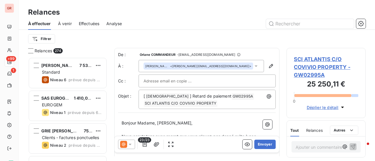
click at [190, 82] on input "text" at bounding box center [174, 81] width 63 height 9
click at [190, 82] on input "text" at bounding box center [206, 81] width 127 height 9
click at [190, 82] on input "text" at bounding box center [174, 81] width 63 height 9
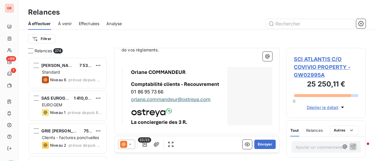
scroll to position [413, 0]
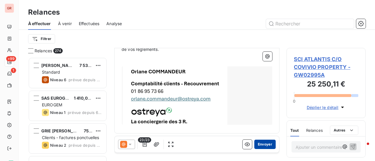
click at [264, 145] on button "Envoyer" at bounding box center [264, 144] width 21 height 9
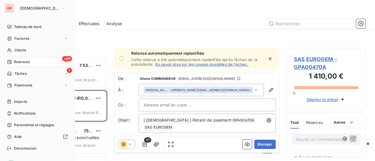
click at [18, 39] on span "Factures" at bounding box center [21, 38] width 15 height 5
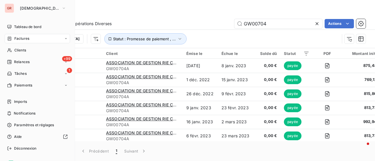
drag, startPoint x: 26, startPoint y: 41, endPoint x: 43, endPoint y: 37, distance: 17.3
click at [26, 41] on span "Factures" at bounding box center [21, 38] width 15 height 5
click at [22, 49] on span "Clients" at bounding box center [20, 50] width 12 height 5
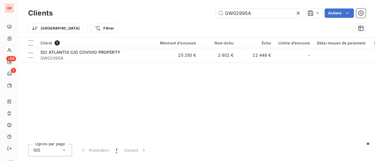
drag, startPoint x: 258, startPoint y: 13, endPoint x: 102, endPoint y: 20, distance: 156.4
click at [105, 20] on div "Clients GW02995A Actions Trier Filtrer" at bounding box center [196, 22] width 337 height 30
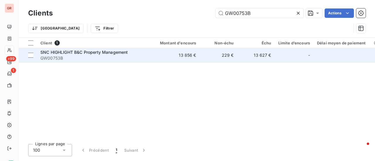
type input "GW00753B"
click at [80, 50] on span "SNC HIGHLIGHT B&C Property Management" at bounding box center [83, 52] width 87 height 5
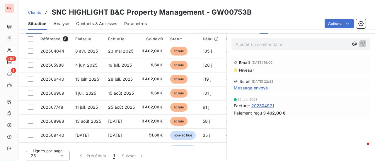
scroll to position [152, 0]
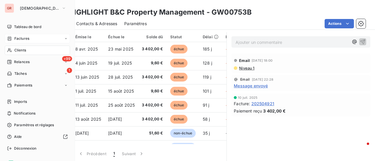
click at [22, 38] on span "Factures" at bounding box center [21, 38] width 15 height 5
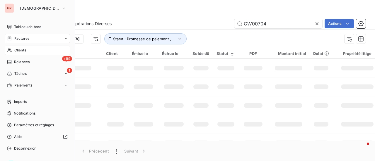
click at [20, 50] on span "Clients" at bounding box center [20, 50] width 12 height 5
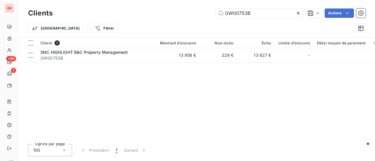
drag, startPoint x: 255, startPoint y: 15, endPoint x: 138, endPoint y: 21, distance: 117.2
click at [138, 21] on div "Clients GW00753B Actions Trier Filtrer" at bounding box center [196, 22] width 337 height 30
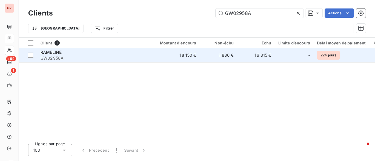
type input "GW02958A"
click at [55, 53] on span "RAMELINE" at bounding box center [50, 52] width 21 height 5
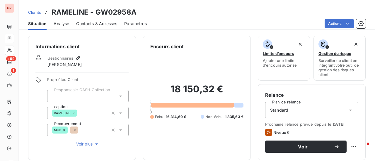
scroll to position [152, 0]
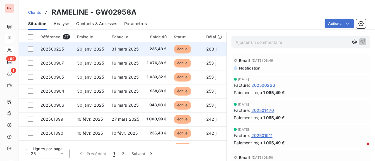
click at [90, 49] on span "20 janv. 2025" at bounding box center [90, 49] width 27 height 5
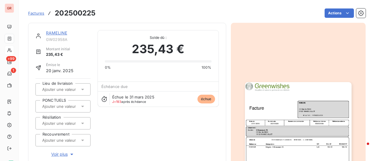
click at [281, 109] on img "button" at bounding box center [298, 157] width 107 height 150
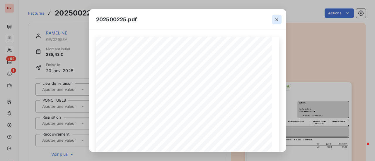
click at [277, 21] on icon "button" at bounding box center [277, 20] width 6 height 6
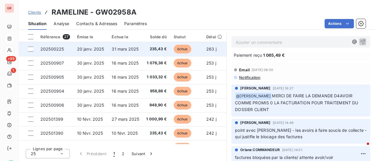
click at [82, 49] on span "20 janv. 2025" at bounding box center [90, 49] width 27 height 5
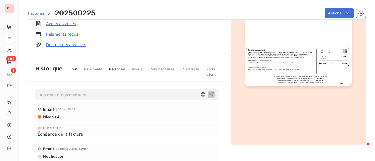
scroll to position [190, 0]
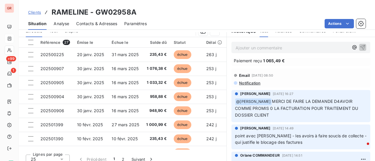
click at [317, 115] on p "﻿ @ angelique ott MERCI DE FAIRE LA DEMANDE D4AVOIR COMME PROMIS 0 LA FACTURATI…" at bounding box center [301, 108] width 132 height 20
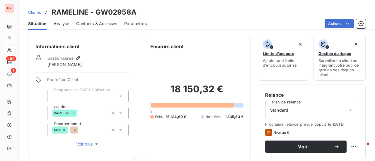
click at [289, 113] on div "Standard" at bounding box center [311, 110] width 93 height 16
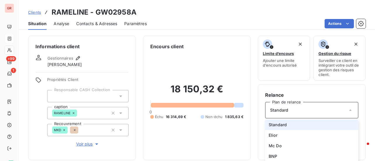
click at [347, 108] on icon at bounding box center [350, 110] width 6 height 6
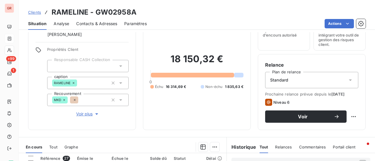
scroll to position [59, 0]
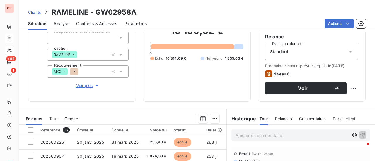
click at [347, 54] on icon at bounding box center [350, 52] width 6 height 6
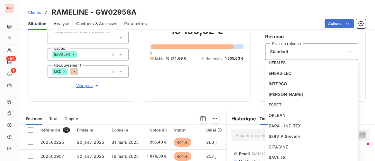
scroll to position [410, 0]
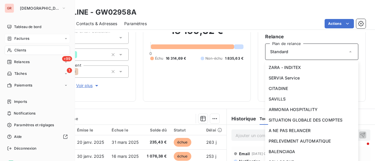
drag, startPoint x: 23, startPoint y: 36, endPoint x: 40, endPoint y: 39, distance: 16.6
click at [23, 36] on span "Factures" at bounding box center [21, 38] width 15 height 5
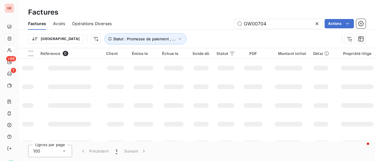
drag, startPoint x: 263, startPoint y: 23, endPoint x: 216, endPoint y: 25, distance: 47.1
click at [217, 25] on div "GW00704 Actions" at bounding box center [242, 23] width 247 height 9
click at [278, 24] on input "GW03132A" at bounding box center [278, 23] width 88 height 9
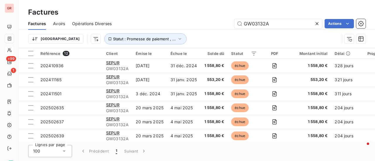
type input "GW03132A"
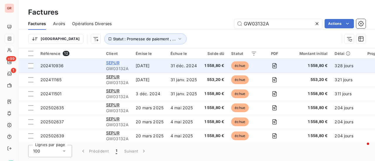
click at [115, 65] on span "SEPUR" at bounding box center [112, 62] width 13 height 5
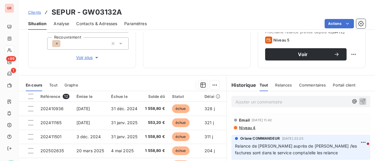
scroll to position [117, 0]
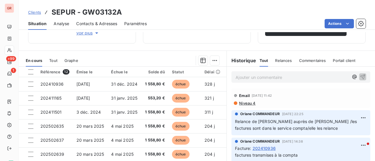
click at [97, 24] on span "Contacts & Adresses" at bounding box center [96, 24] width 41 height 6
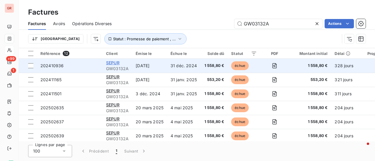
click at [117, 63] on span "SEPUR" at bounding box center [112, 62] width 13 height 5
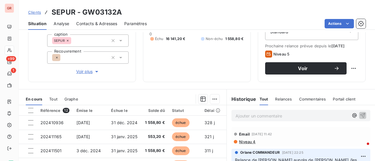
scroll to position [117, 0]
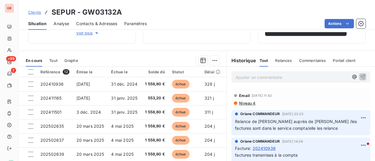
click at [317, 132] on div "Orlane COMMANDEUR 23 sept. 2025, 22:25 Relance de Leila auprès de isabelle Brou…" at bounding box center [300, 122] width 139 height 25
click at [322, 130] on p "Relance de Leila auprès de isabelle Brouard /les factures sont dans le service …" at bounding box center [301, 125] width 132 height 13
click at [266, 105] on div "Niveau 4" at bounding box center [300, 103] width 134 height 5
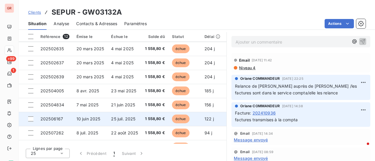
scroll to position [68, 0]
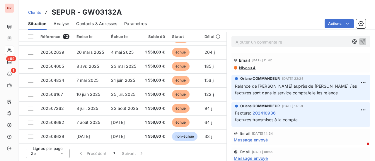
click at [105, 22] on span "Contacts & Adresses" at bounding box center [96, 24] width 41 height 6
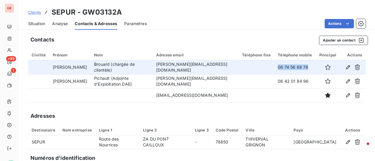
drag, startPoint x: 299, startPoint y: 66, endPoint x: 267, endPoint y: 65, distance: 31.3
click at [274, 65] on td "06 74 56 68 78" at bounding box center [294, 67] width 41 height 14
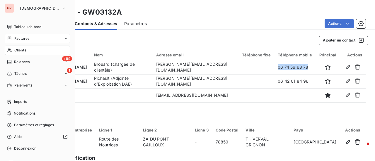
click at [22, 39] on span "Factures" at bounding box center [21, 38] width 15 height 5
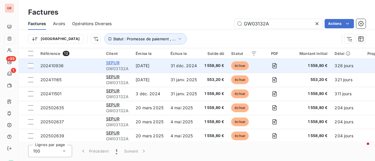
click at [119, 62] on span "SEPUR" at bounding box center [112, 62] width 13 height 5
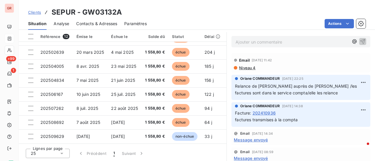
click at [91, 23] on span "Contacts & Adresses" at bounding box center [96, 24] width 41 height 6
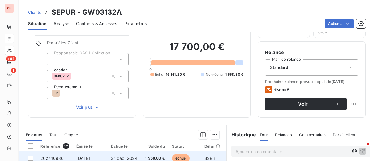
scroll to position [117, 0]
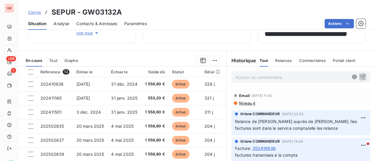
click at [244, 103] on span "Niveau 4" at bounding box center [246, 103] width 17 height 5
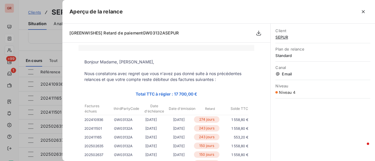
scroll to position [0, 0]
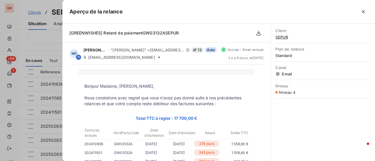
click at [48, 41] on div at bounding box center [187, 80] width 375 height 161
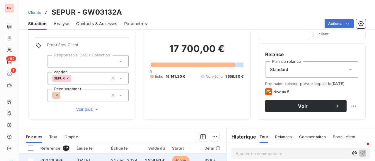
scroll to position [94, 0]
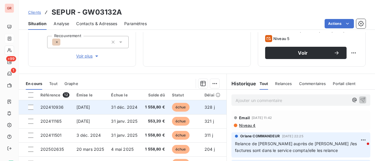
click at [87, 108] on span "[DATE]" at bounding box center [83, 107] width 14 height 5
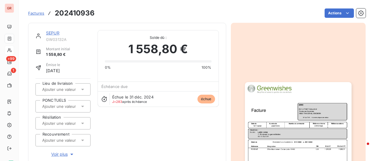
click at [263, 118] on img "button" at bounding box center [298, 157] width 107 height 150
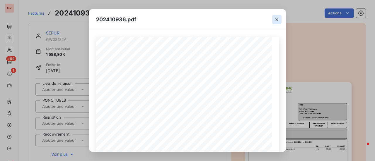
click at [276, 21] on icon "button" at bounding box center [277, 20] width 6 height 6
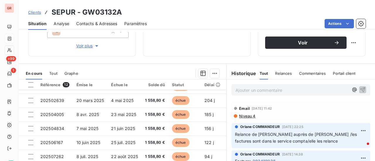
scroll to position [152, 0]
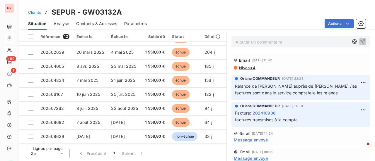
click at [245, 66] on span "Niveau 4" at bounding box center [246, 68] width 17 height 5
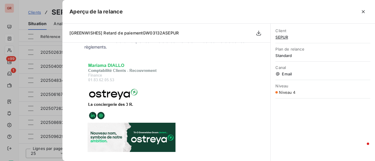
scroll to position [351, 0]
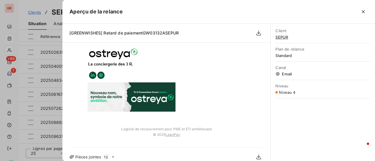
click at [41, 5] on div at bounding box center [187, 80] width 375 height 161
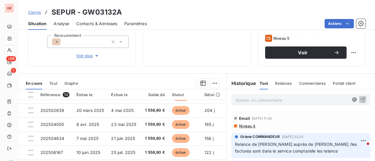
scroll to position [123, 0]
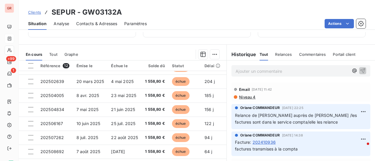
click at [110, 24] on span "Contacts & Adresses" at bounding box center [96, 24] width 41 height 6
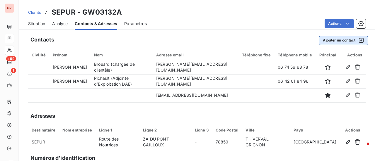
click at [358, 38] on icon "button" at bounding box center [360, 40] width 5 height 5
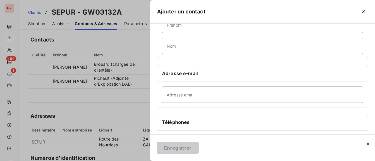
scroll to position [59, 0]
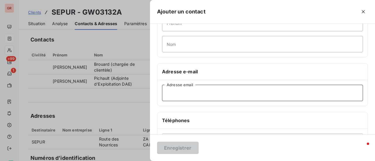
click at [186, 92] on input "Adresse email" at bounding box center [262, 93] width 201 height 16
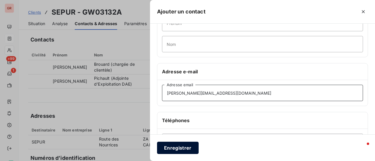
type input "elodie.wegmann@sepur.com"
click at [179, 149] on button "Enregistrer" at bounding box center [178, 148] width 42 height 12
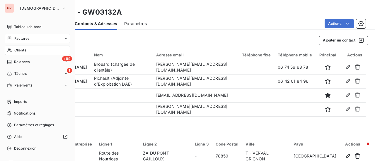
click at [29, 37] on div "Factures" at bounding box center [37, 38] width 65 height 9
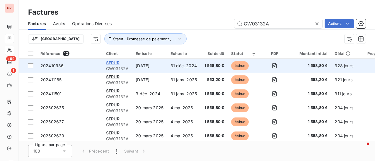
click at [115, 62] on span "SEPUR" at bounding box center [112, 62] width 13 height 5
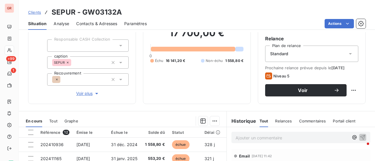
scroll to position [59, 0]
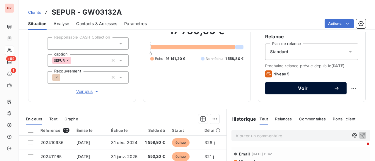
click at [301, 89] on span "Voir" at bounding box center [302, 88] width 61 height 5
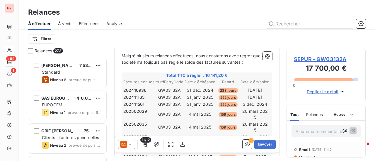
scroll to position [117, 0]
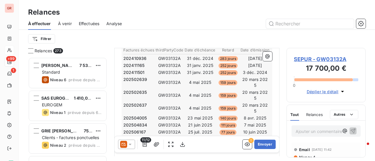
click at [131, 144] on icon at bounding box center [130, 145] width 6 height 6
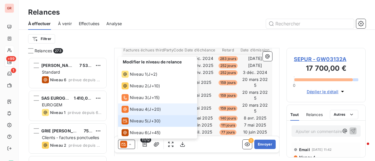
click at [142, 108] on span "Niveau 4" at bounding box center [139, 110] width 18 height 6
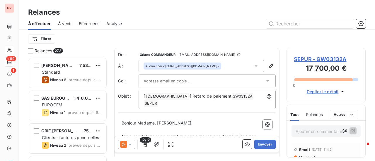
click at [201, 80] on div at bounding box center [203, 81] width 121 height 9
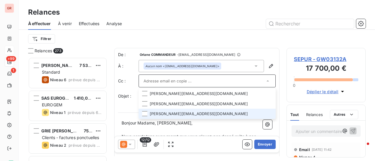
click at [183, 114] on li "elodie.wegmann@sepur.com" at bounding box center [206, 114] width 137 height 10
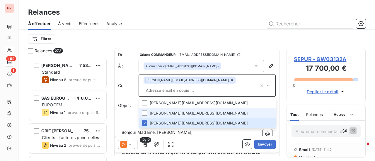
click at [176, 112] on li "julie.pichault@sepur.com" at bounding box center [206, 113] width 137 height 10
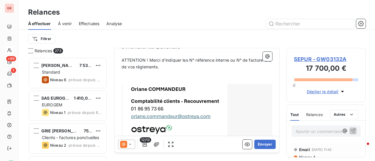
scroll to position [339, 0]
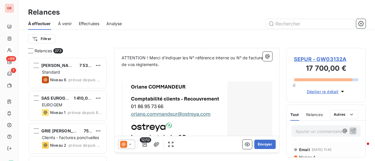
drag, startPoint x: 147, startPoint y: 142, endPoint x: 149, endPoint y: 140, distance: 3.1
click at [147, 142] on span "12/12" at bounding box center [145, 140] width 11 height 5
click at [143, 145] on icon "button" at bounding box center [145, 145] width 6 height 6
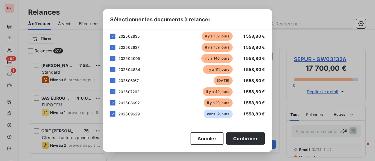
scroll to position [0, 0]
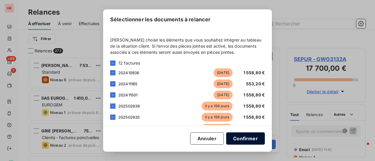
click at [248, 139] on button "Confirmer" at bounding box center [245, 139] width 39 height 12
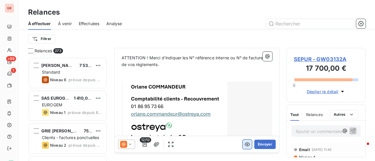
click at [244, 145] on icon "button" at bounding box center [247, 145] width 6 height 6
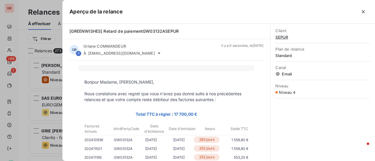
click at [57, 67] on div at bounding box center [187, 80] width 375 height 161
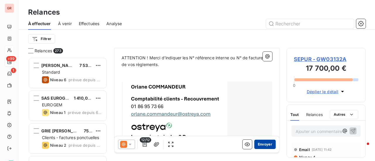
click at [264, 144] on button "Envoyer" at bounding box center [264, 144] width 21 height 9
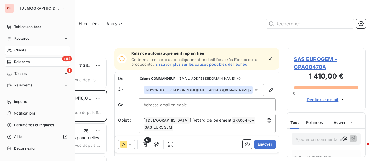
click at [26, 36] on span "Factures" at bounding box center [21, 38] width 15 height 5
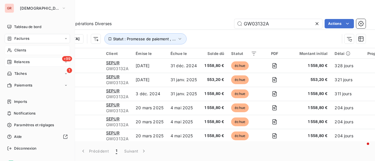
click at [20, 62] on span "Relances" at bounding box center [22, 61] width 16 height 5
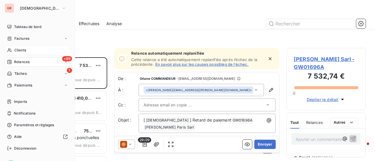
scroll to position [99, 74]
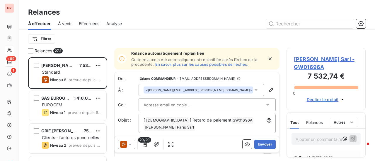
click at [95, 23] on span "Effectuées" at bounding box center [89, 24] width 21 height 6
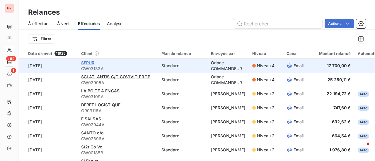
click at [91, 64] on span "SEPUR" at bounding box center [87, 62] width 13 height 5
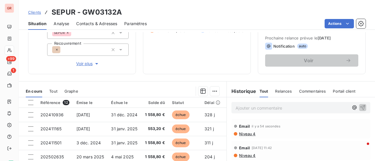
scroll to position [88, 0]
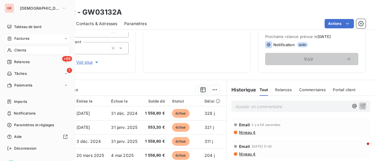
click at [27, 35] on div "Factures" at bounding box center [37, 38] width 65 height 9
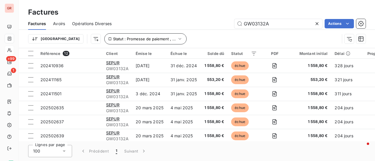
drag, startPoint x: 280, startPoint y: 24, endPoint x: 142, endPoint y: 35, distance: 138.0
click at [151, 32] on div "Factures Avoirs Opérations Diverses GW03132A Actions Trier Statut : Promesse de…" at bounding box center [197, 33] width 356 height 30
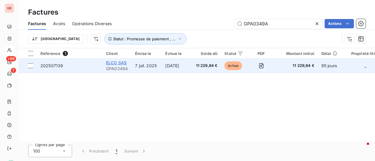
type input "GPA0349A"
click at [117, 62] on span "ELCO SAS" at bounding box center [116, 62] width 20 height 5
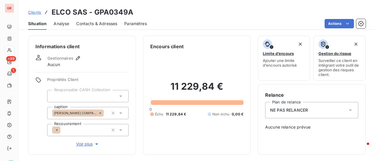
click at [107, 23] on span "Contacts & Adresses" at bounding box center [96, 24] width 41 height 6
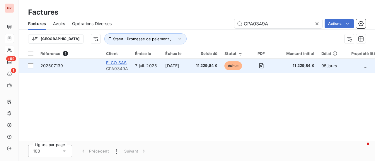
click at [118, 62] on span "ELCO SAS" at bounding box center [116, 62] width 20 height 5
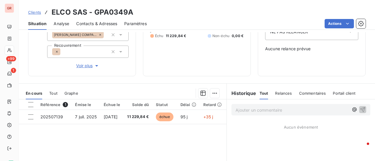
scroll to position [146, 0]
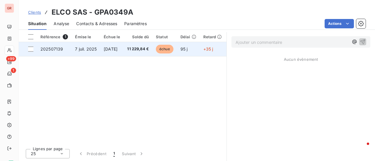
click at [173, 47] on span "échue" at bounding box center [165, 49] width 18 height 9
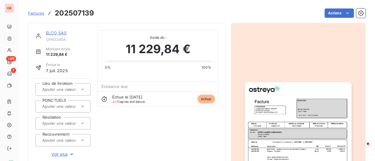
click at [285, 113] on img "button" at bounding box center [298, 157] width 107 height 150
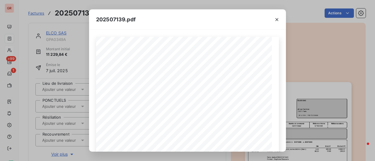
drag, startPoint x: 278, startPoint y: 20, endPoint x: 256, endPoint y: 20, distance: 21.7
click at [278, 20] on icon "button" at bounding box center [277, 20] width 6 height 6
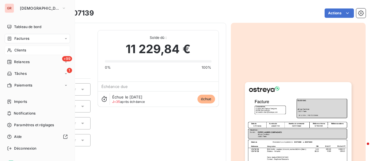
click at [26, 49] on span "Clients" at bounding box center [20, 50] width 12 height 5
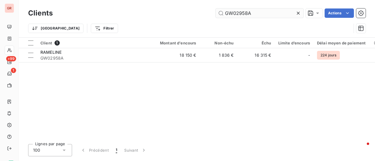
click at [261, 16] on input "GW02958A" at bounding box center [259, 12] width 88 height 9
drag, startPoint x: 258, startPoint y: 15, endPoint x: 191, endPoint y: 17, distance: 67.3
click at [195, 16] on div "GW02958A Actions" at bounding box center [212, 12] width 305 height 9
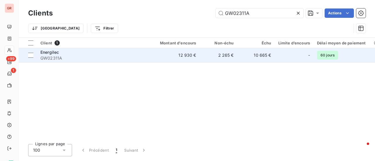
type input "GW02311A"
click at [54, 53] on span "Energilec" at bounding box center [49, 52] width 18 height 5
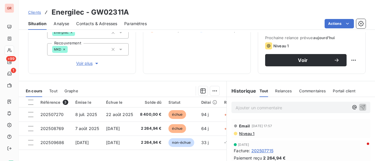
scroll to position [88, 0]
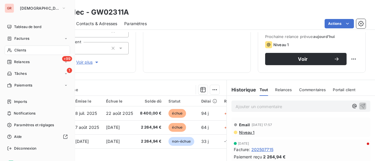
click at [25, 40] on span "Factures" at bounding box center [21, 38] width 15 height 5
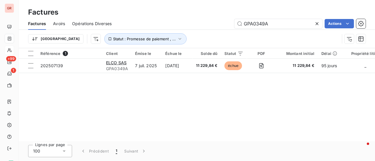
drag, startPoint x: 281, startPoint y: 21, endPoint x: 137, endPoint y: 32, distance: 144.3
click at [154, 28] on div "Factures Avoirs Opérations Diverses GPA0349A Actions" at bounding box center [197, 24] width 356 height 12
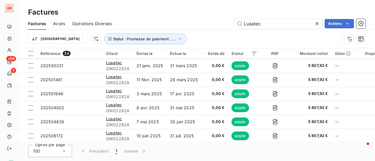
scroll to position [397, 0]
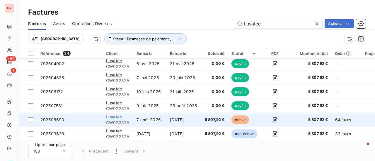
type input "Lusatec"
click at [115, 115] on span "Lusatec" at bounding box center [114, 116] width 16 height 5
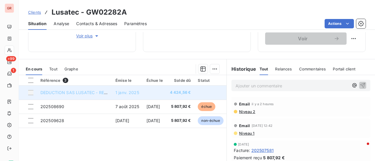
scroll to position [117, 0]
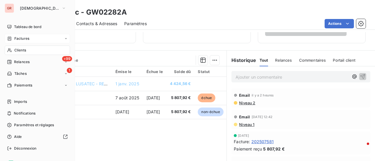
click at [32, 38] on div "Factures" at bounding box center [37, 38] width 65 height 9
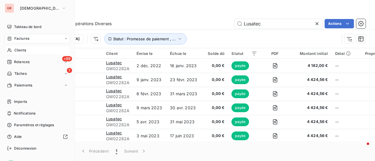
click at [23, 49] on span "Clients" at bounding box center [20, 50] width 12 height 5
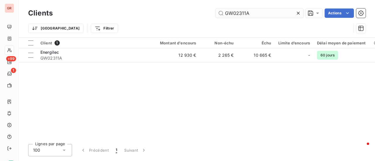
click at [259, 16] on input "GW02311A" at bounding box center [259, 12] width 88 height 9
drag, startPoint x: 214, startPoint y: 15, endPoint x: 116, endPoint y: 29, distance: 98.4
click at [153, 17] on div "GW02311A Actions" at bounding box center [212, 12] width 305 height 9
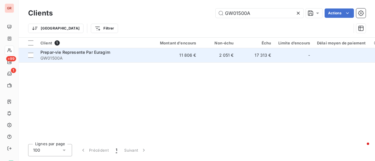
type input "GW01500A"
click at [57, 51] on span "Prepar-vie Represente Par Euragim" at bounding box center [75, 52] width 70 height 5
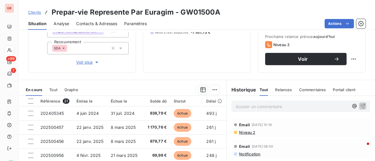
scroll to position [146, 0]
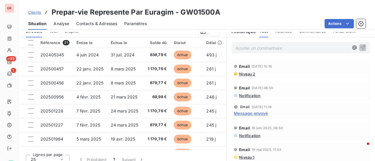
click at [257, 112] on span "Message envoyé" at bounding box center [250, 113] width 34 height 6
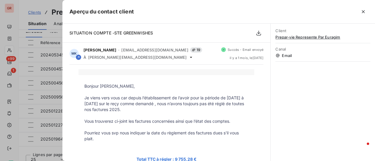
click at [42, 8] on div at bounding box center [187, 80] width 375 height 161
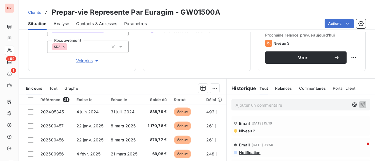
scroll to position [88, 0]
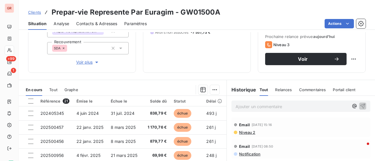
click at [100, 25] on span "Contacts & Adresses" at bounding box center [96, 24] width 41 height 6
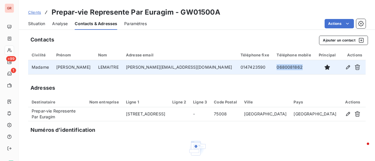
drag, startPoint x: 281, startPoint y: 67, endPoint x: 250, endPoint y: 62, distance: 31.4
click at [273, 62] on td "0680081862" at bounding box center [294, 67] width 42 height 14
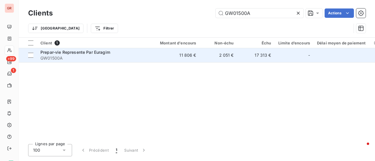
click at [83, 52] on span "Prepar-vie Represente Par Euragim" at bounding box center [75, 52] width 70 height 5
click at [71, 55] on div "Prepar-vie Represente Par Euragim" at bounding box center [92, 52] width 105 height 6
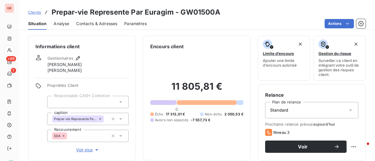
click at [102, 24] on span "Contacts & Adresses" at bounding box center [96, 24] width 41 height 6
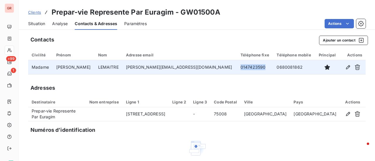
drag, startPoint x: 235, startPoint y: 68, endPoint x: 209, endPoint y: 66, distance: 26.5
click at [237, 66] on td "0147423590" at bounding box center [255, 67] width 36 height 14
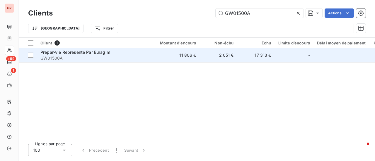
click at [78, 52] on span "Prepar-vie Represente Par Euragim" at bounding box center [75, 52] width 70 height 5
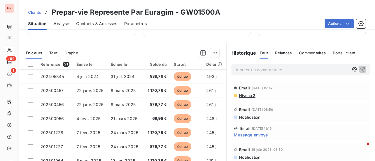
scroll to position [146, 0]
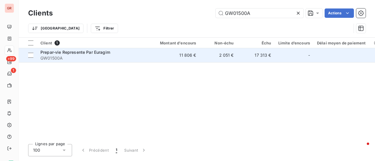
drag, startPoint x: 71, startPoint y: 54, endPoint x: 81, endPoint y: 55, distance: 10.0
click at [71, 54] on span "Prepar-vie Represente Par Euragim" at bounding box center [75, 52] width 70 height 5
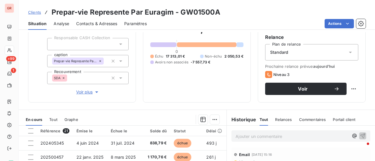
scroll to position [59, 0]
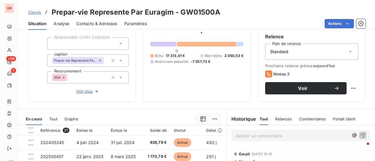
click at [219, 15] on div "Clients Prepar-vie Represente Par Euragim - GW01500A" at bounding box center [197, 12] width 356 height 11
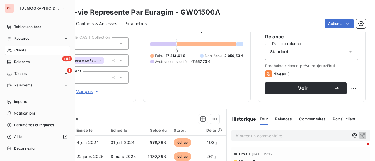
drag, startPoint x: 28, startPoint y: 37, endPoint x: 36, endPoint y: 37, distance: 8.8
click at [28, 37] on span "Factures" at bounding box center [21, 38] width 15 height 5
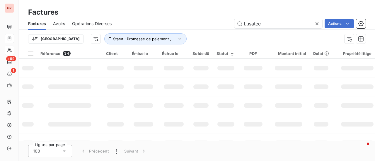
drag, startPoint x: 279, startPoint y: 25, endPoint x: 160, endPoint y: 31, distance: 119.3
click at [160, 31] on div "Factures Avoirs Opérations Diverses Lusatec Actions Trier Statut : Promesse de …" at bounding box center [197, 33] width 356 height 30
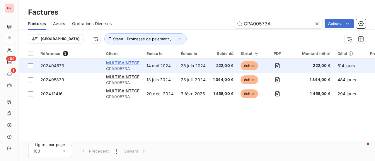
type input "GPA00573A"
click at [124, 61] on span "MULTISAINTEGE" at bounding box center [122, 62] width 33 height 5
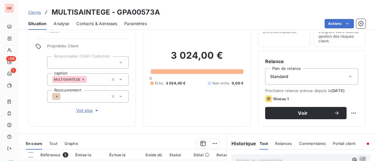
scroll to position [88, 0]
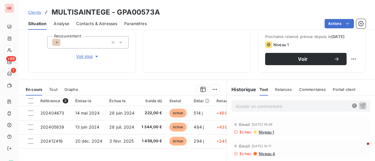
click at [101, 24] on span "Contacts & Adresses" at bounding box center [96, 24] width 41 height 6
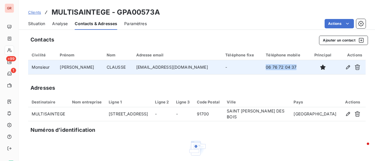
drag, startPoint x: 288, startPoint y: 67, endPoint x: 254, endPoint y: 66, distance: 34.5
click at [262, 66] on td "06 76 72 04 37" at bounding box center [285, 67] width 47 height 14
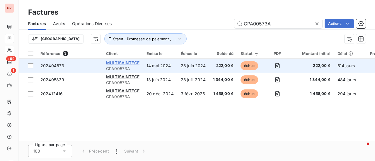
click at [126, 63] on span "MULTISAINTEGE" at bounding box center [122, 62] width 33 height 5
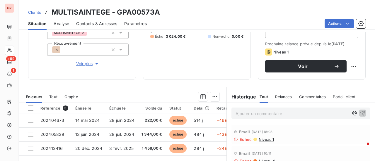
scroll to position [88, 0]
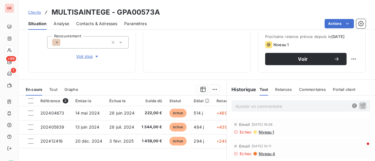
click at [101, 23] on span "Contacts & Adresses" at bounding box center [96, 24] width 41 height 6
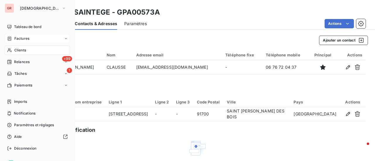
click at [24, 38] on span "Factures" at bounding box center [21, 38] width 15 height 5
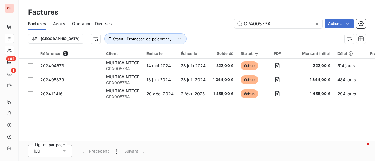
drag, startPoint x: 279, startPoint y: 23, endPoint x: 185, endPoint y: 24, distance: 94.5
click at [191, 24] on div "GPA00573A Actions" at bounding box center [242, 23] width 247 height 9
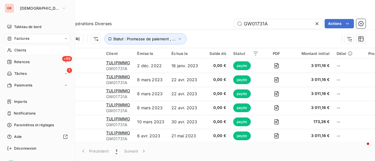
type input "GW01731A"
click at [22, 48] on span "Clients" at bounding box center [20, 50] width 12 height 5
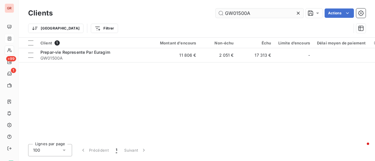
click at [260, 14] on input "GW01500A" at bounding box center [259, 12] width 88 height 9
drag, startPoint x: 260, startPoint y: 14, endPoint x: 144, endPoint y: 36, distance: 118.2
click at [167, 24] on div "Clients GW01500A Actions Trier Filtrer" at bounding box center [196, 22] width 337 height 30
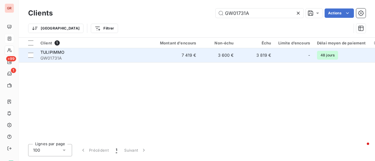
type input "GW01731A"
click at [61, 52] on span "TULIPIMMO" at bounding box center [52, 52] width 24 height 5
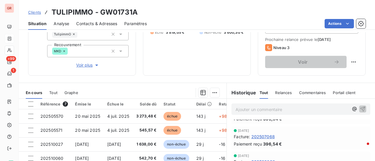
scroll to position [94, 0]
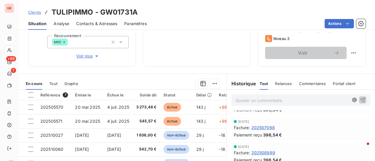
click at [95, 23] on span "Contacts & Adresses" at bounding box center [96, 24] width 41 height 6
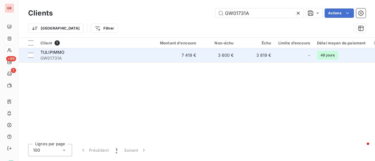
click at [54, 52] on span "TULIPIMMO" at bounding box center [52, 52] width 24 height 5
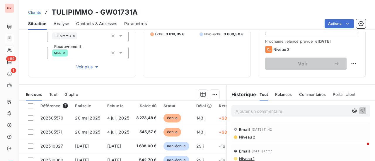
scroll to position [117, 0]
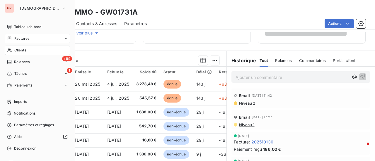
drag, startPoint x: 25, startPoint y: 40, endPoint x: 55, endPoint y: 39, distance: 29.6
click at [25, 40] on span "Factures" at bounding box center [21, 38] width 15 height 5
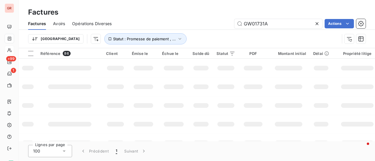
click at [163, 31] on div "Factures Avoirs Opérations Diverses GW01731A Actions Trier Statut : Promesse de…" at bounding box center [197, 33] width 356 height 30
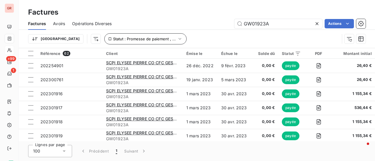
type input "GW01923A"
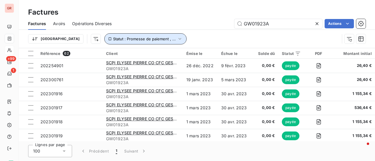
click at [177, 37] on icon "button" at bounding box center [180, 39] width 6 height 6
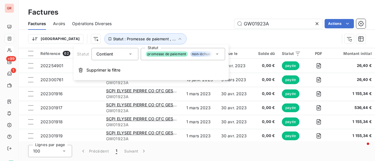
click at [218, 53] on icon at bounding box center [217, 54] width 6 height 6
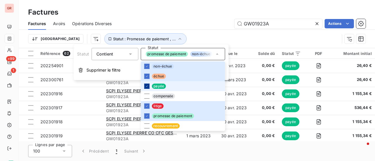
click at [147, 84] on div at bounding box center [146, 86] width 5 height 5
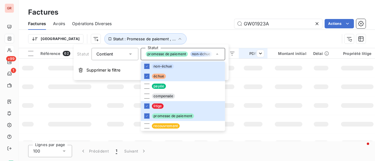
click at [253, 53] on div at bounding box center [258, 53] width 12 height 7
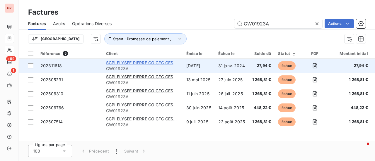
click at [131, 62] on span "SCPI ELYSEE PIERRE CO CFC GESTION" at bounding box center [145, 62] width 78 height 5
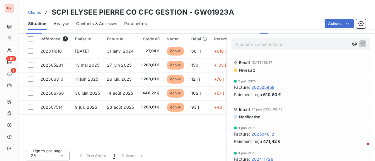
scroll to position [152, 0]
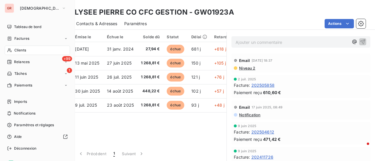
drag, startPoint x: 29, startPoint y: 37, endPoint x: 48, endPoint y: 33, distance: 19.7
click at [29, 37] on span "Factures" at bounding box center [21, 38] width 15 height 5
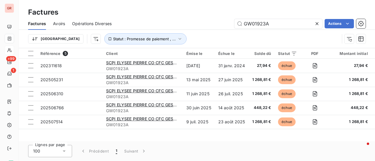
drag, startPoint x: 274, startPoint y: 24, endPoint x: 201, endPoint y: 27, distance: 72.9
click at [203, 27] on div "GW01923A Actions" at bounding box center [242, 23] width 247 height 9
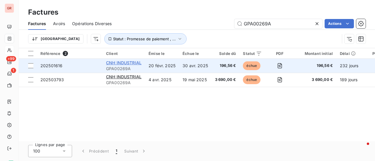
type input "GPA00269A"
click at [131, 62] on span "CNH INDUSTRIAL" at bounding box center [123, 62] width 35 height 5
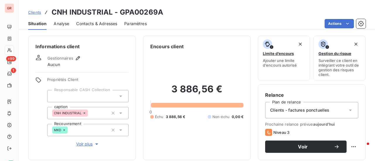
click at [101, 25] on span "Contacts & Adresses" at bounding box center [96, 24] width 41 height 6
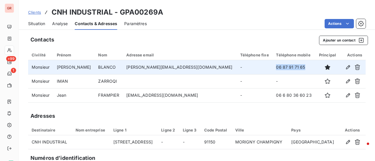
drag, startPoint x: 278, startPoint y: 68, endPoint x: 243, endPoint y: 67, distance: 35.1
click at [243, 67] on tr "Monsieur JULIEN BLANCO julien.blanco@cnhind.com - 06 87 91 71 65" at bounding box center [196, 67] width 337 height 14
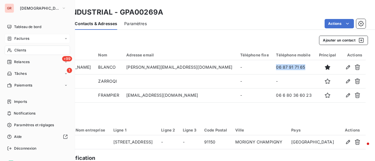
click at [28, 37] on span "Factures" at bounding box center [21, 38] width 15 height 5
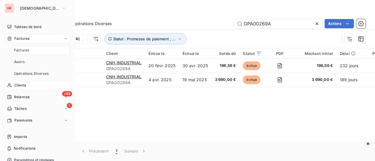
click at [20, 83] on span "Clients" at bounding box center [20, 85] width 12 height 5
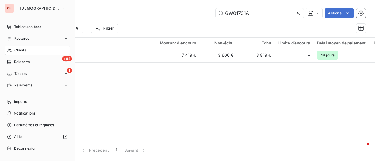
click at [23, 50] on span "Clients" at bounding box center [20, 50] width 12 height 5
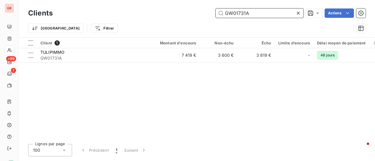
drag, startPoint x: 252, startPoint y: 13, endPoint x: 85, endPoint y: 34, distance: 167.8
click at [85, 34] on div "Clients GW01731A Actions Trier Filtrer" at bounding box center [196, 22] width 337 height 30
paste input "0020B"
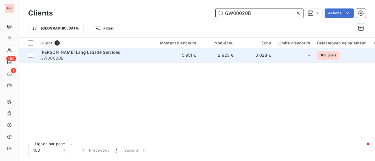
type input "GW00020B"
click at [70, 53] on span "[PERSON_NAME] Lang LaSalle Services" at bounding box center [80, 52] width 80 height 5
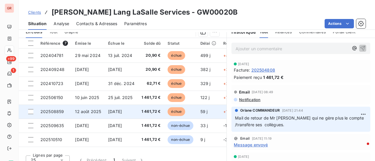
scroll to position [146, 0]
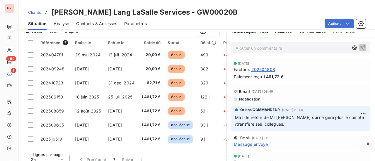
click at [95, 25] on span "Contacts & Adresses" at bounding box center [96, 24] width 41 height 6
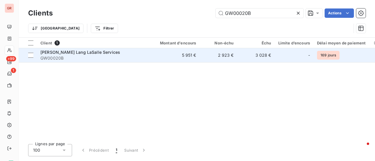
click at [65, 53] on span "[PERSON_NAME] Lang LaSalle Services" at bounding box center [80, 52] width 80 height 5
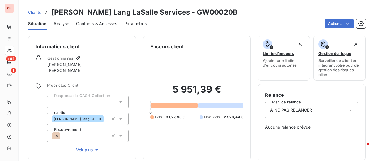
click at [348, 110] on icon at bounding box center [349, 110] width 3 height 1
click at [347, 109] on icon at bounding box center [350, 110] width 6 height 6
click at [300, 110] on span "A NE PAS RELANCER" at bounding box center [291, 110] width 42 height 6
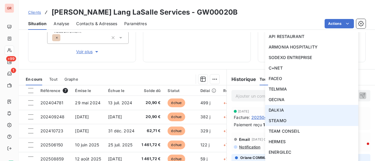
scroll to position [234, 0]
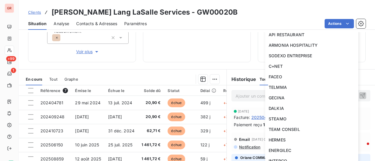
click at [198, 59] on div "Encours client 5 951,39 € 0 Échu 3 027,95 € Non-échu 2 923,44 €" at bounding box center [197, -1] width 108 height 125
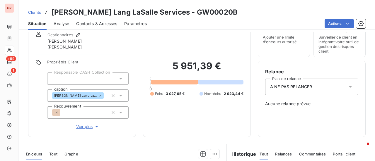
scroll to position [0, 0]
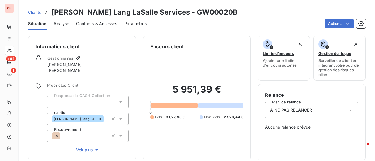
click at [348, 110] on icon at bounding box center [349, 110] width 3 height 1
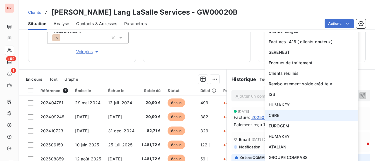
scroll to position [117, 0]
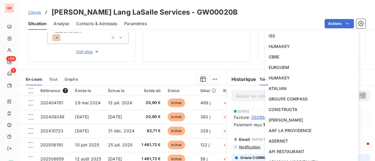
click at [182, 45] on div "5 951,39 € 0 Échu 3 027,95 € Non-échu 2 923,44 €" at bounding box center [196, 3] width 93 height 103
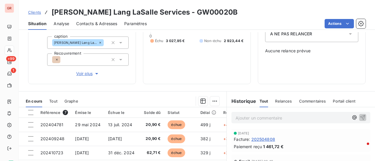
scroll to position [11, 0]
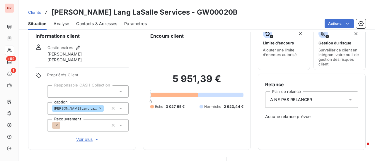
click at [348, 98] on icon at bounding box center [350, 100] width 6 height 6
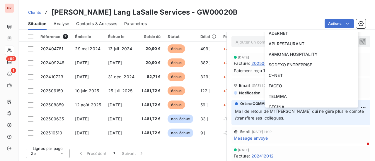
scroll to position [0, 0]
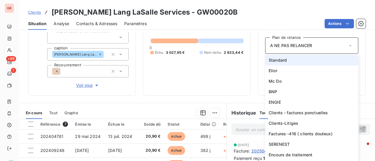
click at [291, 62] on li "Standard" at bounding box center [311, 60] width 93 height 11
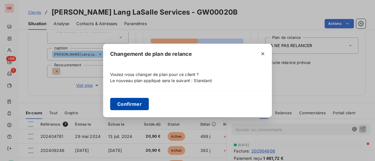
click at [130, 102] on button "Confirmer" at bounding box center [129, 104] width 39 height 12
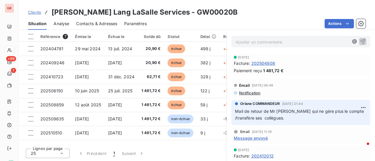
click at [107, 21] on span "Contacts & Adresses" at bounding box center [96, 24] width 41 height 6
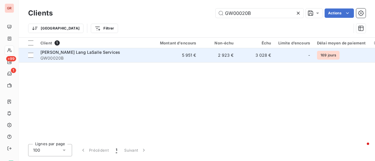
click at [70, 51] on span "[PERSON_NAME] Lang LaSalle Services" at bounding box center [80, 52] width 80 height 5
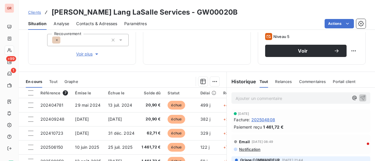
scroll to position [65, 0]
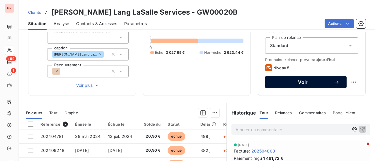
click at [308, 83] on span "Voir" at bounding box center [302, 82] width 61 height 5
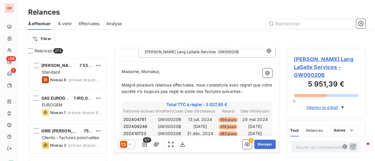
scroll to position [59, 0]
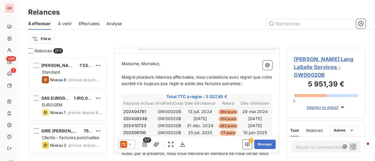
click at [123, 144] on icon at bounding box center [123, 144] width 4 height 3
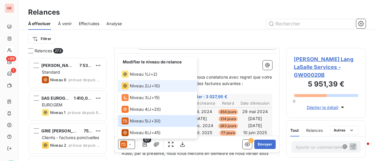
click at [141, 86] on span "Niveau 2" at bounding box center [139, 86] width 18 height 6
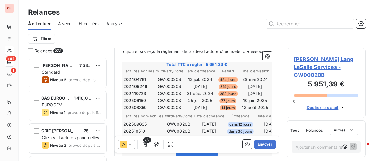
scroll to position [88, 0]
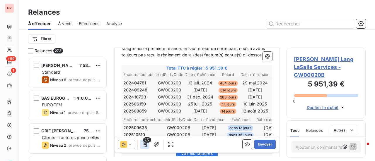
click at [146, 145] on icon "button" at bounding box center [145, 145] width 6 height 6
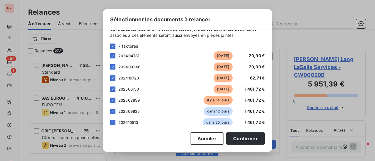
scroll to position [25, 0]
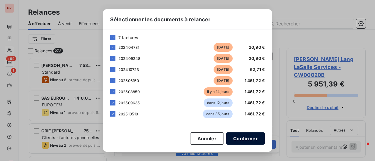
click at [250, 141] on button "Confirmer" at bounding box center [245, 139] width 39 height 12
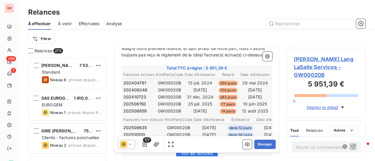
scroll to position [0, 0]
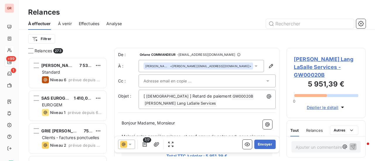
click at [209, 82] on div at bounding box center [203, 81] width 121 height 9
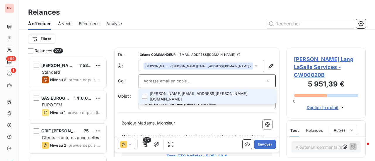
click at [198, 92] on li "alexandre.fermin@jll.com" at bounding box center [206, 97] width 137 height 16
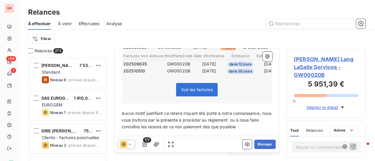
scroll to position [205, 0]
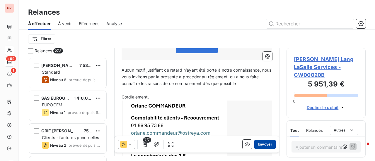
click at [266, 145] on button "Envoyer" at bounding box center [264, 144] width 21 height 9
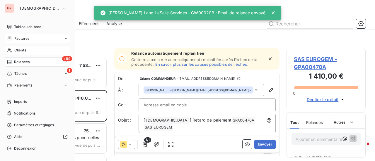
click at [20, 35] on div "Factures" at bounding box center [37, 38] width 65 height 9
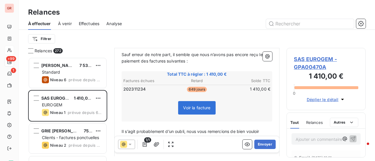
scroll to position [117, 0]
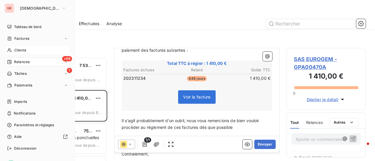
drag, startPoint x: 26, startPoint y: 49, endPoint x: 58, endPoint y: 49, distance: 31.6
click at [26, 49] on div "Clients" at bounding box center [37, 50] width 65 height 9
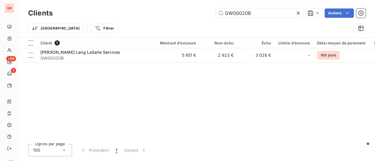
drag, startPoint x: 269, startPoint y: 14, endPoint x: 137, endPoint y: 23, distance: 132.0
click at [157, 18] on div "Clients GW00020B Actions" at bounding box center [196, 13] width 337 height 12
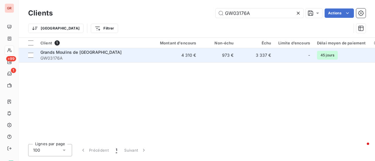
type input "GW03176A"
click at [56, 54] on span "Grands Moulins de Paris" at bounding box center [80, 52] width 81 height 5
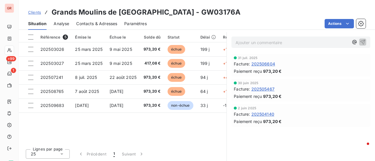
scroll to position [152, 0]
click at [94, 25] on span "Contacts & Adresses" at bounding box center [96, 24] width 41 height 6
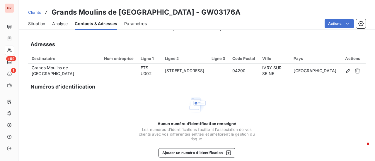
scroll to position [80, 0]
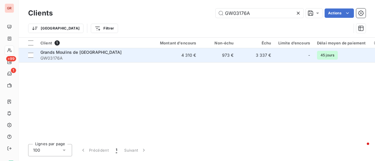
click at [58, 54] on span "Grands Moulins de Paris" at bounding box center [80, 52] width 81 height 5
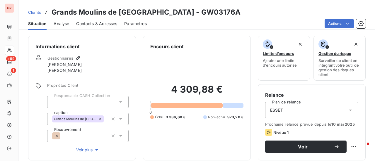
click at [111, 79] on div "Informations client Gestionnaires Juliette Léonard Leïla Brige Propriétés Clien…" at bounding box center [82, 98] width 108 height 125
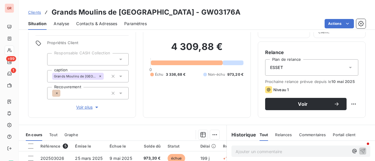
scroll to position [117, 0]
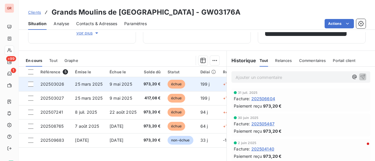
click at [175, 84] on span "échue" at bounding box center [176, 84] width 18 height 9
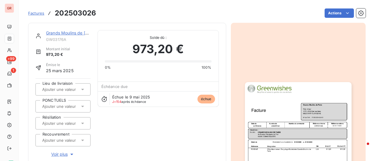
click at [286, 116] on img "button" at bounding box center [298, 157] width 107 height 150
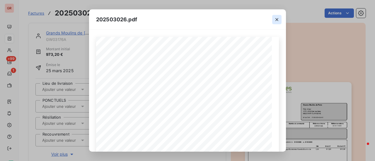
click at [275, 17] on icon "button" at bounding box center [277, 20] width 6 height 6
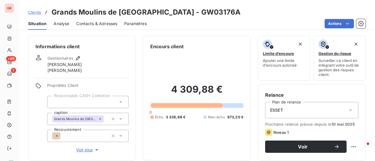
click at [347, 111] on icon at bounding box center [350, 110] width 6 height 6
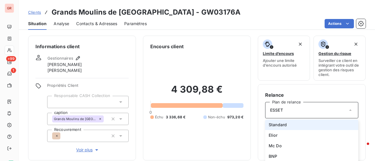
click at [279, 125] on span "Standard" at bounding box center [277, 125] width 18 height 6
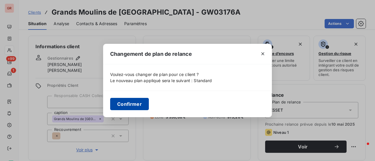
click at [130, 102] on button "Confirmer" at bounding box center [129, 104] width 39 height 12
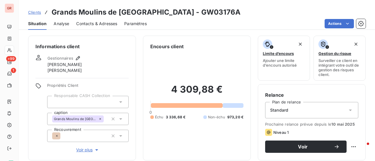
click at [98, 23] on span "Contacts & Adresses" at bounding box center [96, 24] width 41 height 6
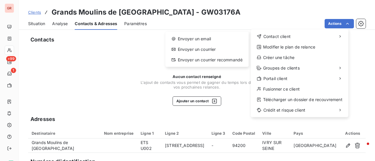
click at [143, 83] on html "GR +99 1 Clients Grands Moulins de Paris - GW03176A Situation Analyse Contacts …" at bounding box center [187, 80] width 375 height 161
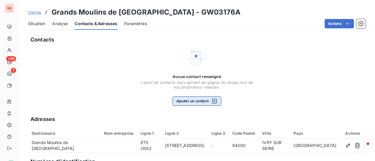
click at [212, 100] on icon "button" at bounding box center [214, 101] width 6 height 6
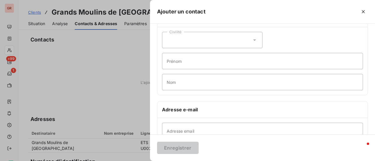
scroll to position [29, 0]
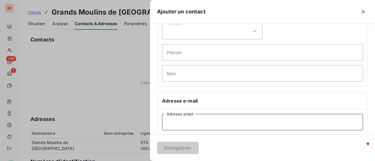
click at [183, 120] on input "Adresse email" at bounding box center [262, 122] width 201 height 16
paste input "fournisseur@grandsmoulinsdeparis.com"
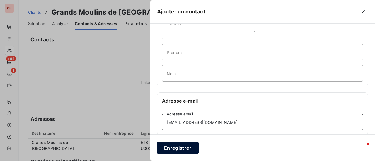
type input "fournisseur@grandsmoulinsdeparis.com"
click at [177, 147] on button "Enregistrer" at bounding box center [178, 148] width 42 height 12
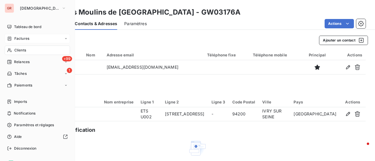
click at [19, 37] on span "Factures" at bounding box center [21, 38] width 15 height 5
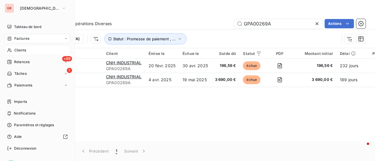
drag, startPoint x: 21, startPoint y: 51, endPoint x: 50, endPoint y: 51, distance: 28.4
click at [21, 51] on span "Clients" at bounding box center [20, 50] width 12 height 5
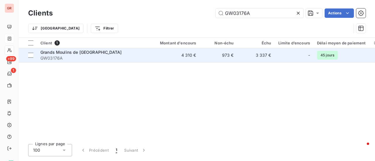
click at [81, 51] on span "Grands Moulins de Paris" at bounding box center [80, 52] width 81 height 5
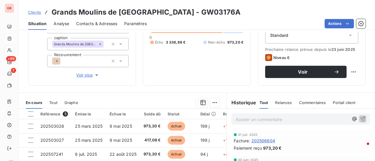
scroll to position [88, 0]
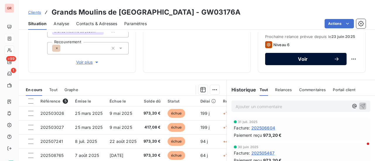
click at [303, 59] on span "Voir" at bounding box center [302, 59] width 61 height 5
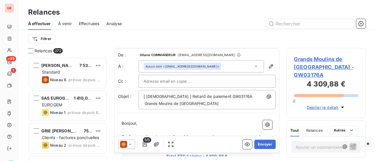
scroll to position [30, 0]
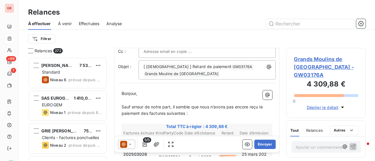
click at [131, 145] on icon at bounding box center [130, 145] width 6 height 6
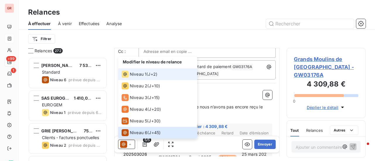
click at [137, 74] on span "Niveau 1" at bounding box center [138, 74] width 17 height 6
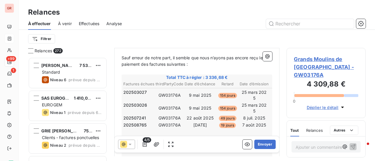
scroll to position [61, 0]
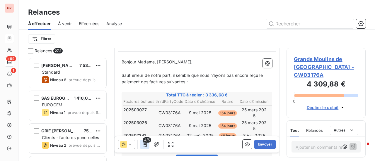
click at [145, 145] on icon "button" at bounding box center [145, 145] width 6 height 6
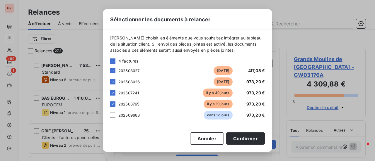
scroll to position [3, 0]
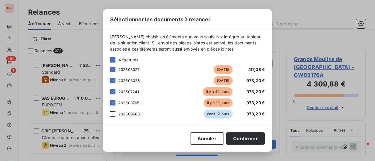
click at [112, 115] on div at bounding box center [112, 113] width 5 height 5
click at [252, 140] on button "Confirmer" at bounding box center [245, 139] width 39 height 12
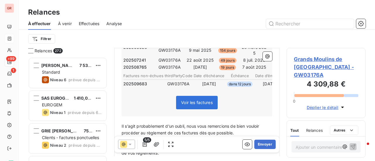
scroll to position [49, 0]
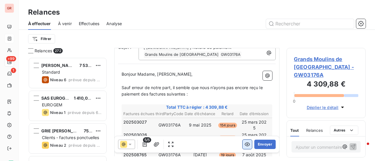
click at [244, 142] on icon "button" at bounding box center [247, 145] width 6 height 6
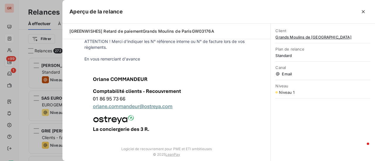
scroll to position [221, 0]
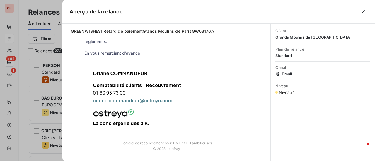
click at [52, 126] on div at bounding box center [187, 80] width 375 height 161
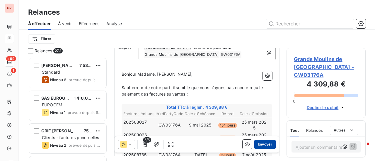
click at [262, 142] on button "Envoyer" at bounding box center [264, 144] width 21 height 9
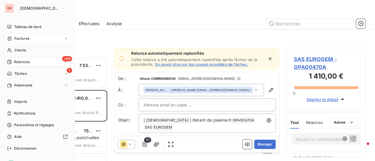
drag, startPoint x: 25, startPoint y: 37, endPoint x: 30, endPoint y: 38, distance: 5.3
click at [25, 37] on span "Factures" at bounding box center [21, 38] width 15 height 5
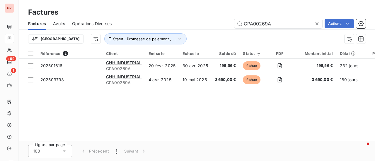
drag, startPoint x: 275, startPoint y: 23, endPoint x: 150, endPoint y: 32, distance: 125.0
click at [160, 31] on div "Factures Avoirs Opérations Diverses GPA00269A Actions Trier Statut : Promesse d…" at bounding box center [197, 33] width 356 height 30
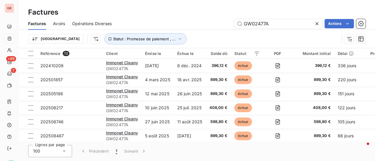
type input "GW02477A"
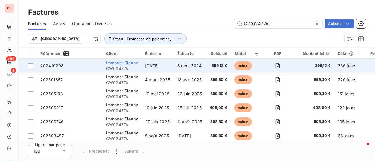
click at [129, 61] on span "Immonet Cleany" at bounding box center [122, 62] width 32 height 5
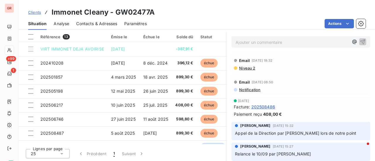
scroll to position [123, 0]
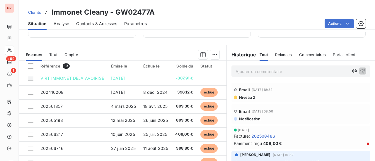
click at [100, 21] on span "Contacts & Adresses" at bounding box center [96, 24] width 41 height 6
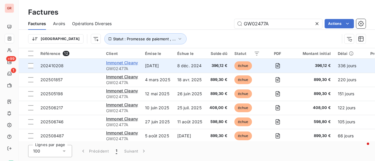
click at [123, 60] on span "Immonet Cleany" at bounding box center [122, 62] width 32 height 5
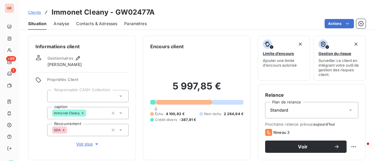
click at [102, 24] on span "Contacts & Adresses" at bounding box center [96, 24] width 41 height 6
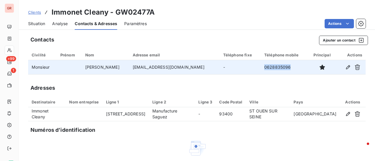
drag, startPoint x: 274, startPoint y: 68, endPoint x: 238, endPoint y: 71, distance: 36.4
click at [238, 71] on tr "Monsieur DAMIEN comptabilite@cleany.fr - 0628835096" at bounding box center [196, 67] width 337 height 14
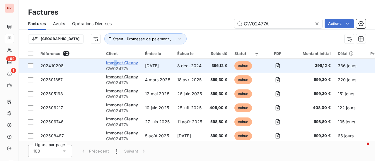
click at [116, 65] on span "Immonet Cleany" at bounding box center [122, 62] width 32 height 5
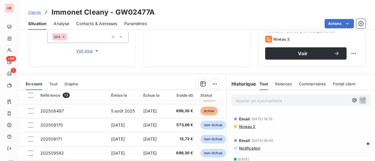
scroll to position [59, 0]
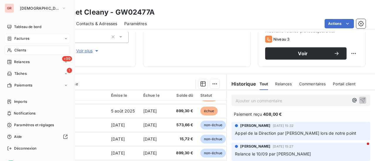
drag, startPoint x: 28, startPoint y: 37, endPoint x: 37, endPoint y: 38, distance: 9.1
click at [28, 37] on span "Factures" at bounding box center [21, 38] width 15 height 5
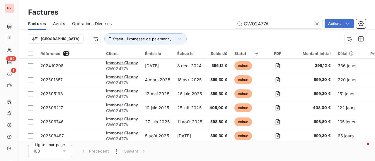
drag, startPoint x: 272, startPoint y: 25, endPoint x: 157, endPoint y: 44, distance: 116.3
click at [168, 42] on div "Factures Avoirs Opérations Diverses GW02477A Actions Trier Statut : Promesse de…" at bounding box center [197, 33] width 356 height 30
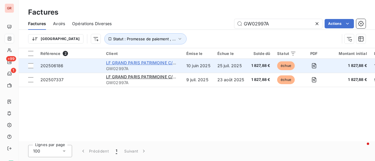
type input "GW02997A"
click at [145, 62] on span "LF GRAND PARIS PATRIMOINE C/O CONSTRUCTA ASSET MANAGEMENT" at bounding box center [179, 62] width 146 height 5
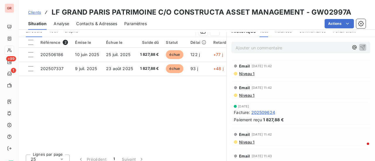
scroll to position [29, 0]
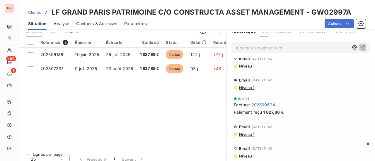
click at [107, 23] on span "Contacts & Adresses" at bounding box center [96, 24] width 41 height 6
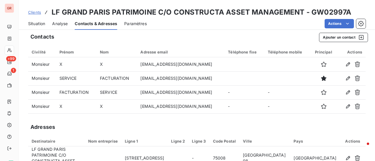
scroll to position [0, 0]
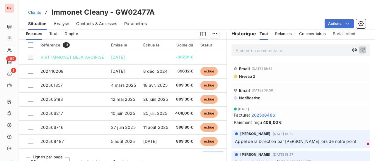
scroll to position [146, 0]
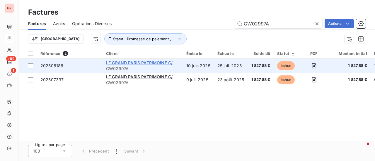
click at [144, 62] on span "LF GRAND PARIS PATRIMOINE C/O CONSTRUCTA ASSET MANAGEMENT" at bounding box center [179, 62] width 146 height 5
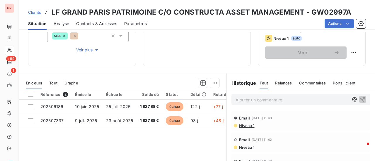
scroll to position [95, 0]
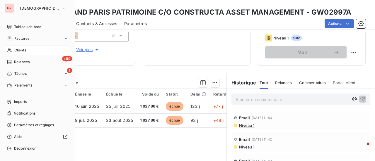
drag, startPoint x: 25, startPoint y: 49, endPoint x: 33, endPoint y: 47, distance: 8.2
click at [25, 49] on span "Clients" at bounding box center [20, 50] width 12 height 5
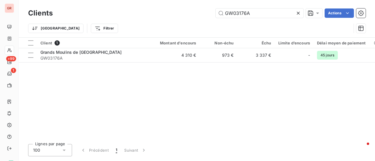
drag, startPoint x: 259, startPoint y: 14, endPoint x: 164, endPoint y: 33, distance: 97.2
click at [164, 33] on div "Clients GW03176A Actions Trier Filtrer" at bounding box center [196, 22] width 337 height 30
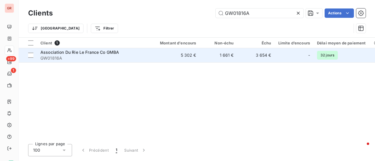
type input "GW01816A"
click at [88, 52] on span "Association Du Rie Le France Co GMBA" at bounding box center [79, 52] width 78 height 5
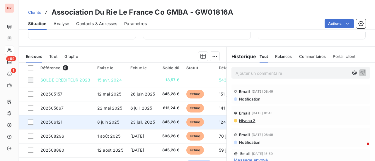
scroll to position [123, 0]
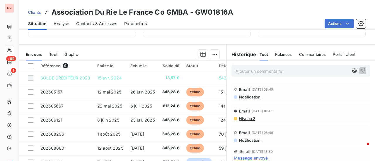
click at [105, 23] on span "Contacts & Adresses" at bounding box center [96, 24] width 41 height 6
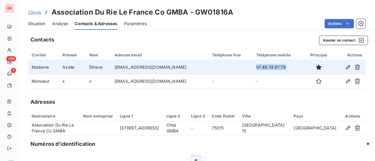
drag, startPoint x: 273, startPoint y: 68, endPoint x: 227, endPoint y: 69, distance: 45.6
click at [227, 69] on tr "Madame Axelle Etheve facilities@gmba.fr 01 48 74 97 79" at bounding box center [196, 67] width 337 height 14
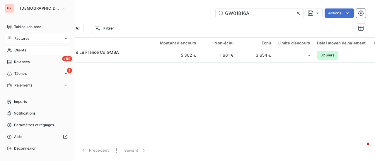
click at [21, 38] on span "Factures" at bounding box center [21, 38] width 15 height 5
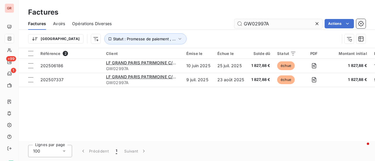
click at [284, 25] on input "GW02997A" at bounding box center [278, 23] width 88 height 9
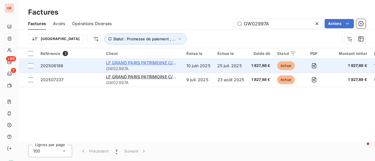
click at [143, 63] on span "LF GRAND PARIS PATRIMOINE C/O CONSTRUCTA ASSET MANAGEMENT" at bounding box center [179, 62] width 146 height 5
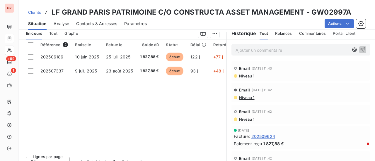
scroll to position [146, 0]
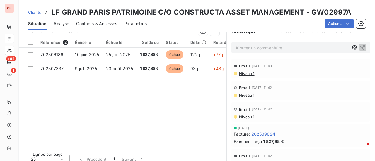
click at [104, 21] on span "Contacts & Adresses" at bounding box center [96, 24] width 41 height 6
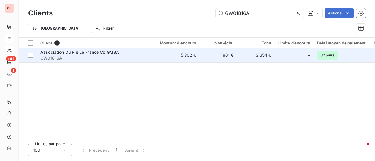
click at [92, 54] on span "Association Du Rie Le France Co GMBA" at bounding box center [79, 52] width 78 height 5
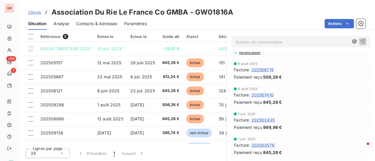
click at [231, 13] on h3 "Association Du Rie Le France Co GMBA - GW01816A" at bounding box center [141, 12] width 181 height 11
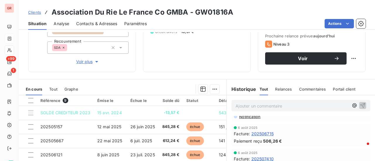
scroll to position [123, 0]
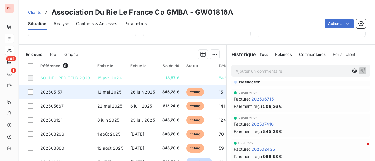
click at [109, 93] on span "12 mai 2025" at bounding box center [109, 92] width 24 height 5
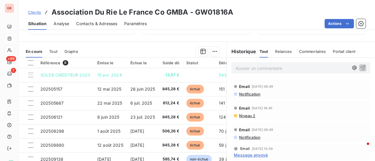
scroll to position [117, 0]
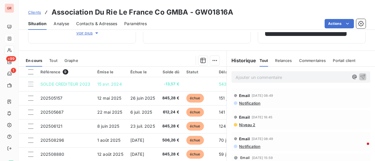
click at [267, 80] on p "Ajouter un commentaire ﻿" at bounding box center [291, 77] width 113 height 7
click at [250, 77] on p "Ajouter un commentaire ﻿" at bounding box center [291, 77] width 113 height 7
click at [235, 77] on span "probleme" at bounding box center [244, 76] width 18 height 5
click at [245, 77] on span "probleme" at bounding box center [244, 76] width 18 height 5
click at [261, 77] on p "problème" at bounding box center [291, 77] width 113 height 7
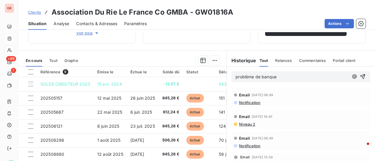
click at [106, 24] on span "Contacts & Adresses" at bounding box center [96, 24] width 41 height 6
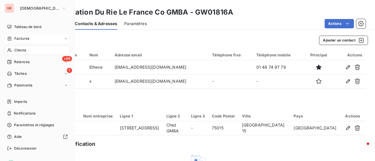
click at [25, 39] on span "Factures" at bounding box center [21, 38] width 15 height 5
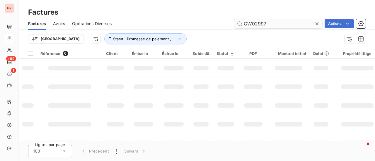
type input "GW02997a"
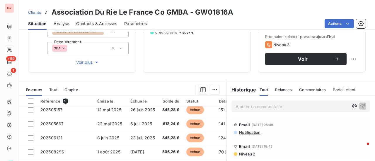
scroll to position [26, 0]
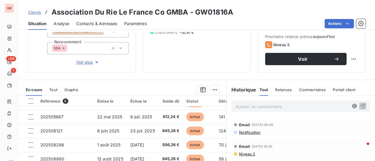
click at [254, 108] on p "Ajouter un commentaire ﻿" at bounding box center [291, 106] width 113 height 7
click at [268, 105] on p "Ajouter un commentaire ﻿" at bounding box center [291, 106] width 113 height 7
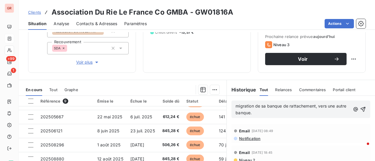
click at [269, 114] on p "migration de sa banque de rattachement, vers une autre banque." at bounding box center [292, 109] width 114 height 13
click at [235, 106] on span "migration de sa banque de rattachement, vers une autre banque." at bounding box center [291, 110] width 112 height 12
click at [318, 114] on p "mail 10/10/25 migration de sa banque de rattachement, vers une autre banque." at bounding box center [292, 109] width 115 height 13
drag, startPoint x: 312, startPoint y: 107, endPoint x: 315, endPoint y: 119, distance: 12.1
click at [312, 112] on span "mail 10/10/25 migration de sa banque de rattachement, vers une autre banque.ret…" at bounding box center [289, 110] width 108 height 12
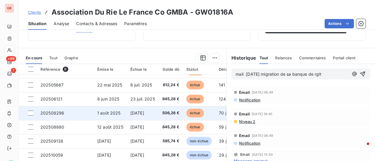
scroll to position [152, 0]
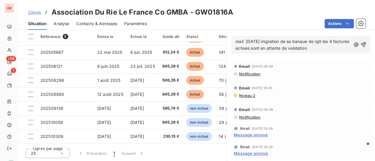
drag, startPoint x: 323, startPoint y: 51, endPoint x: 274, endPoint y: 50, distance: 48.6
click at [274, 50] on p "mail 10/10/25 migration de sa banque de rglt les 4 factures echues sont en atte…" at bounding box center [292, 44] width 115 height 13
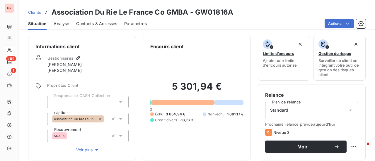
scroll to position [26, 0]
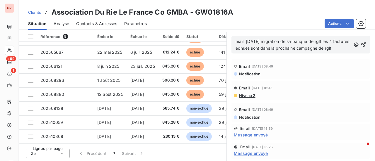
click at [260, 40] on span "mail 10/10/25 migration de sa banque de rglt les 4 factures echues sont dans la…" at bounding box center [292, 45] width 115 height 12
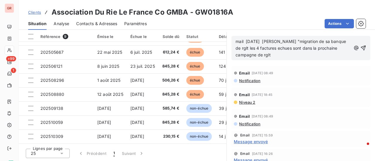
click at [341, 40] on p "mail 10/10/25 mme ETHEVE "migration de sa banque de rglt les 4 factures echues …" at bounding box center [292, 48] width 115 height 20
click at [353, 49] on icon "button" at bounding box center [356, 48] width 6 height 6
click at [341, 41] on p "mail 10/10/25 mme ETHEVE "migration de sa banque @de rglt les 4 factures echues…" at bounding box center [292, 48] width 115 height 20
drag, startPoint x: 290, startPoint y: 48, endPoint x: 281, endPoint y: 48, distance: 8.5
click at [281, 48] on span "mail 10/10/25 mme ETHEVE "migration de sa banque vers une autre banque " @de rg…" at bounding box center [290, 48] width 111 height 18
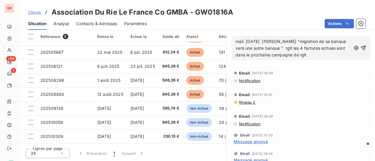
click at [321, 49] on span "mail 10/10/25 mme ETHEVE "migration de sa banque vers une autre banque " rglt l…" at bounding box center [290, 48] width 111 height 18
click at [322, 54] on p "mail 10/10/25 mme ETHEVE "migration de sa banque vers une autre banque " rglt l…" at bounding box center [292, 48] width 115 height 20
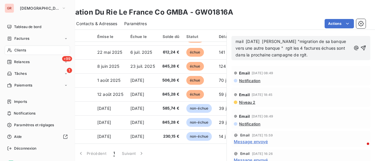
click at [27, 51] on div "Clients" at bounding box center [37, 50] width 65 height 9
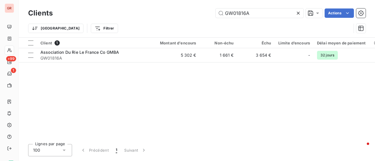
drag, startPoint x: 269, startPoint y: 14, endPoint x: 115, endPoint y: 30, distance: 154.1
click at [123, 28] on div "Clients GW01816A Actions Trier Filtrer" at bounding box center [196, 22] width 337 height 30
click at [253, 13] on input "GW01816A" at bounding box center [259, 12] width 88 height 9
paste input "3162"
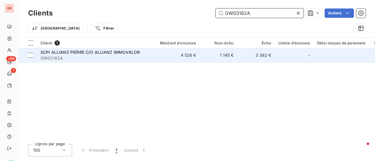
type input "GW03162A"
click at [111, 51] on span "SCPI ALLIANZ PIERRE C/O ALLIANZ IMMOVALOR" at bounding box center [89, 52] width 99 height 5
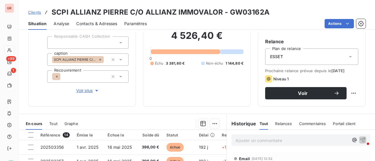
scroll to position [59, 0]
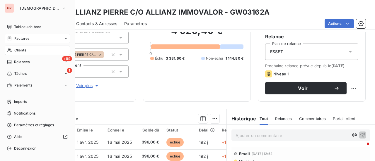
click at [29, 37] on span "Factures" at bounding box center [21, 38] width 15 height 5
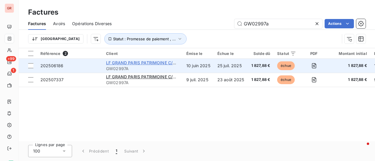
click at [153, 62] on span "LF GRAND PARIS PATRIMOINE C/O CONSTRUCTA ASSET MANAGEMENT" at bounding box center [179, 62] width 146 height 5
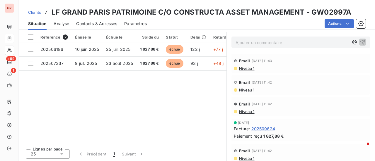
scroll to position [152, 0]
click at [243, 66] on span "Niveau 1" at bounding box center [246, 68] width 16 height 5
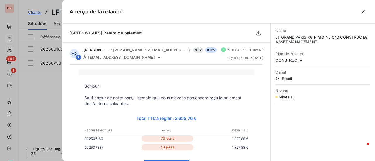
click at [38, 95] on div at bounding box center [187, 80] width 375 height 161
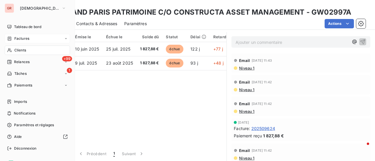
click at [25, 48] on span "Clients" at bounding box center [20, 50] width 12 height 5
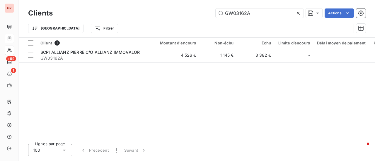
drag, startPoint x: 250, startPoint y: 15, endPoint x: 212, endPoint y: 16, distance: 37.8
click at [212, 16] on div "GW03162A Actions" at bounding box center [212, 12] width 305 height 9
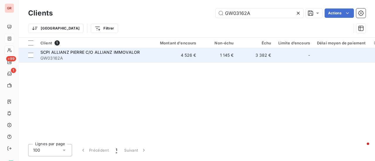
click at [103, 52] on span "SCPI ALLIANZ PIERRE C/O ALLIANZ IMMOVALOR" at bounding box center [89, 52] width 99 height 5
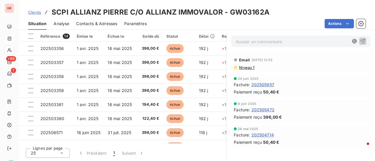
click at [107, 23] on span "Contacts & Adresses" at bounding box center [96, 24] width 41 height 6
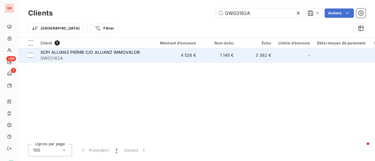
click at [85, 53] on span "SCPI ALLIANZ PIERRE C/O ALLIANZ IMMOVALOR" at bounding box center [89, 52] width 99 height 5
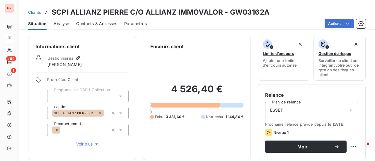
click at [109, 23] on span "Contacts & Adresses" at bounding box center [96, 24] width 41 height 6
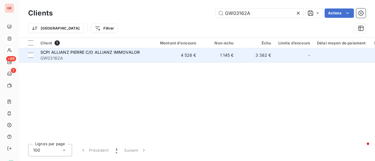
click at [60, 51] on span "SCPI ALLIANZ PIERRE C/O ALLIANZ IMMOVALOR" at bounding box center [89, 52] width 99 height 5
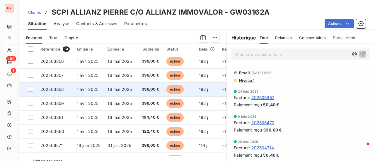
scroll to position [146, 0]
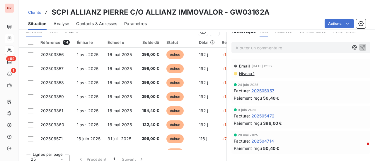
click at [265, 17] on h3 "SCPI ALLIANZ PIERRE C/O ALLIANZ IMMOVALOR - GW03162A" at bounding box center [160, 12] width 218 height 11
drag, startPoint x: 267, startPoint y: 13, endPoint x: 229, endPoint y: 11, distance: 37.5
click at [229, 11] on div "Clients SCPI ALLIANZ PIERRE C/O ALLIANZ IMMOVALOR - GW03162A" at bounding box center [197, 12] width 356 height 11
copy h3 "GW03162A"
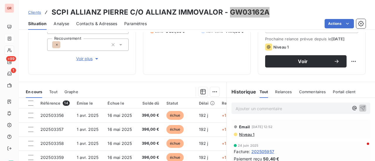
scroll to position [98, 0]
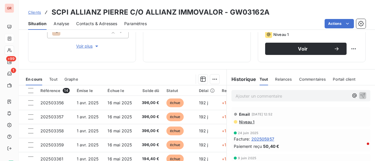
click at [244, 124] on span "Niveau 1" at bounding box center [246, 122] width 16 height 5
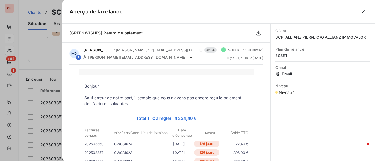
click at [42, 62] on div at bounding box center [187, 80] width 375 height 161
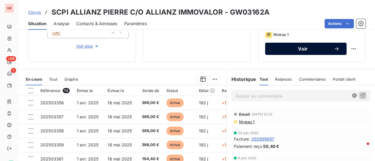
click at [298, 50] on button "Voir" at bounding box center [305, 49] width 81 height 12
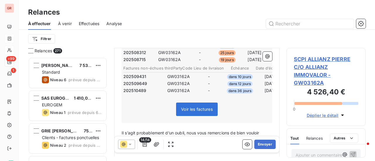
scroll to position [176, 0]
click at [129, 146] on icon at bounding box center [130, 145] width 6 height 6
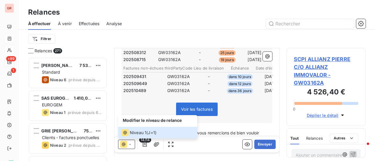
click at [244, 106] on div "Voir les factures" at bounding box center [196, 110] width 149 height 25
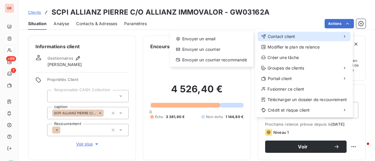
click at [293, 36] on span "Contact client" at bounding box center [280, 37] width 27 height 6
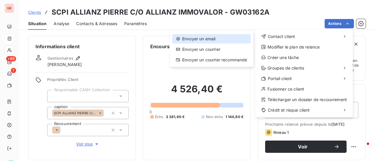
click at [196, 40] on div "Envoyer un email" at bounding box center [211, 38] width 78 height 9
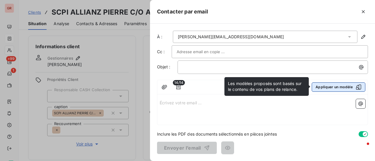
click at [359, 86] on icon "button" at bounding box center [358, 87] width 5 height 5
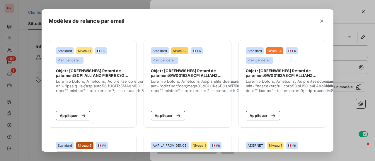
click at [358, 87] on div "Modèles de relance par email Standard Niveau 1 FR Plan par défaut Objet : [GREE…" at bounding box center [187, 80] width 375 height 161
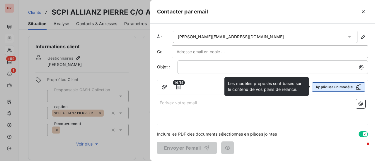
click at [359, 87] on icon "button" at bounding box center [358, 87] width 6 height 6
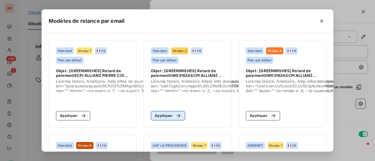
click at [172, 116] on div "button" at bounding box center [176, 116] width 9 height 6
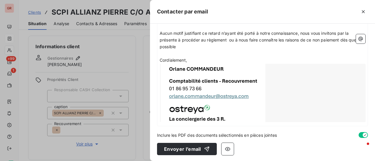
scroll to position [266, 0]
click at [228, 149] on icon "button" at bounding box center [227, 149] width 5 height 4
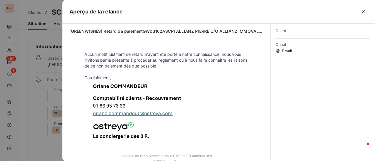
scroll to position [256, 0]
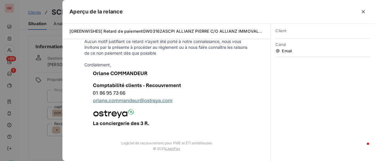
click at [50, 152] on div at bounding box center [187, 80] width 375 height 161
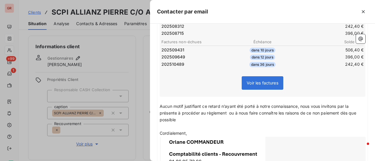
scroll to position [120, 0]
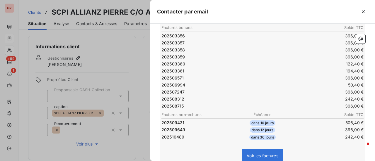
click at [135, 96] on div at bounding box center [187, 80] width 375 height 161
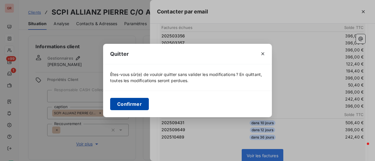
click at [141, 107] on button "Confirmer" at bounding box center [129, 104] width 39 height 12
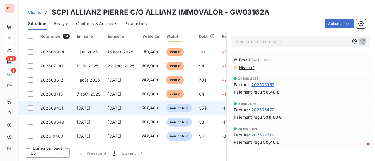
scroll to position [0, 0]
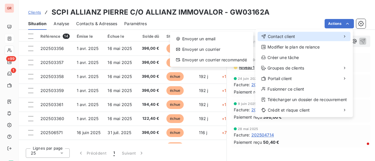
click at [292, 36] on span "Contact client" at bounding box center [280, 37] width 27 height 6
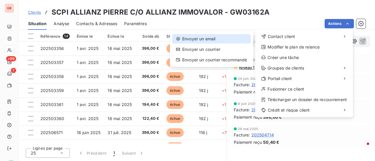
click at [206, 38] on div "Envoyer un email" at bounding box center [211, 38] width 78 height 9
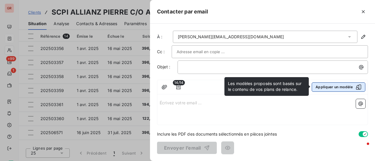
click at [360, 88] on icon "button" at bounding box center [358, 87] width 6 height 6
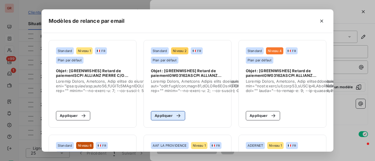
click at [168, 116] on button "Appliquer" at bounding box center [168, 115] width 34 height 9
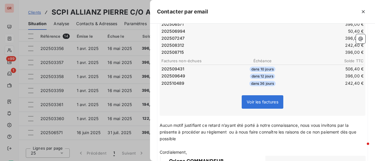
scroll to position [266, 0]
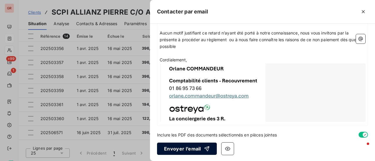
click at [194, 148] on button "Envoyer l’email" at bounding box center [187, 149] width 60 height 12
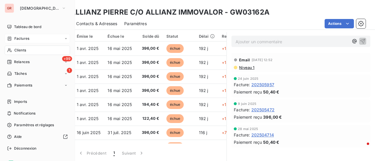
click at [23, 39] on span "Factures" at bounding box center [21, 38] width 15 height 5
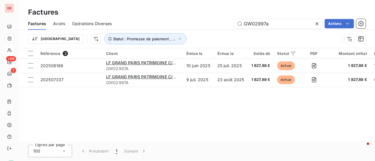
drag, startPoint x: 270, startPoint y: 27, endPoint x: 175, endPoint y: 29, distance: 95.4
click at [184, 28] on div "GW02997a Actions" at bounding box center [242, 23] width 247 height 9
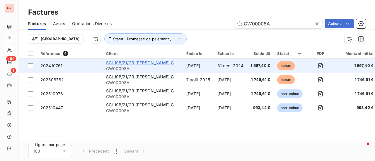
type input "GW00008A"
click at [143, 63] on span "SCI 19B/21/23 [PERSON_NAME] Co [PERSON_NAME] Et [PERSON_NAME] [GEOGRAPHIC_DATA]…" at bounding box center [205, 62] width 199 height 5
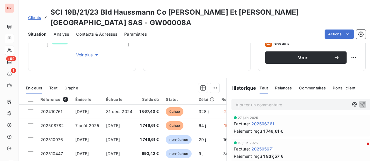
scroll to position [88, 0]
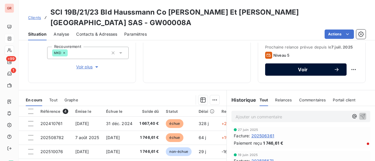
click at [302, 67] on span "Voir" at bounding box center [302, 69] width 61 height 5
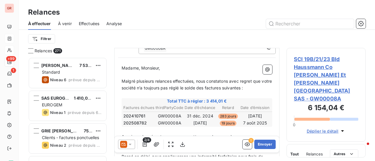
scroll to position [88, 0]
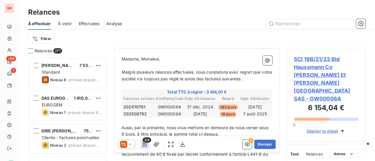
click at [145, 145] on icon "button" at bounding box center [145, 145] width 6 height 6
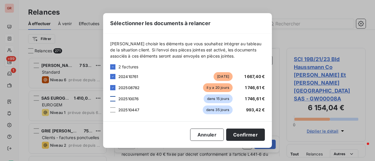
click at [114, 100] on div at bounding box center [112, 98] width 5 height 5
click at [114, 110] on div at bounding box center [112, 109] width 5 height 5
click at [246, 135] on button "Confirmer" at bounding box center [245, 135] width 39 height 12
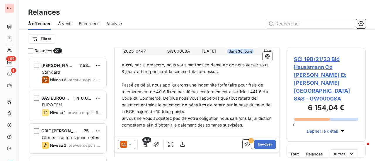
scroll to position [176, 0]
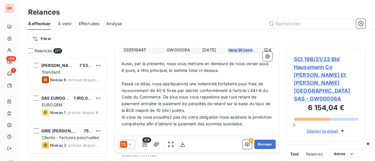
click at [130, 146] on icon at bounding box center [130, 145] width 6 height 6
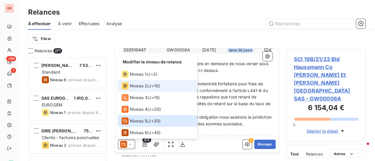
click at [138, 86] on span "Niveau 2" at bounding box center [139, 86] width 18 height 6
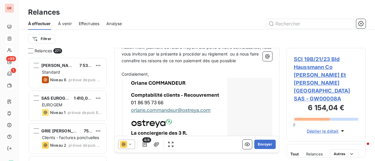
scroll to position [210, 0]
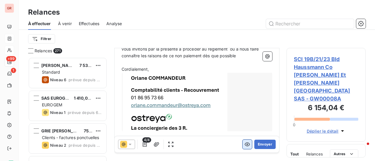
click at [244, 147] on icon "button" at bounding box center [247, 145] width 6 height 6
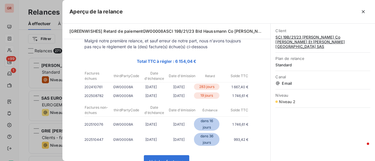
scroll to position [59, 0]
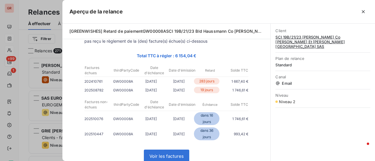
click at [55, 154] on div at bounding box center [187, 80] width 375 height 161
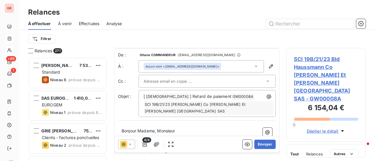
scroll to position [0, 0]
click at [197, 79] on div at bounding box center [203, 81] width 121 height 9
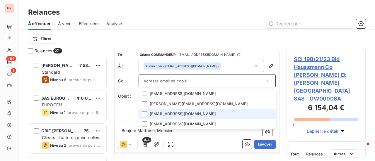
click at [189, 114] on li "relancescourriers.fournisseurs@cushwake.com" at bounding box center [206, 114] width 137 height 10
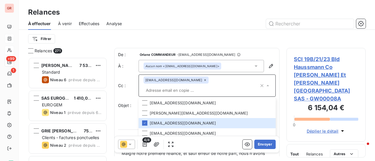
click at [233, 80] on div "relancescourriers.fournisseurs@cushwake.com" at bounding box center [200, 86] width 115 height 18
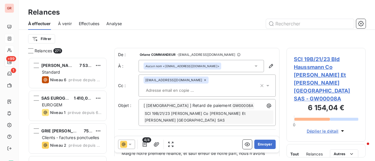
click at [209, 86] on div "relancescourriers.fournisseurs@cushwake.com" at bounding box center [200, 86] width 115 height 18
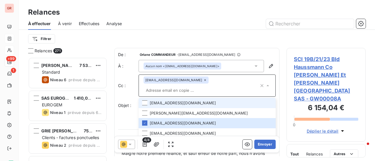
click at [147, 104] on li "herve.browaeys@cushwake.com" at bounding box center [206, 103] width 137 height 10
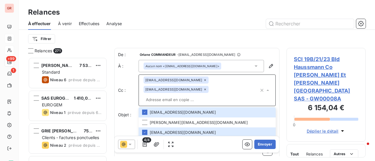
click at [219, 90] on div "relancescourriers.fournisseurs@cushwake.com herve.browaeys@cushwake.com" at bounding box center [200, 91] width 115 height 28
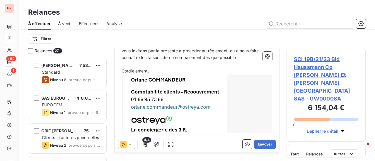
scroll to position [229, 0]
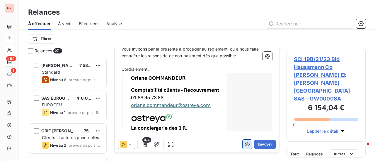
click at [244, 143] on icon "button" at bounding box center [246, 145] width 5 height 4
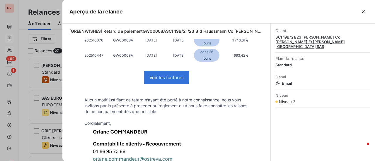
scroll to position [196, 0]
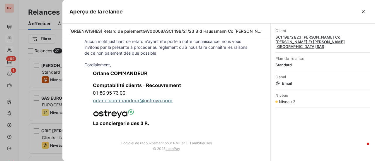
click at [58, 148] on div at bounding box center [187, 80] width 375 height 161
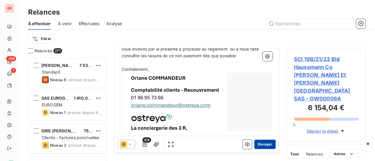
click at [263, 148] on button "Envoyer" at bounding box center [264, 144] width 21 height 9
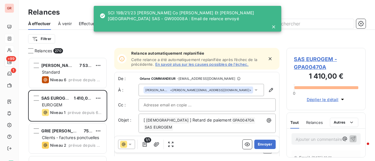
click at [272, 28] on icon at bounding box center [273, 26] width 3 height 3
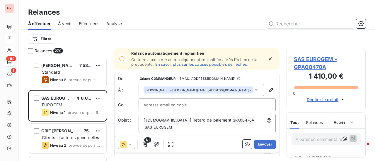
click at [214, 65] on link "En savoir plus sur les causes possibles de l’échec." at bounding box center [201, 64] width 93 height 5
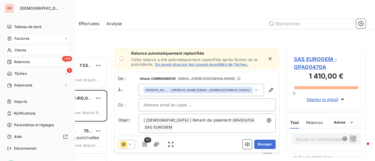
click at [19, 37] on span "Factures" at bounding box center [21, 38] width 15 height 5
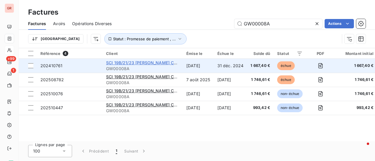
click at [134, 62] on span "SCI 19B/21/23 [PERSON_NAME] Co [PERSON_NAME] Et [PERSON_NAME] [GEOGRAPHIC_DATA]…" at bounding box center [205, 62] width 199 height 5
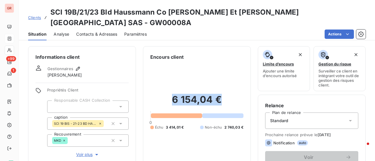
drag, startPoint x: 170, startPoint y: 58, endPoint x: 233, endPoint y: 75, distance: 65.2
click at [233, 75] on div "6 154,04 € 0 Échu 3 414,01 € Non-échu 2 740,03 €" at bounding box center [196, 112] width 93 height 103
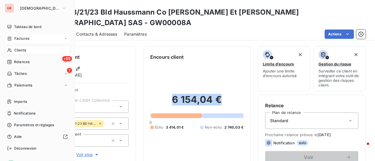
click at [22, 40] on span "Factures" at bounding box center [21, 38] width 15 height 5
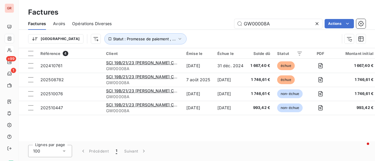
drag, startPoint x: 279, startPoint y: 22, endPoint x: 150, endPoint y: 23, distance: 129.6
click at [156, 23] on div "GW00008A Actions" at bounding box center [242, 23] width 247 height 9
type input "6 154,04 €"
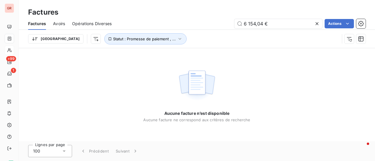
drag, startPoint x: 266, startPoint y: 24, endPoint x: 166, endPoint y: 26, distance: 100.1
click at [187, 25] on div "6 154,04 € Actions" at bounding box center [242, 23] width 247 height 9
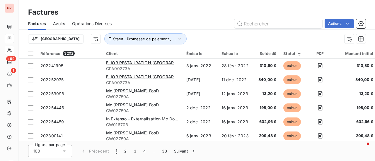
click at [260, 18] on div "Factures Avoirs Opérations Diverses Actions" at bounding box center [197, 24] width 356 height 12
click at [255, 21] on input "text" at bounding box center [278, 23] width 88 height 9
paste input "GW00013A"
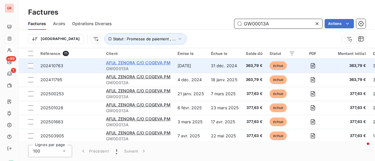
type input "GW00013A"
click at [134, 63] on span "AFUL ZENORA C/O COGEVA PM" at bounding box center [138, 62] width 64 height 5
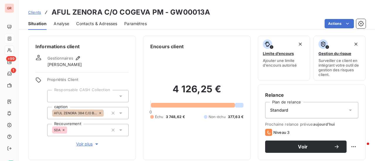
click at [107, 21] on span "Contacts & Adresses" at bounding box center [96, 24] width 41 height 6
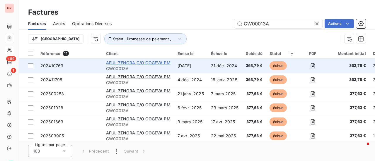
click at [146, 63] on span "AFUL ZENORA C/O COGEVA PM" at bounding box center [138, 62] width 64 height 5
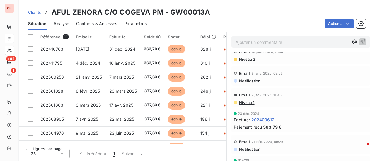
scroll to position [205, 0]
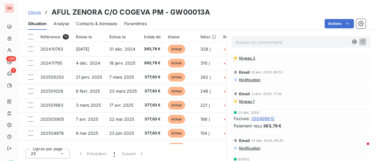
click at [100, 24] on span "Contacts & Adresses" at bounding box center [96, 24] width 41 height 6
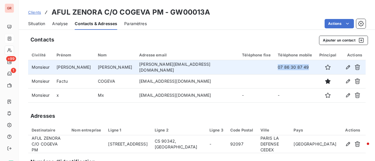
drag, startPoint x: 286, startPoint y: 67, endPoint x: 253, endPoint y: 67, distance: 32.8
click at [274, 67] on td "07 86 30 87 49" at bounding box center [294, 67] width 41 height 14
copy td "07 86 30 87 49"
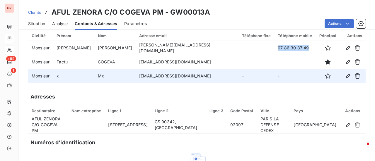
scroll to position [18, 0]
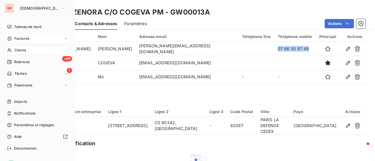
click at [24, 40] on span "Factures" at bounding box center [21, 38] width 15 height 5
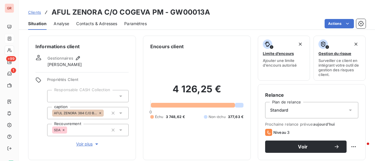
click at [114, 23] on span "Contacts & Adresses" at bounding box center [96, 24] width 41 height 6
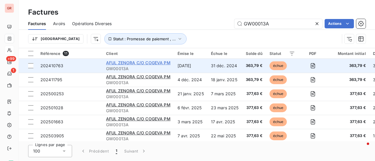
click at [132, 62] on span "AFUL ZENORA C/O COGEVA PM" at bounding box center [138, 62] width 64 height 5
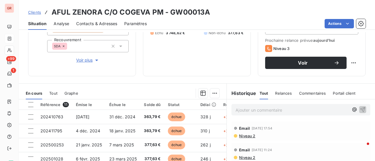
scroll to position [88, 0]
